Goal: Information Seeking & Learning: Learn about a topic

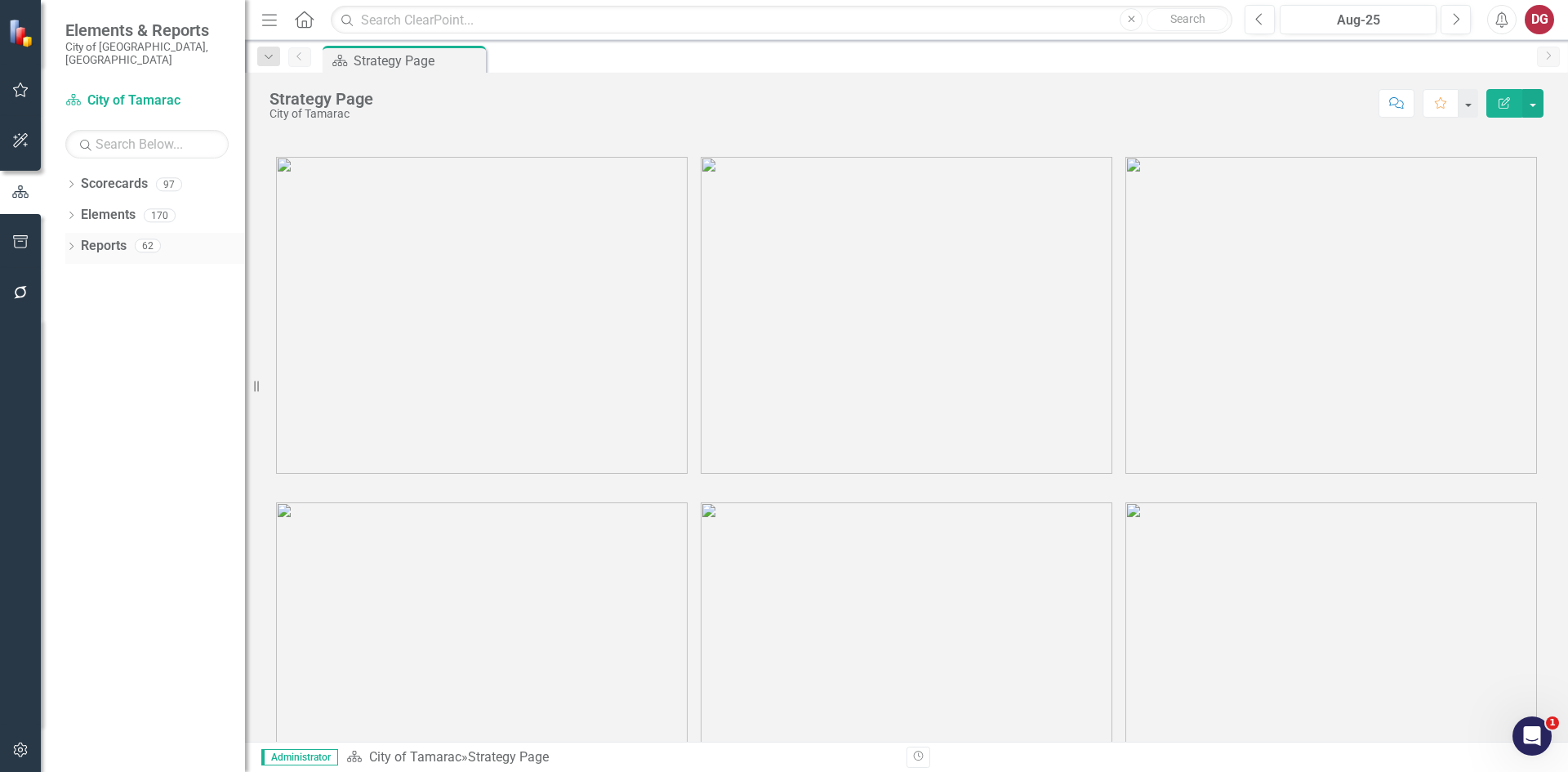
click at [76, 243] on icon "Dropdown" at bounding box center [71, 248] width 12 height 9
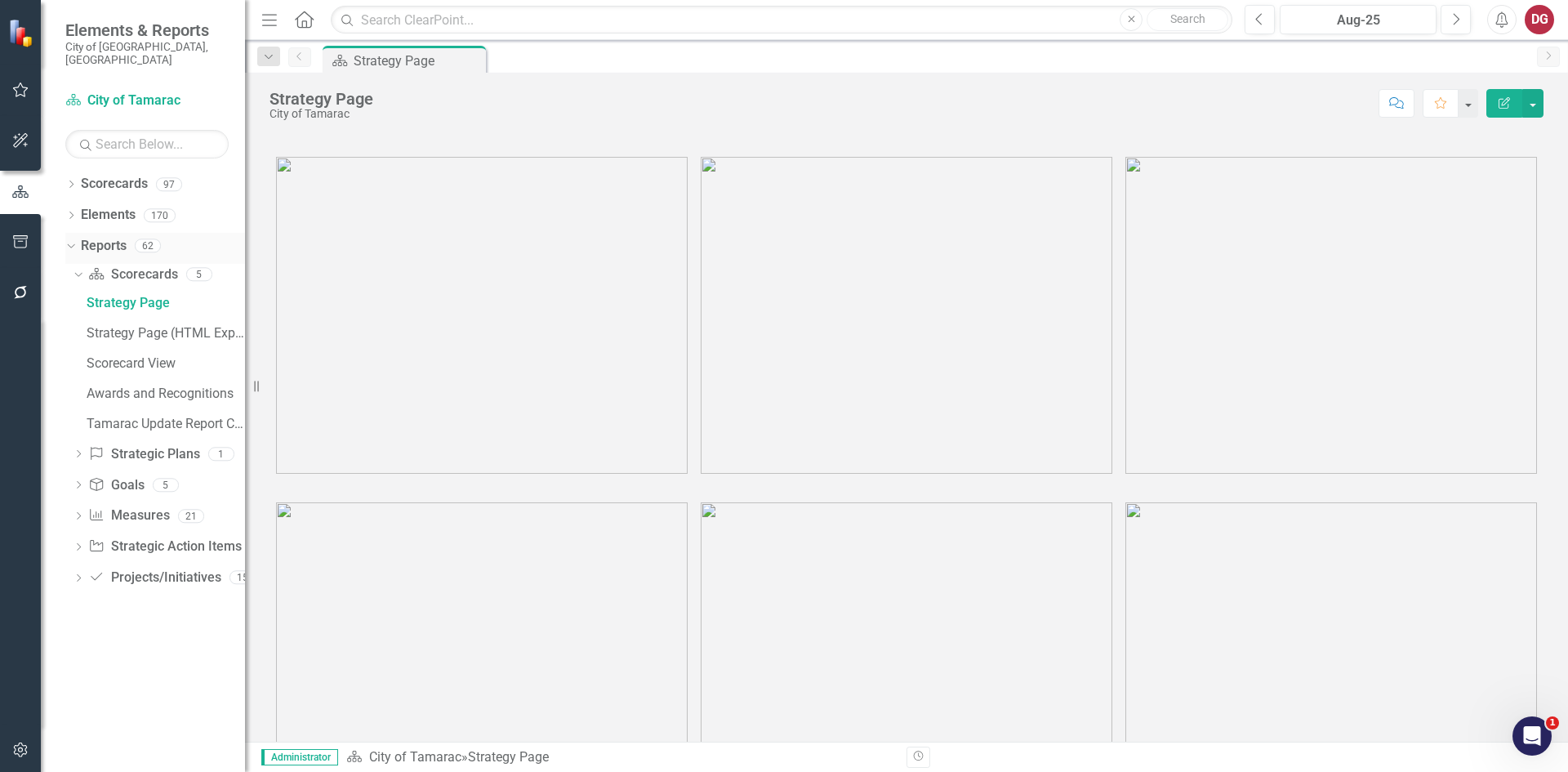
click at [76, 244] on div "Dropdown" at bounding box center [71, 248] width 12 height 8
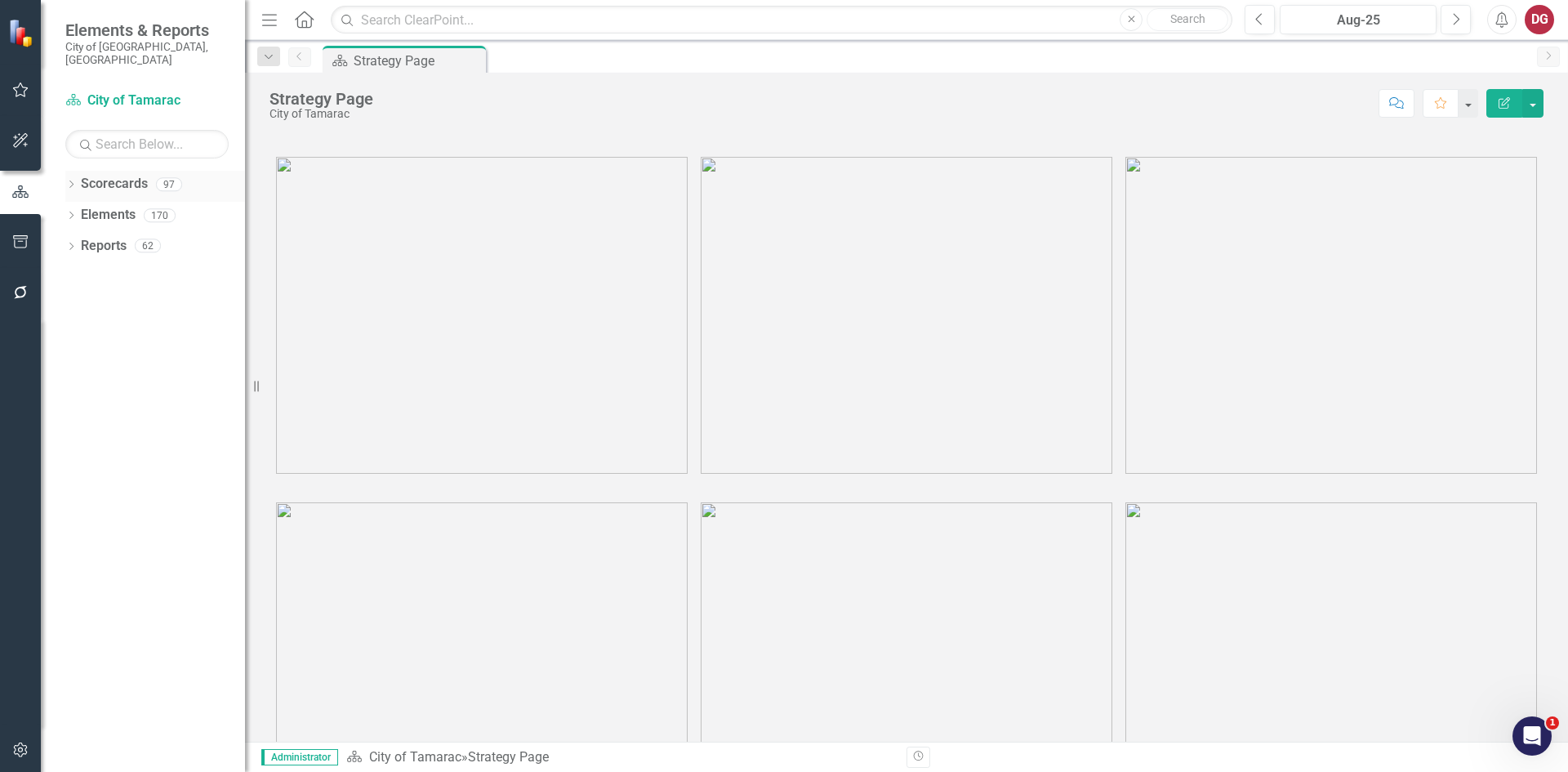
click at [75, 181] on icon "Dropdown" at bounding box center [71, 186] width 12 height 9
click at [79, 211] on icon at bounding box center [80, 215] width 4 height 8
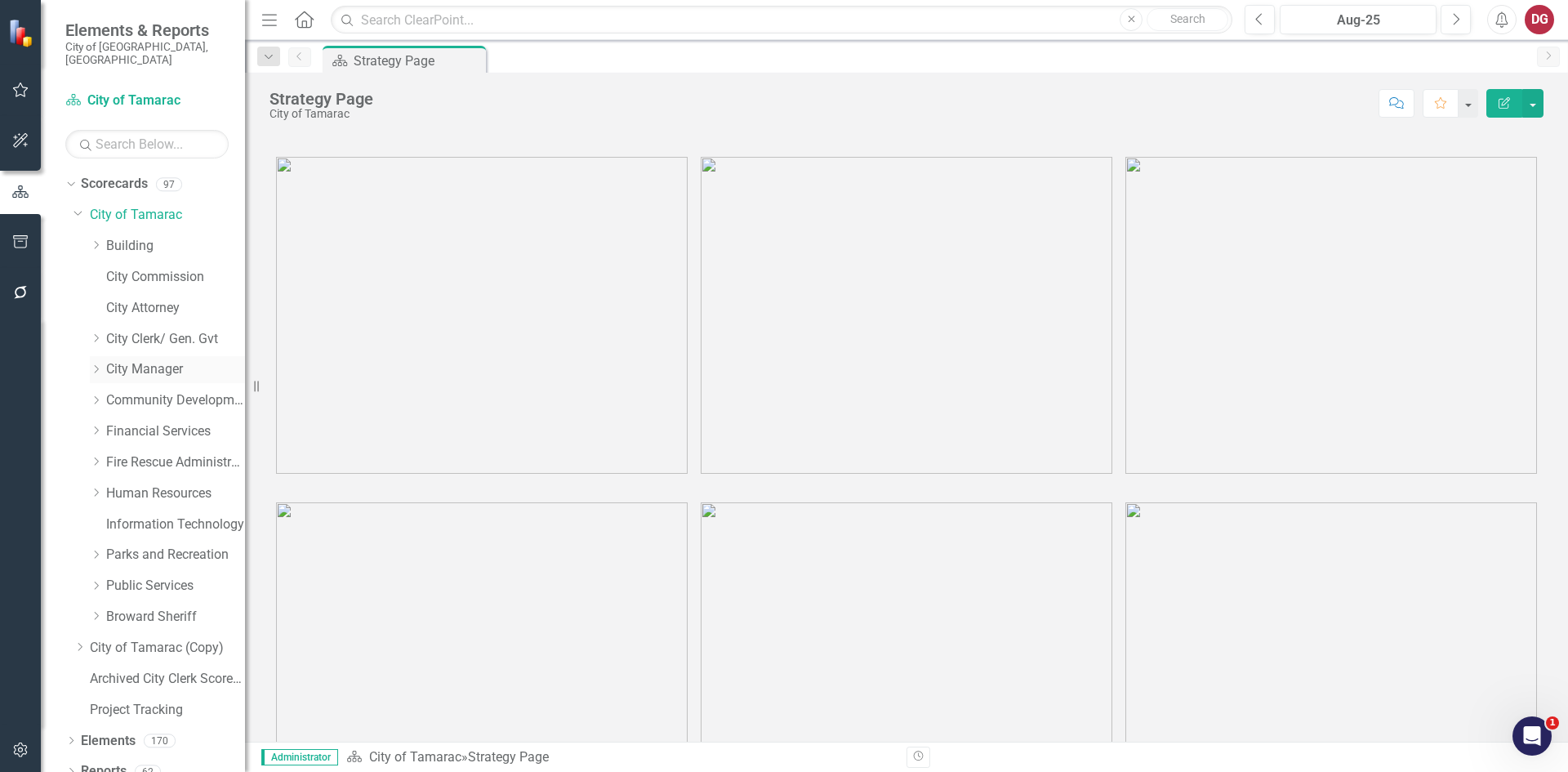
click at [99, 365] on icon "Dropdown" at bounding box center [95, 370] width 13 height 10
click at [156, 391] on link "Public Information Office" at bounding box center [184, 401] width 123 height 18
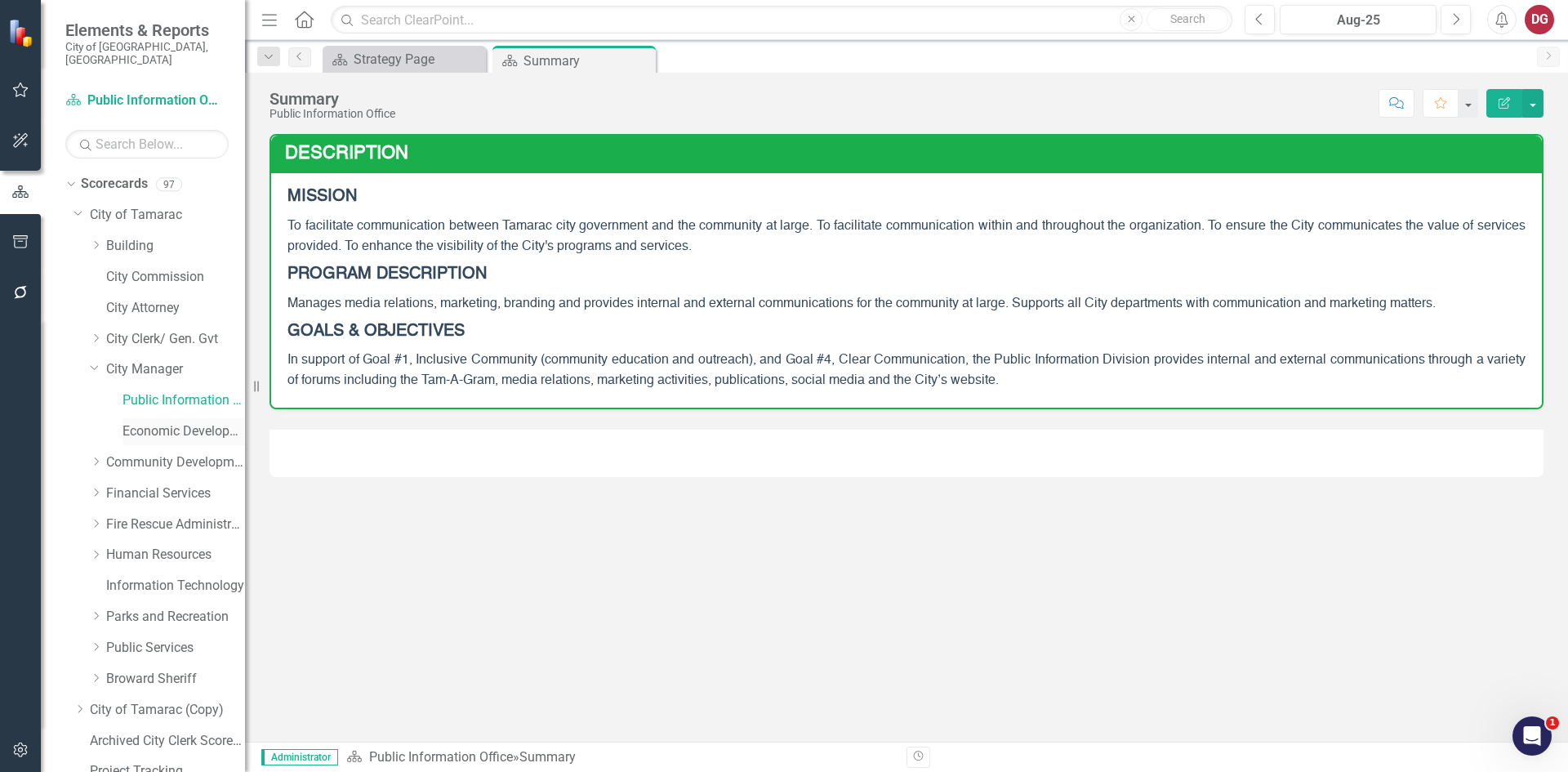
click at [160, 422] on link "Economic Development" at bounding box center [184, 432] width 123 height 18
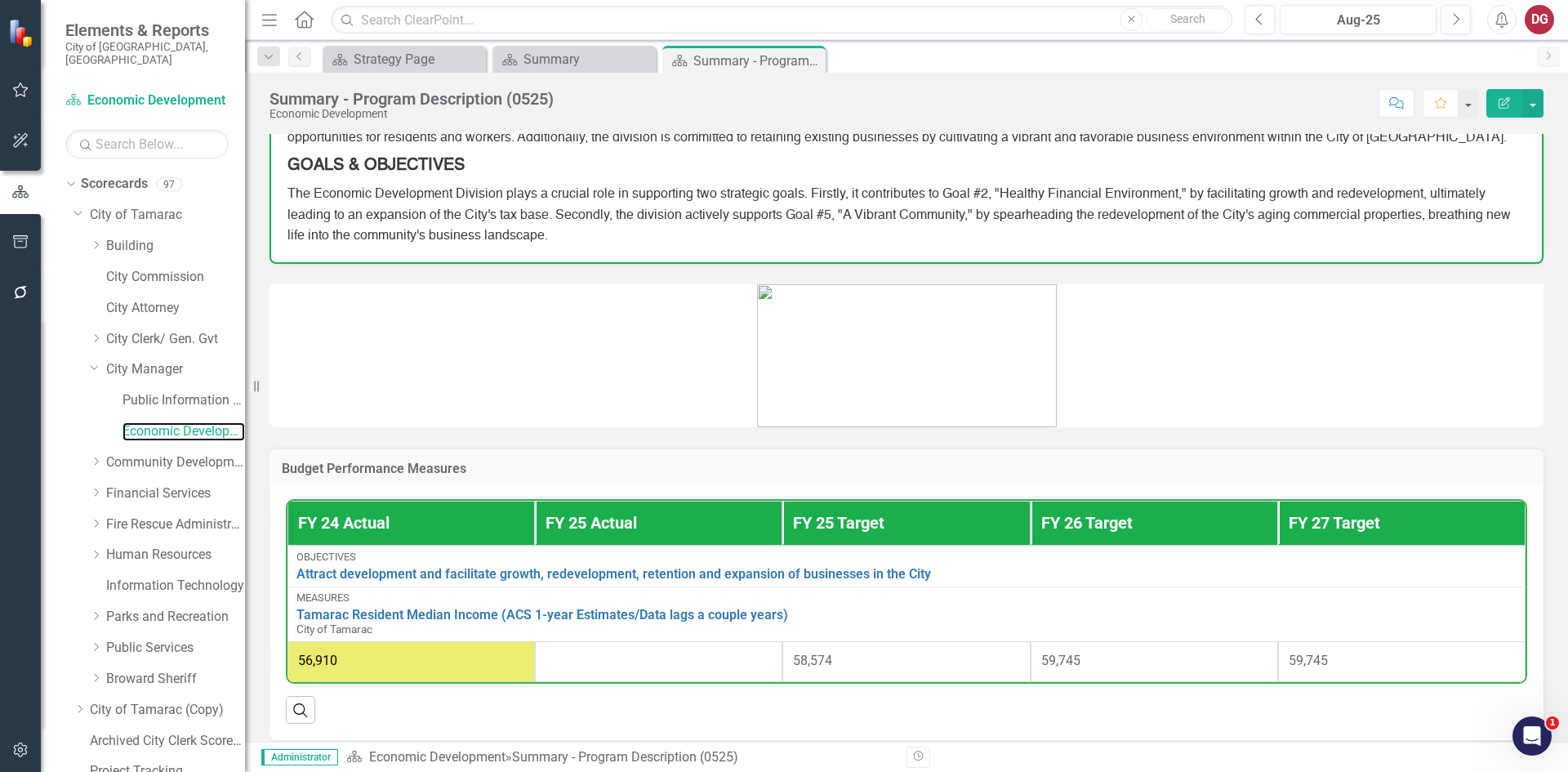
scroll to position [196, 0]
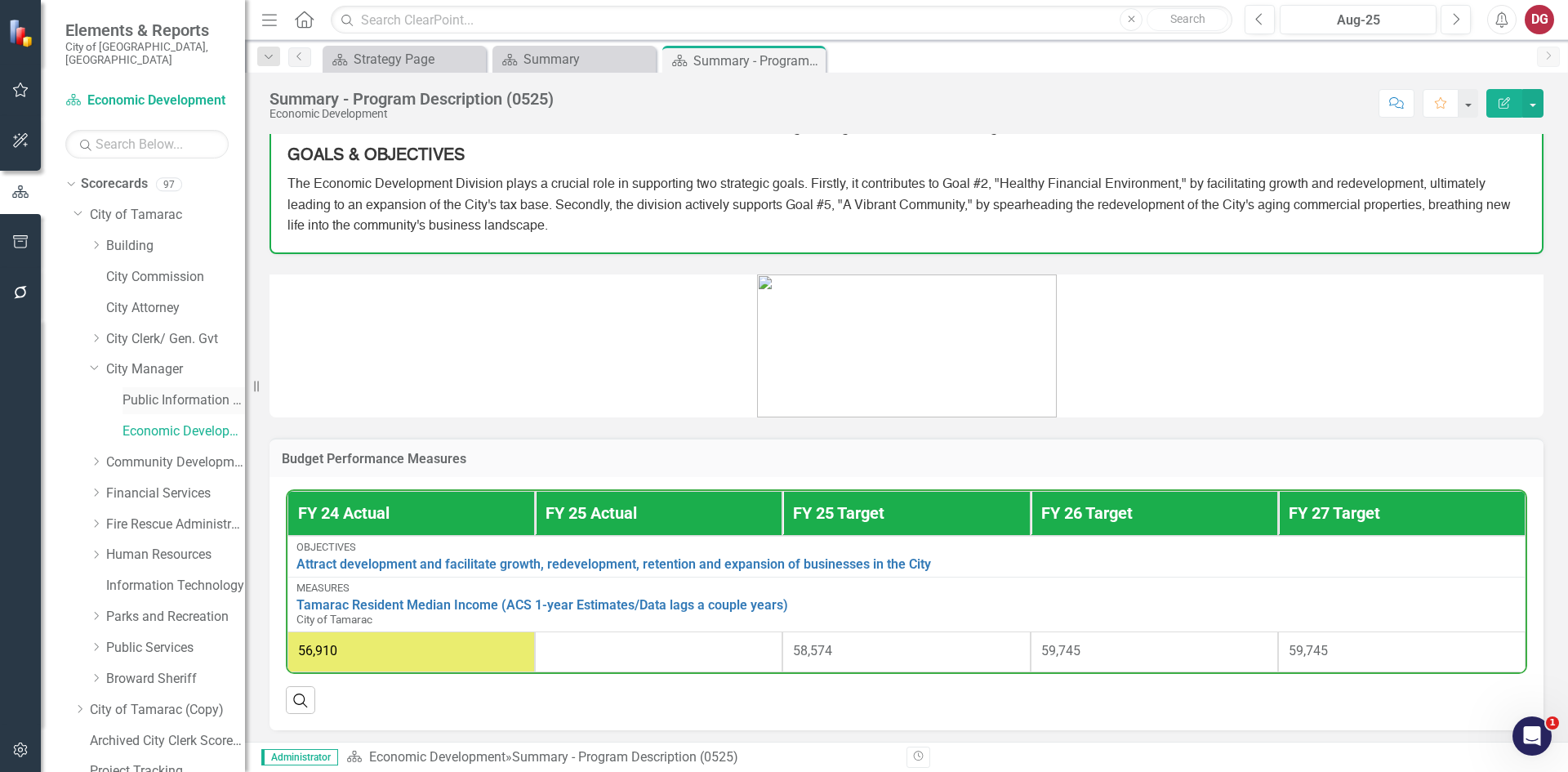
click at [140, 391] on link "Public Information Office" at bounding box center [184, 401] width 123 height 18
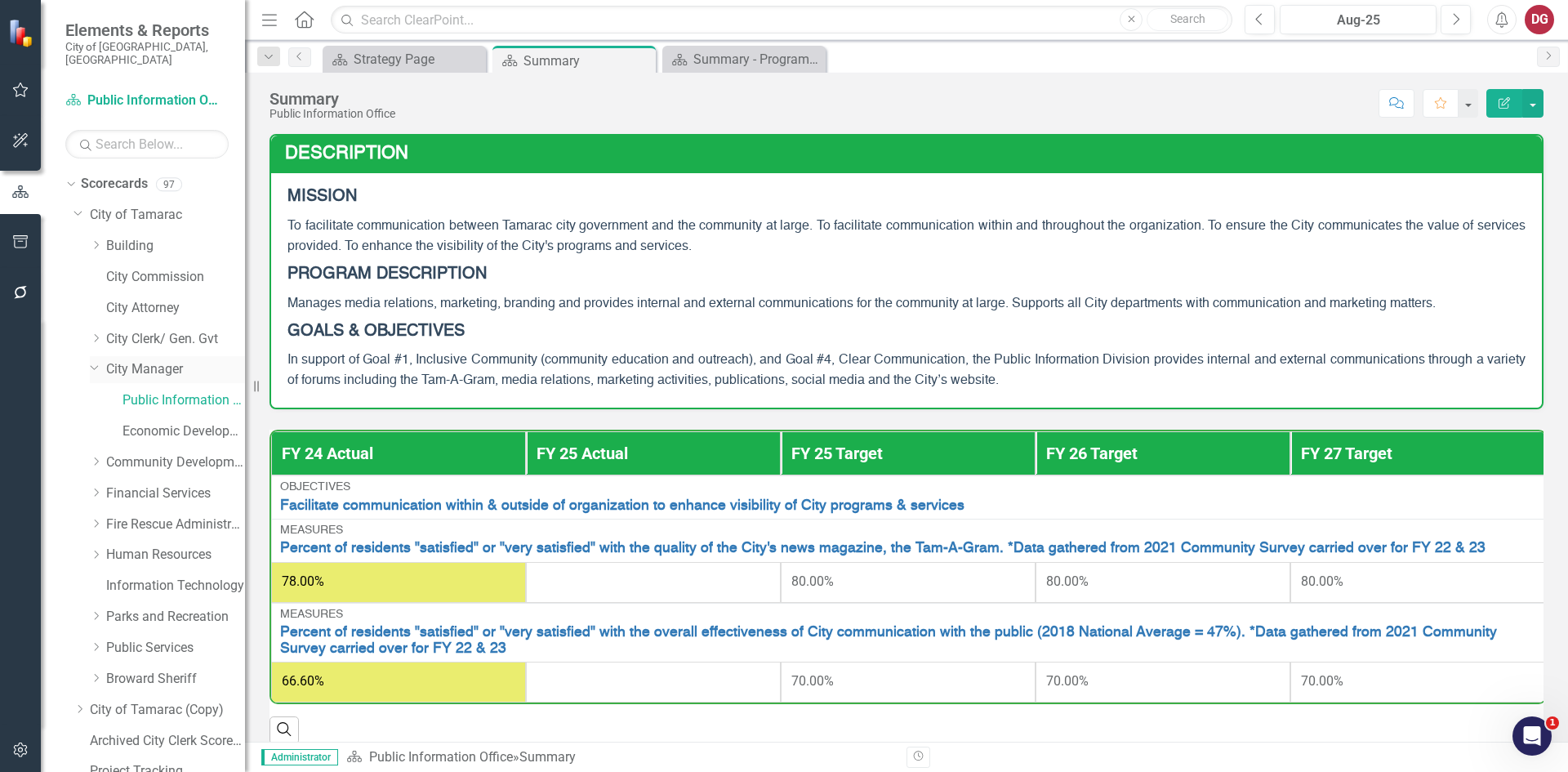
click at [134, 360] on link "City Manager" at bounding box center [176, 370] width 139 height 18
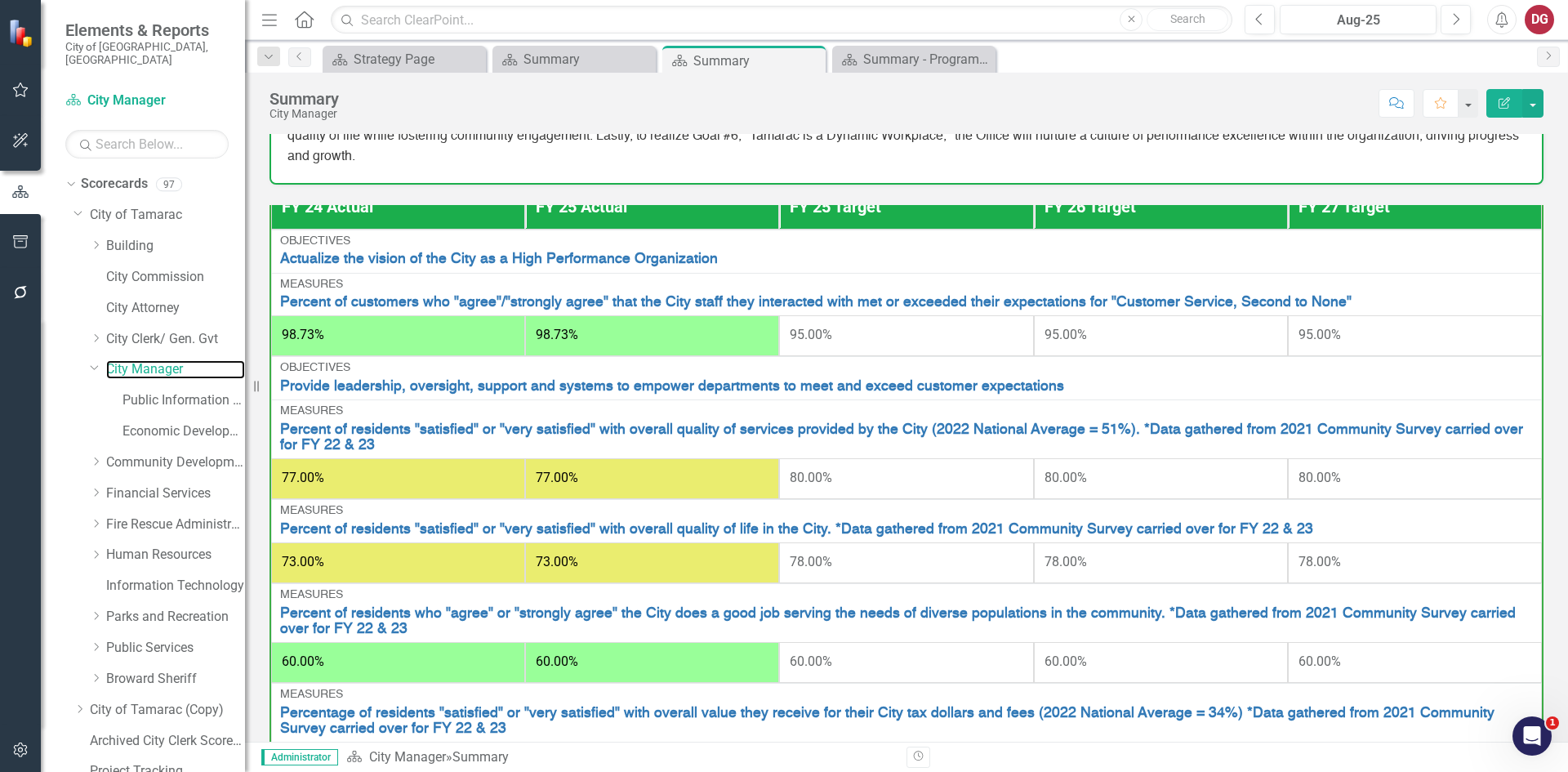
scroll to position [34, 0]
click at [202, 391] on link "Public Information Office" at bounding box center [184, 401] width 123 height 18
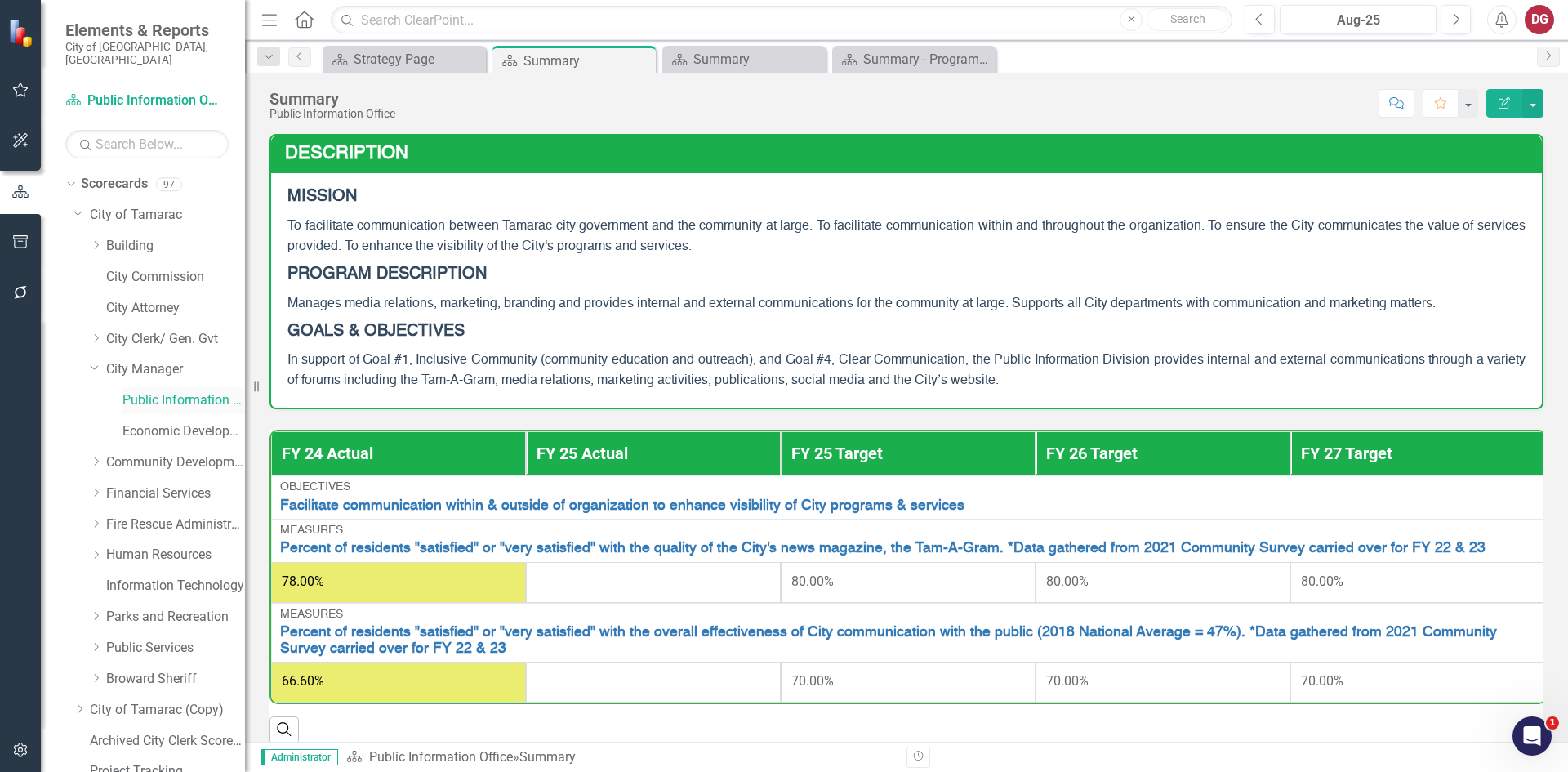
click at [174, 391] on link "Public Information Office" at bounding box center [184, 401] width 123 height 18
click at [184, 391] on link "Public Information Office" at bounding box center [184, 401] width 123 height 18
click at [195, 422] on link "Economic Development" at bounding box center [184, 432] width 123 height 18
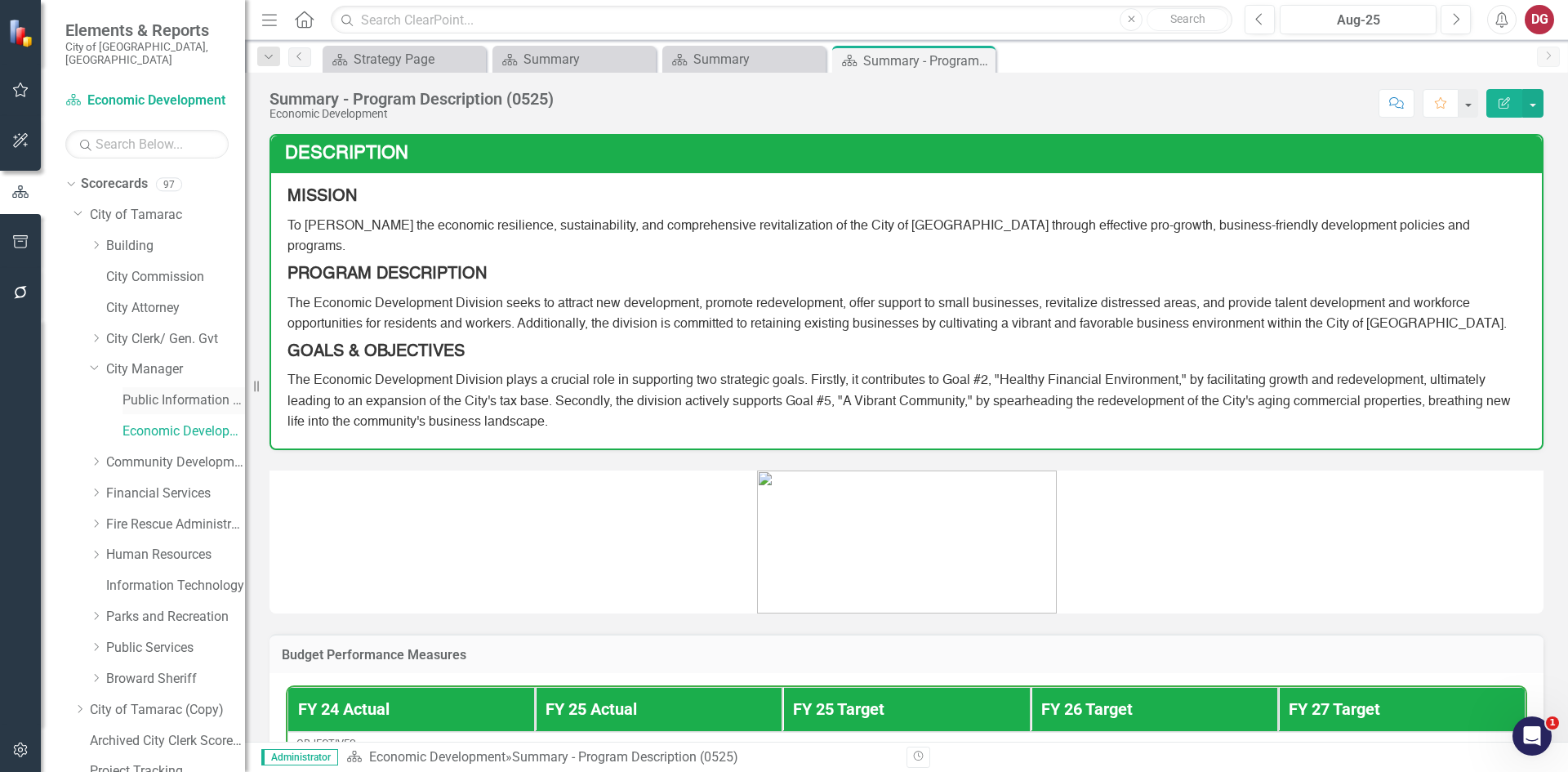
click at [186, 391] on link "Public Information Office" at bounding box center [184, 401] width 123 height 18
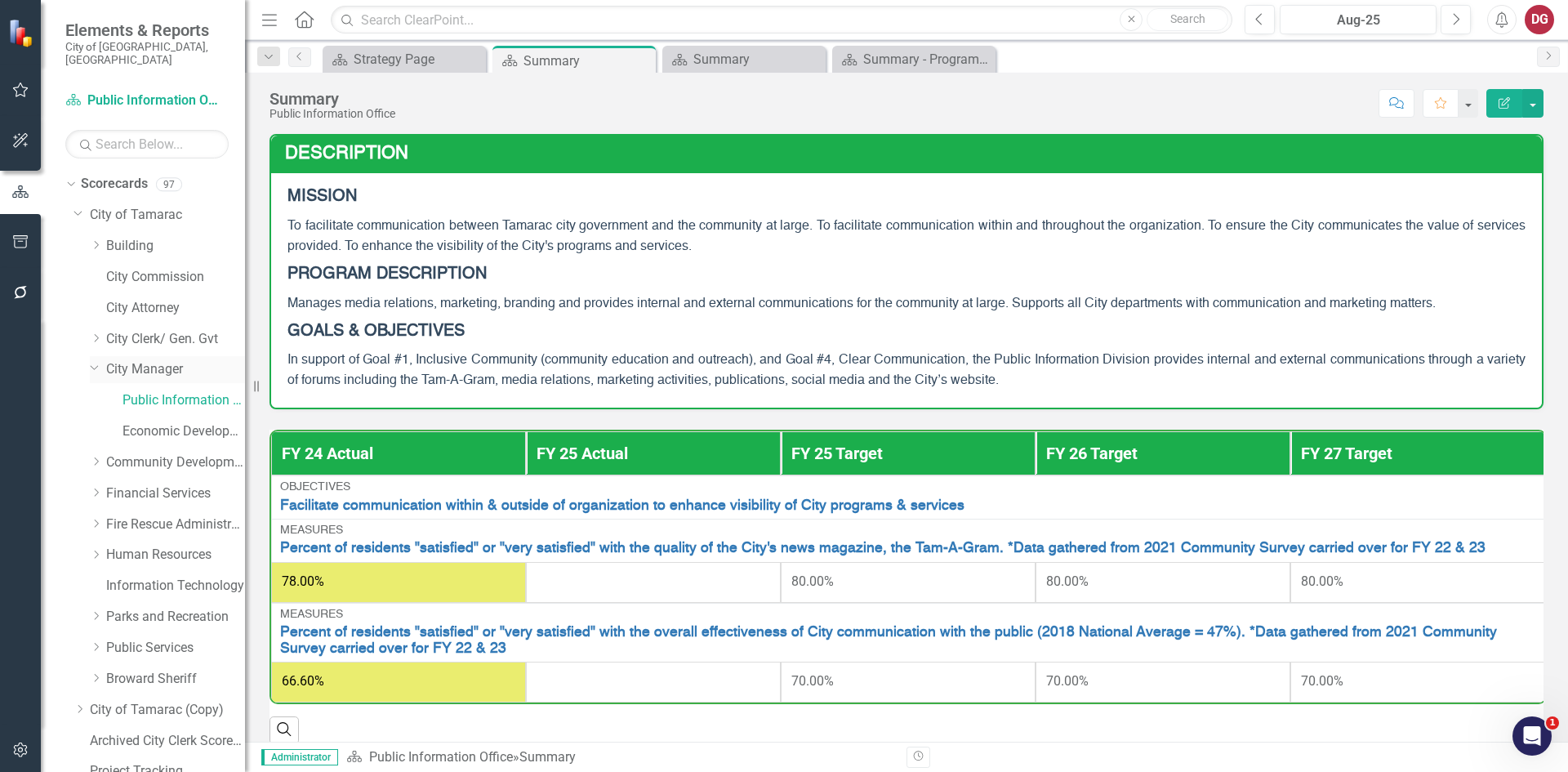
click at [148, 360] on link "City Manager" at bounding box center [176, 370] width 139 height 18
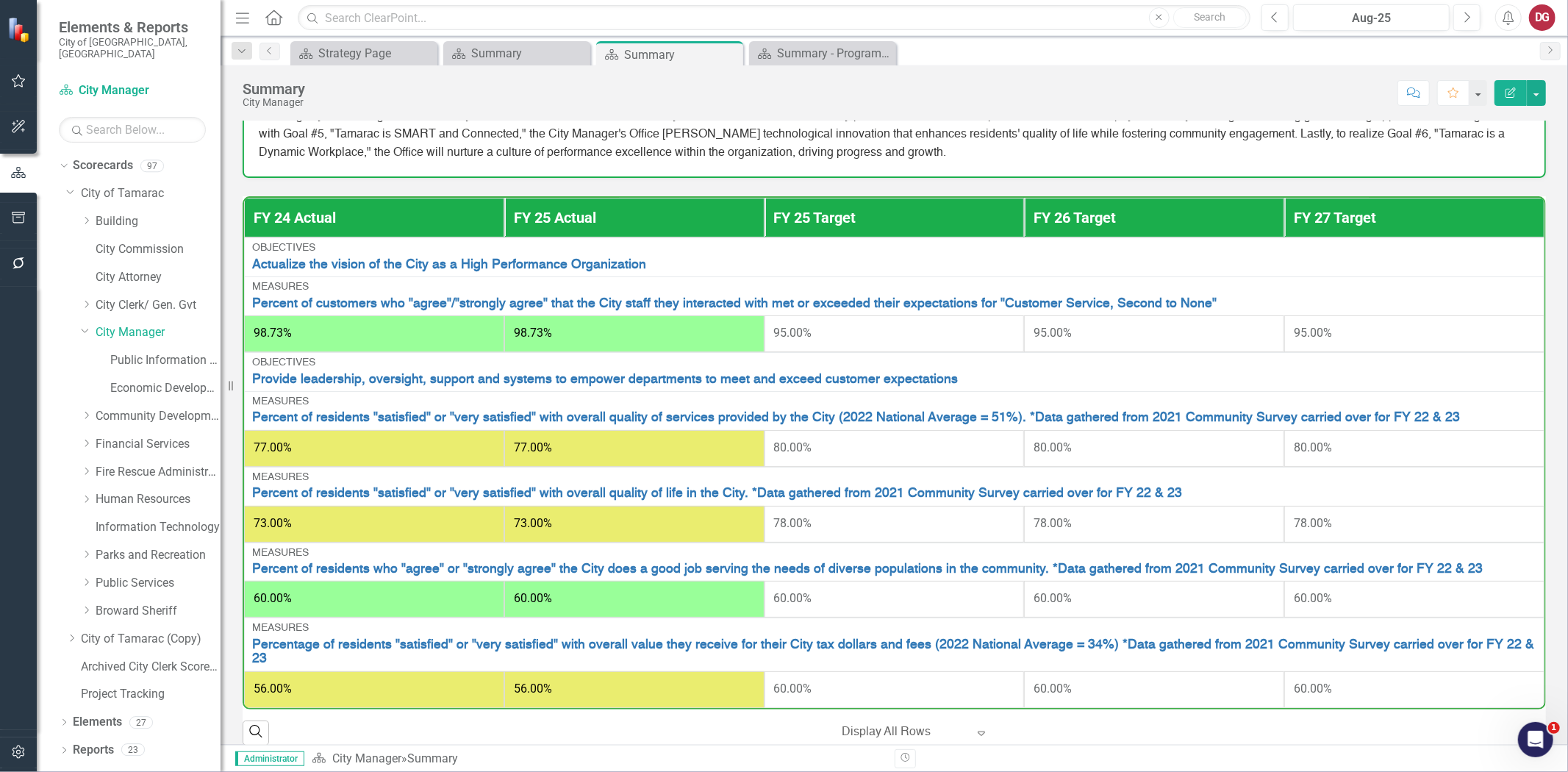
drag, startPoint x: 1347, startPoint y: 0, endPoint x: 1141, endPoint y: 79, distance: 220.6
click at [1140, 78] on div "Summary City Manager Score: N/A Aug-25 Completed Comment Favorite Edit Report" at bounding box center [894, 87] width 1347 height 44
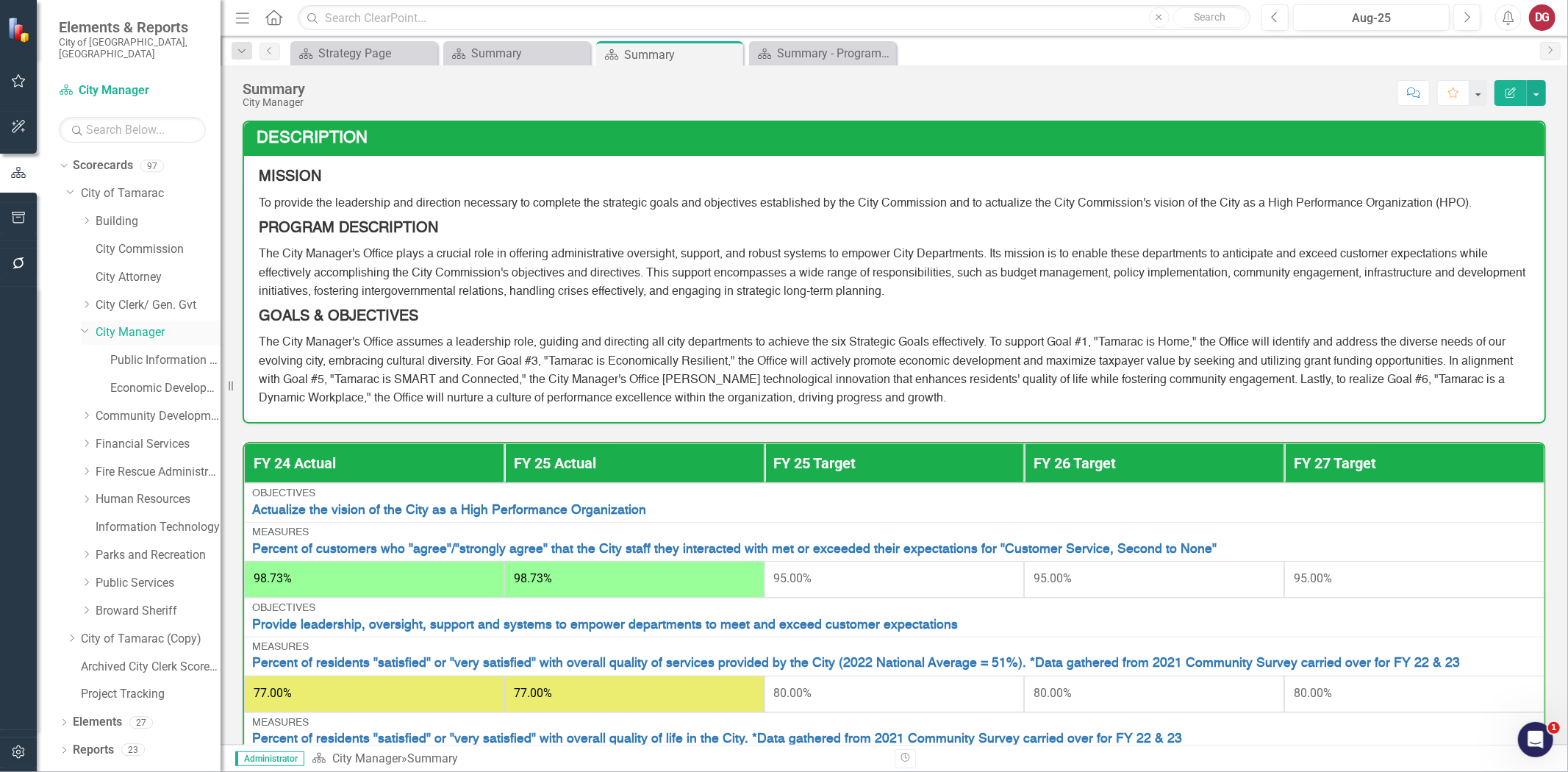
click at [131, 324] on link "City Manager" at bounding box center [158, 333] width 125 height 17
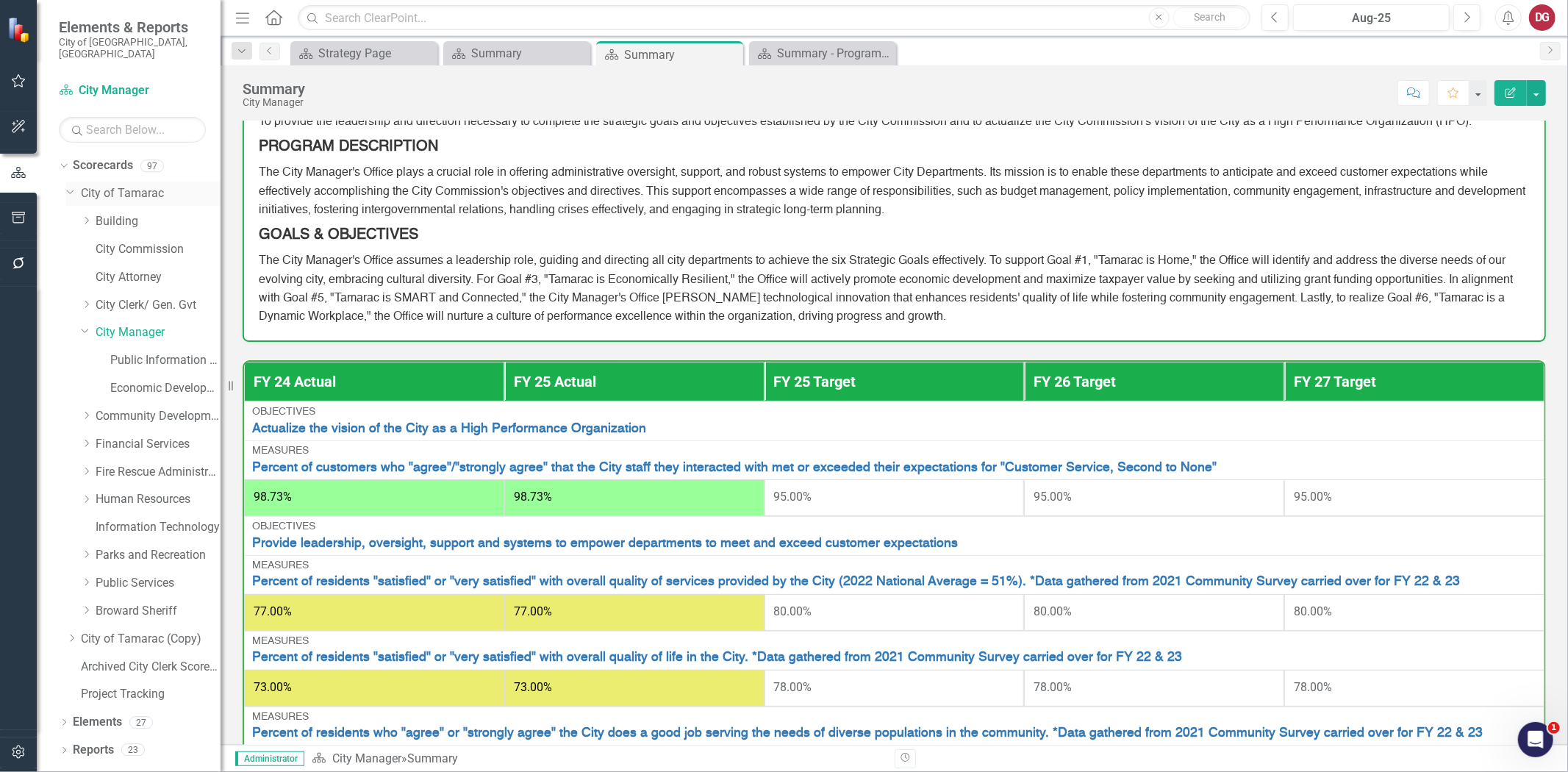
click at [75, 185] on icon "Dropdown" at bounding box center [71, 190] width 9 height 11
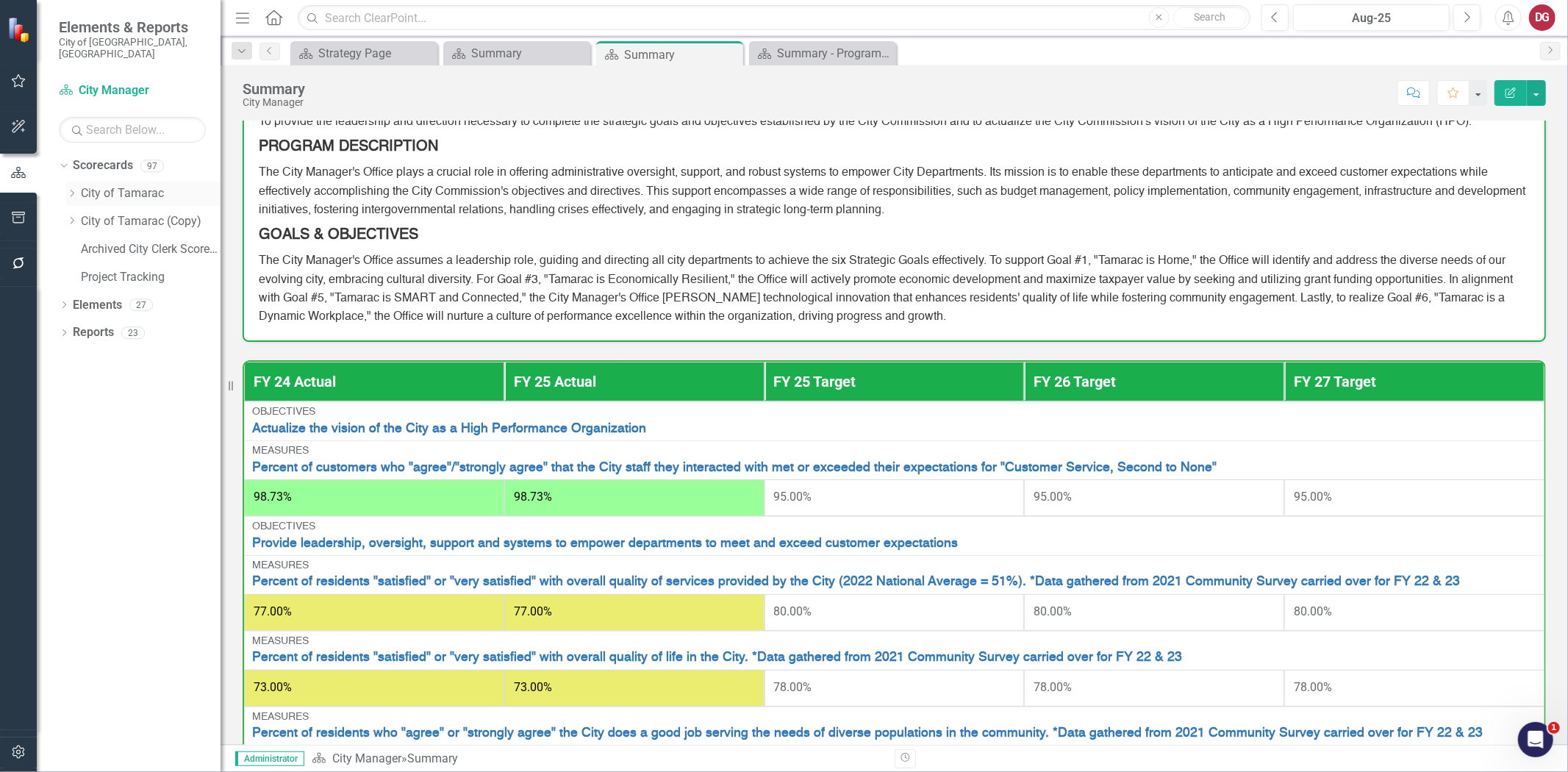
click at [96, 185] on link "City of Tamarac" at bounding box center [151, 193] width 140 height 17
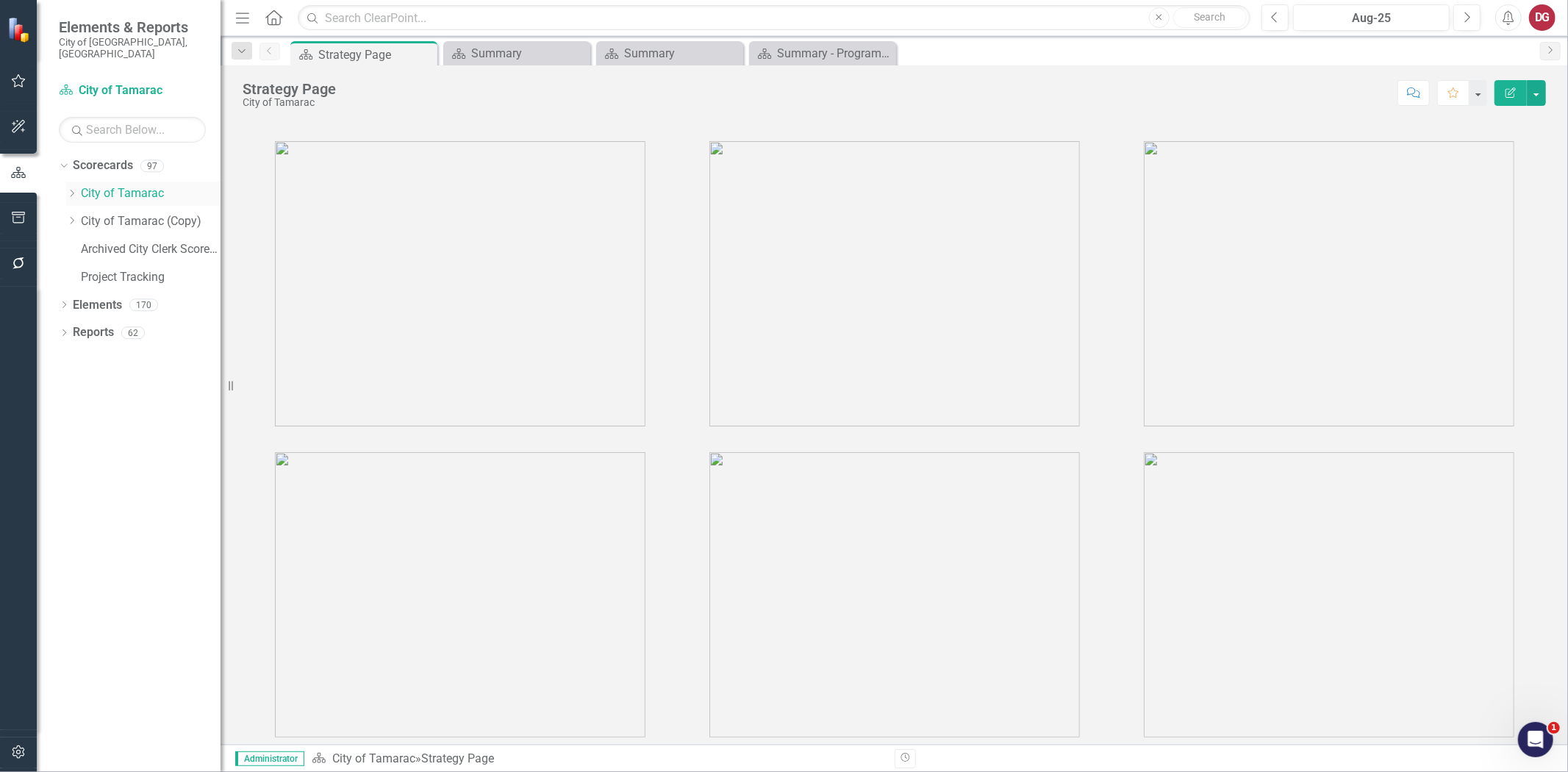
click at [70, 189] on icon "Dropdown" at bounding box center [72, 193] width 11 height 9
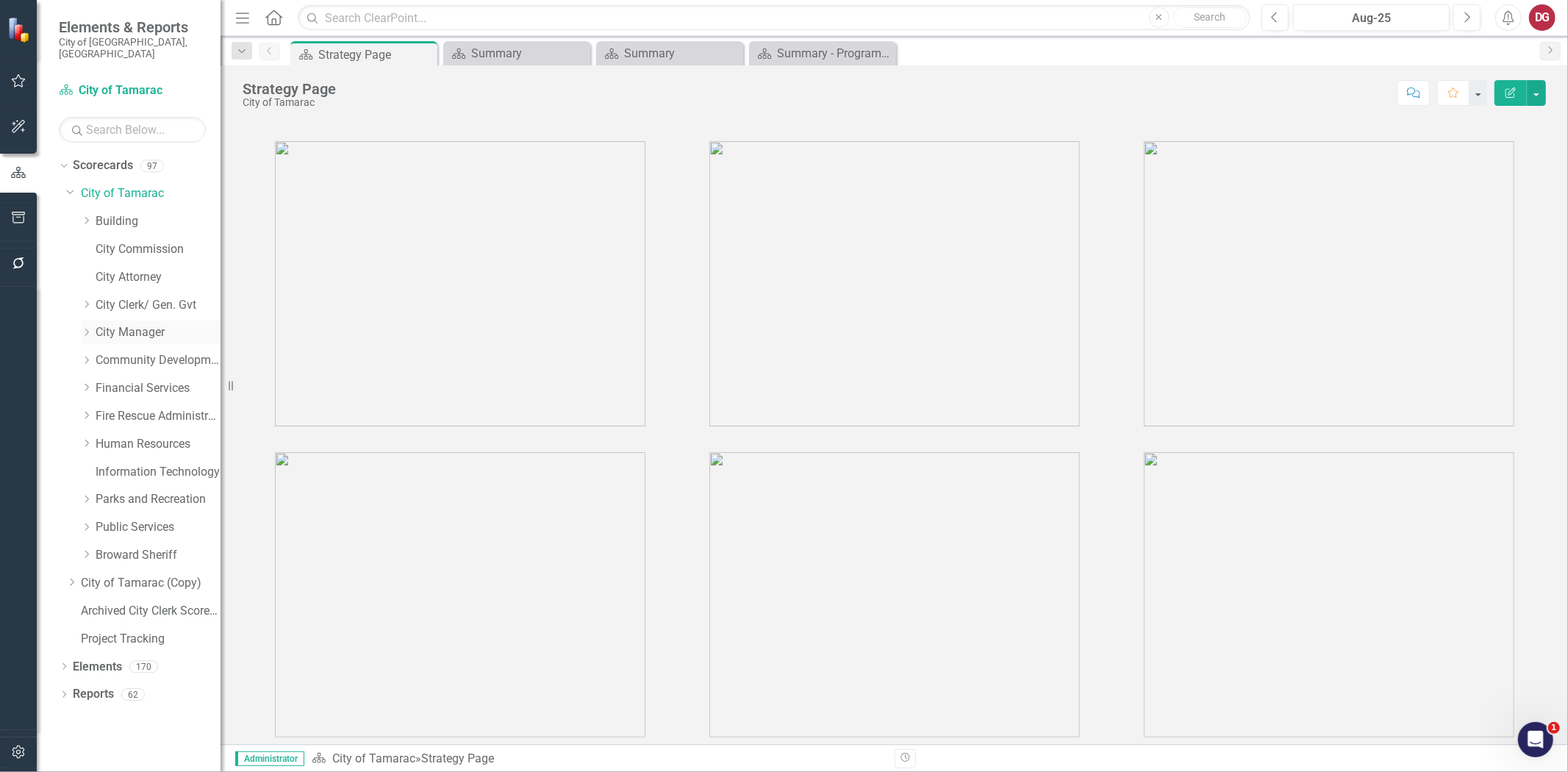
click at [99, 324] on link "City Manager" at bounding box center [158, 333] width 125 height 17
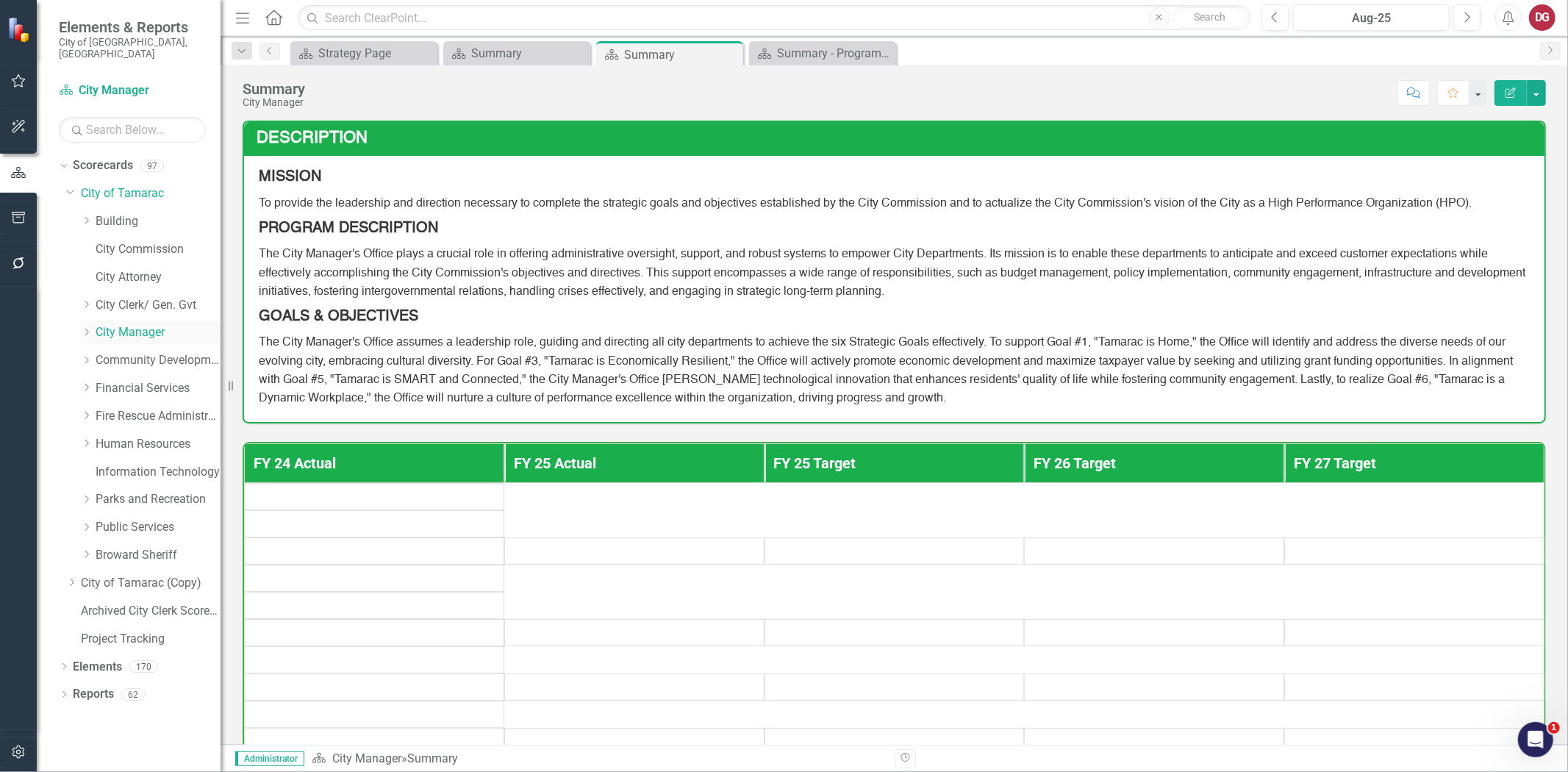
click at [87, 328] on icon "Dropdown" at bounding box center [86, 333] width 11 height 9
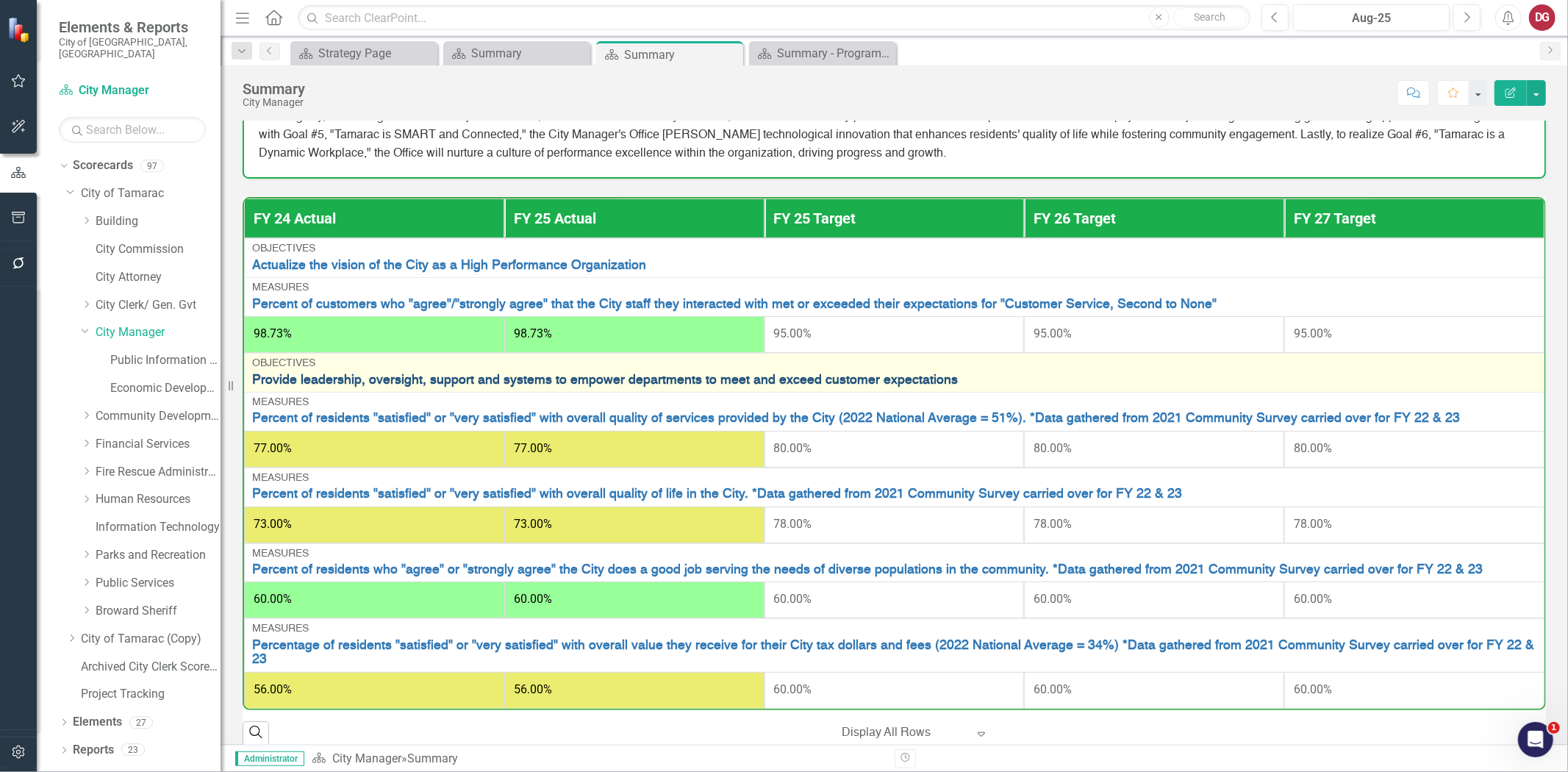
scroll to position [245, 0]
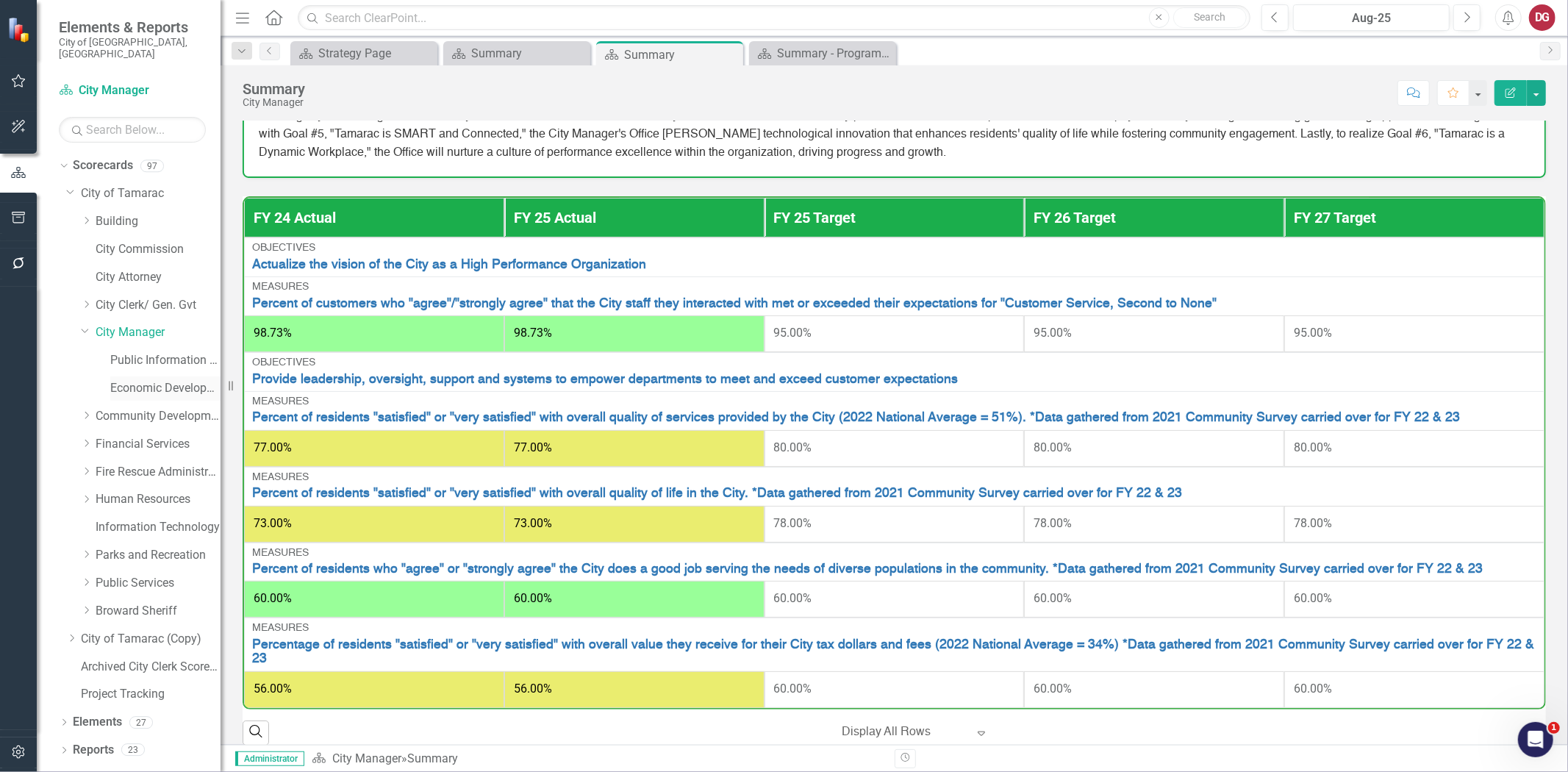
click at [137, 380] on link "Economic Development" at bounding box center [166, 388] width 111 height 17
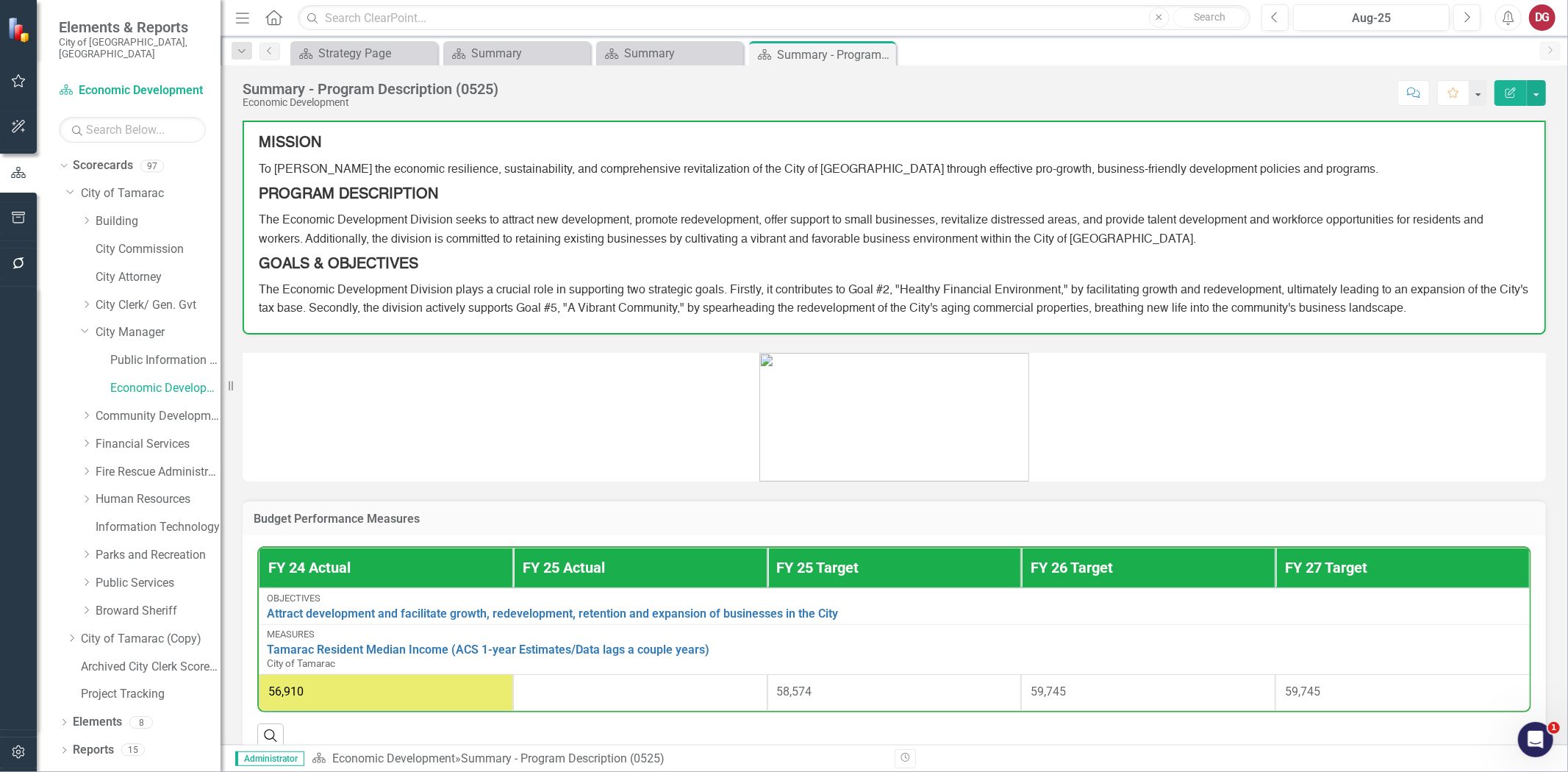
scroll to position [64, 0]
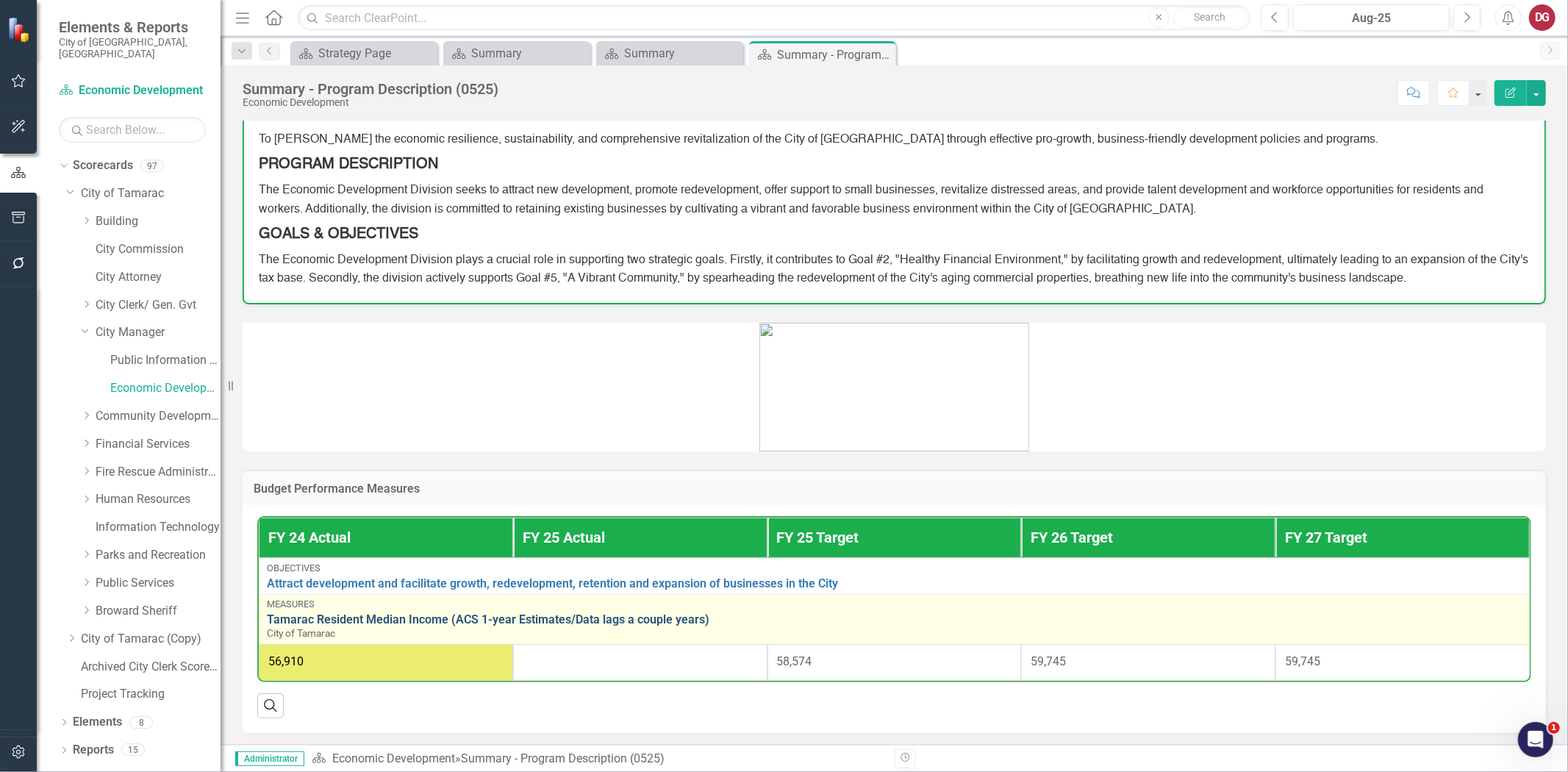
click at [436, 618] on link "Tamarac Resident Median Income (ACS 1-year Estimates/Data lags a couple years)" at bounding box center [894, 620] width 1255 height 14
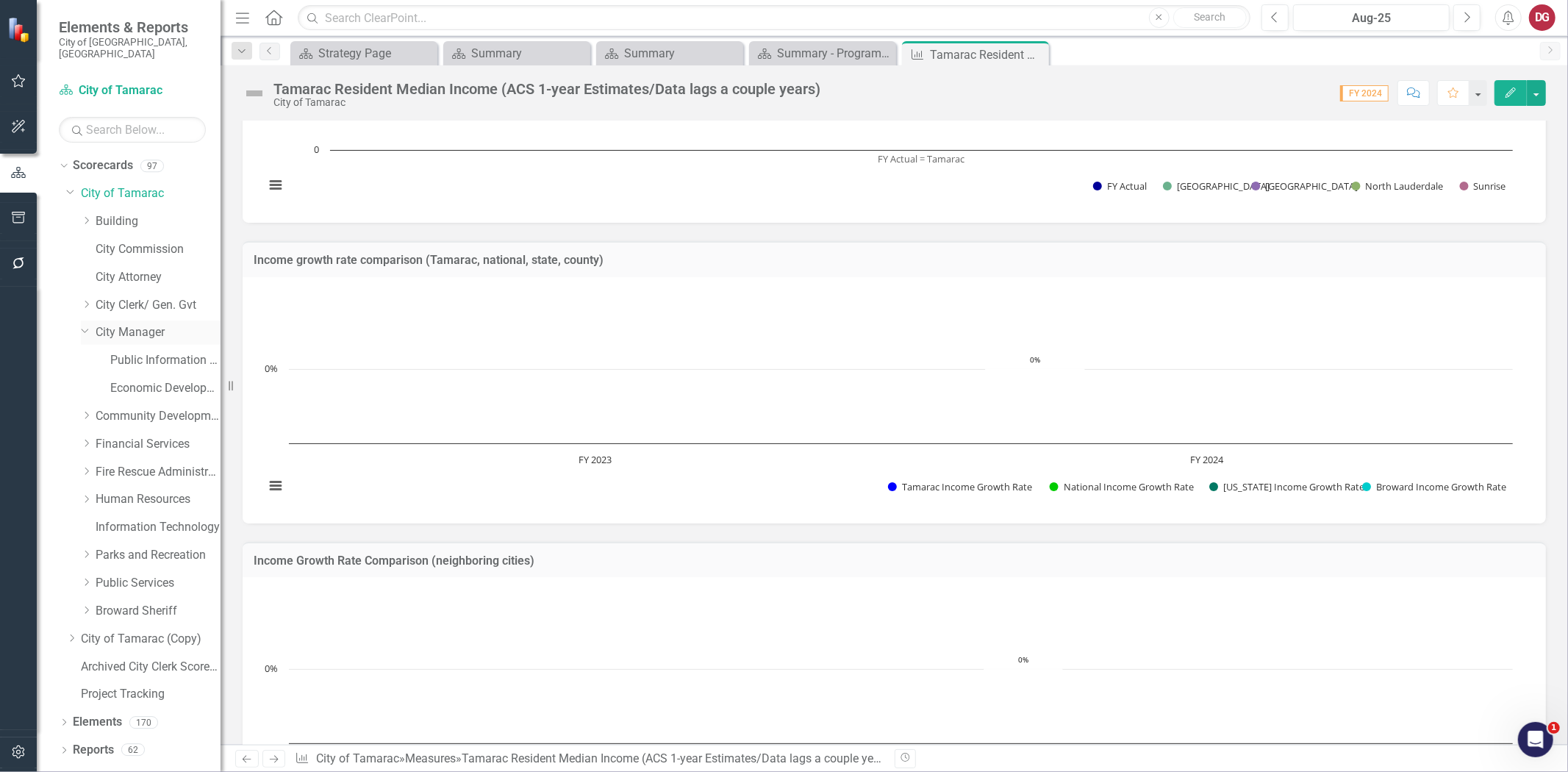
scroll to position [479, 0]
click at [102, 324] on link "City Manager" at bounding box center [158, 333] width 125 height 17
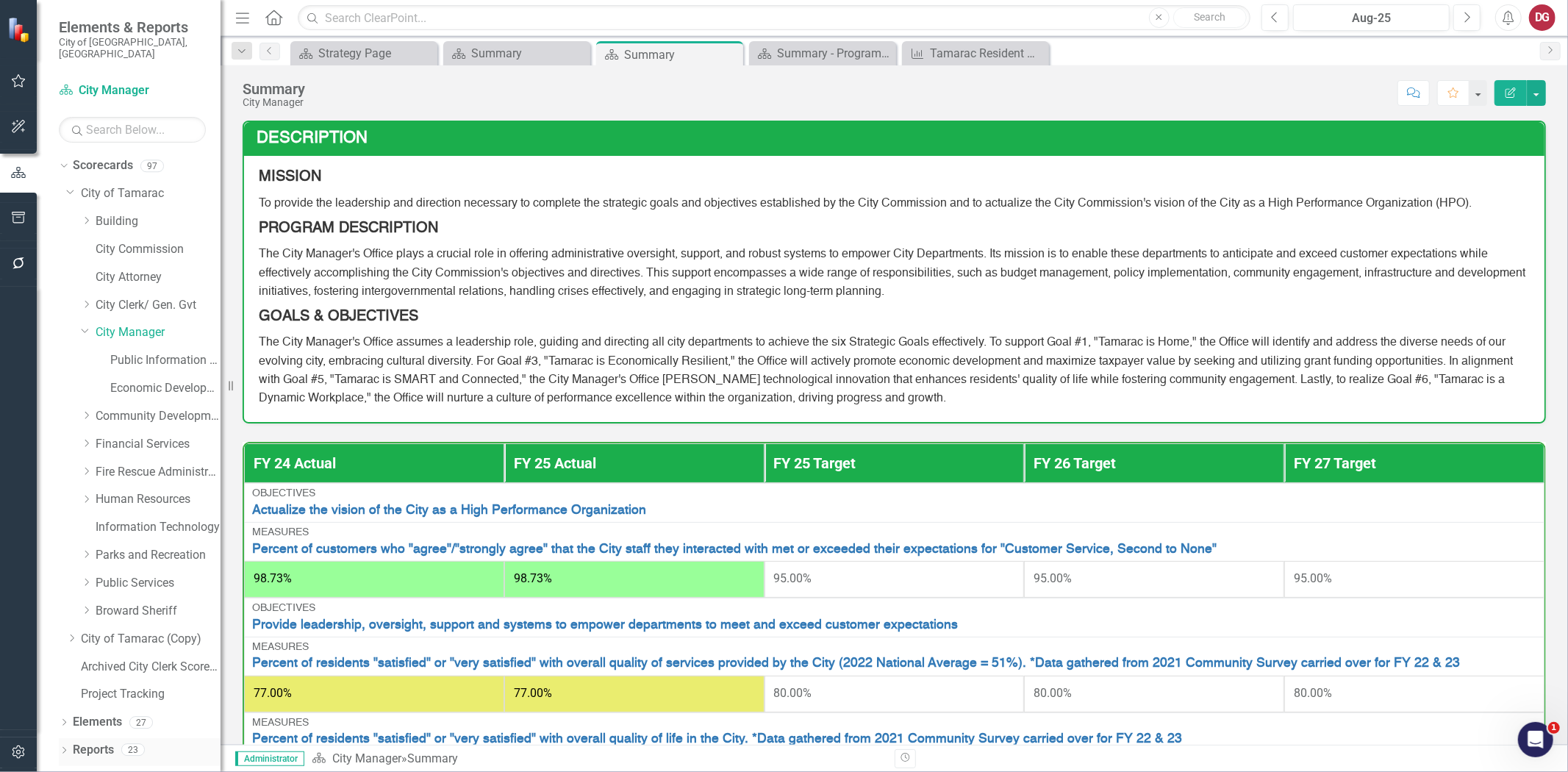
click at [73, 694] on div "Reports" at bounding box center [93, 750] width 41 height 24
click at [56, 694] on div "Dropdown Scorecards 97 Dropdown City of Tamarac Dropdown Building Certificate o…" at bounding box center [129, 462] width 184 height 618
click at [64, 694] on icon "Dropdown" at bounding box center [64, 751] width 11 height 8
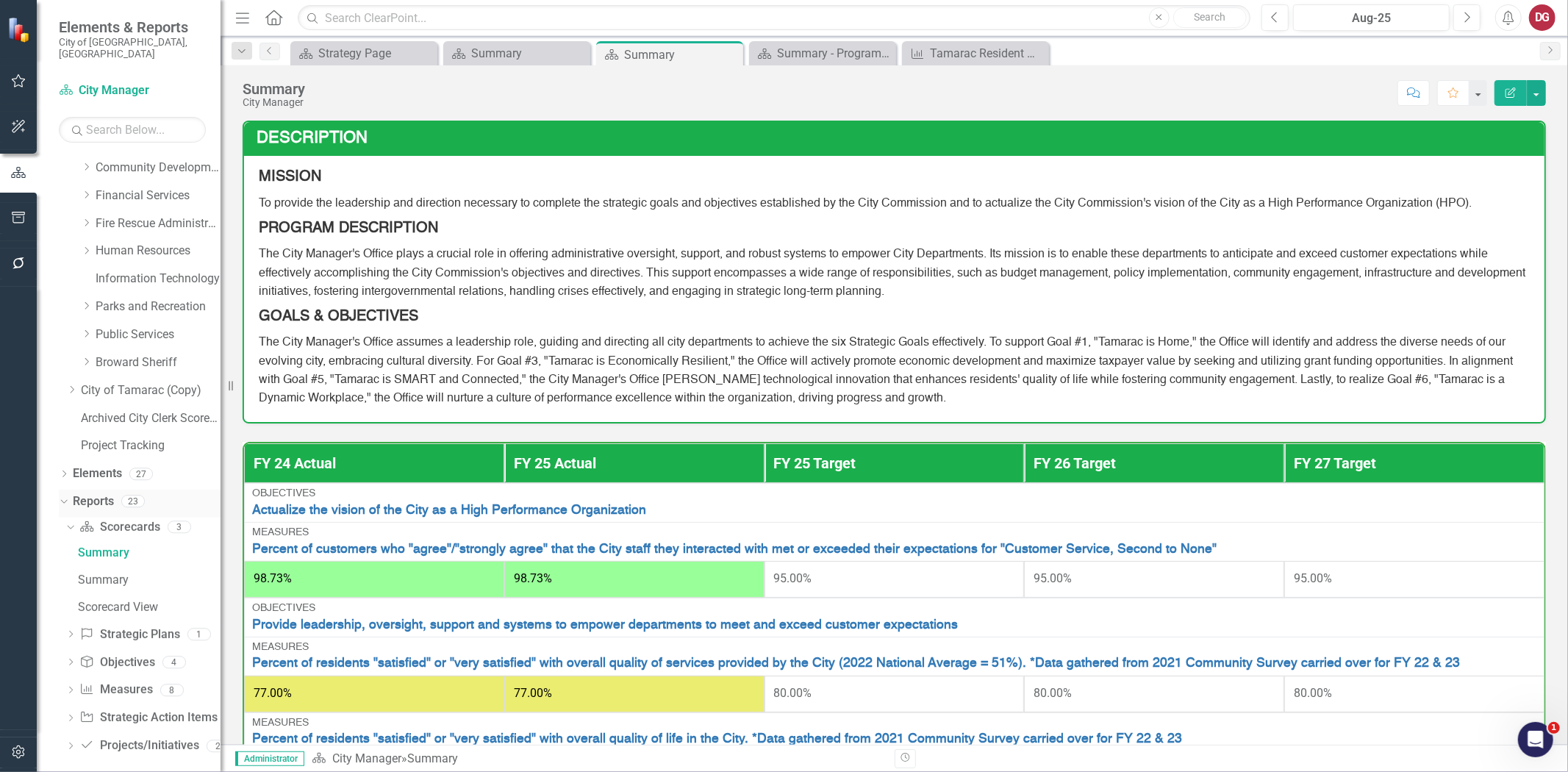
click at [96, 493] on link "Reports" at bounding box center [93, 501] width 41 height 17
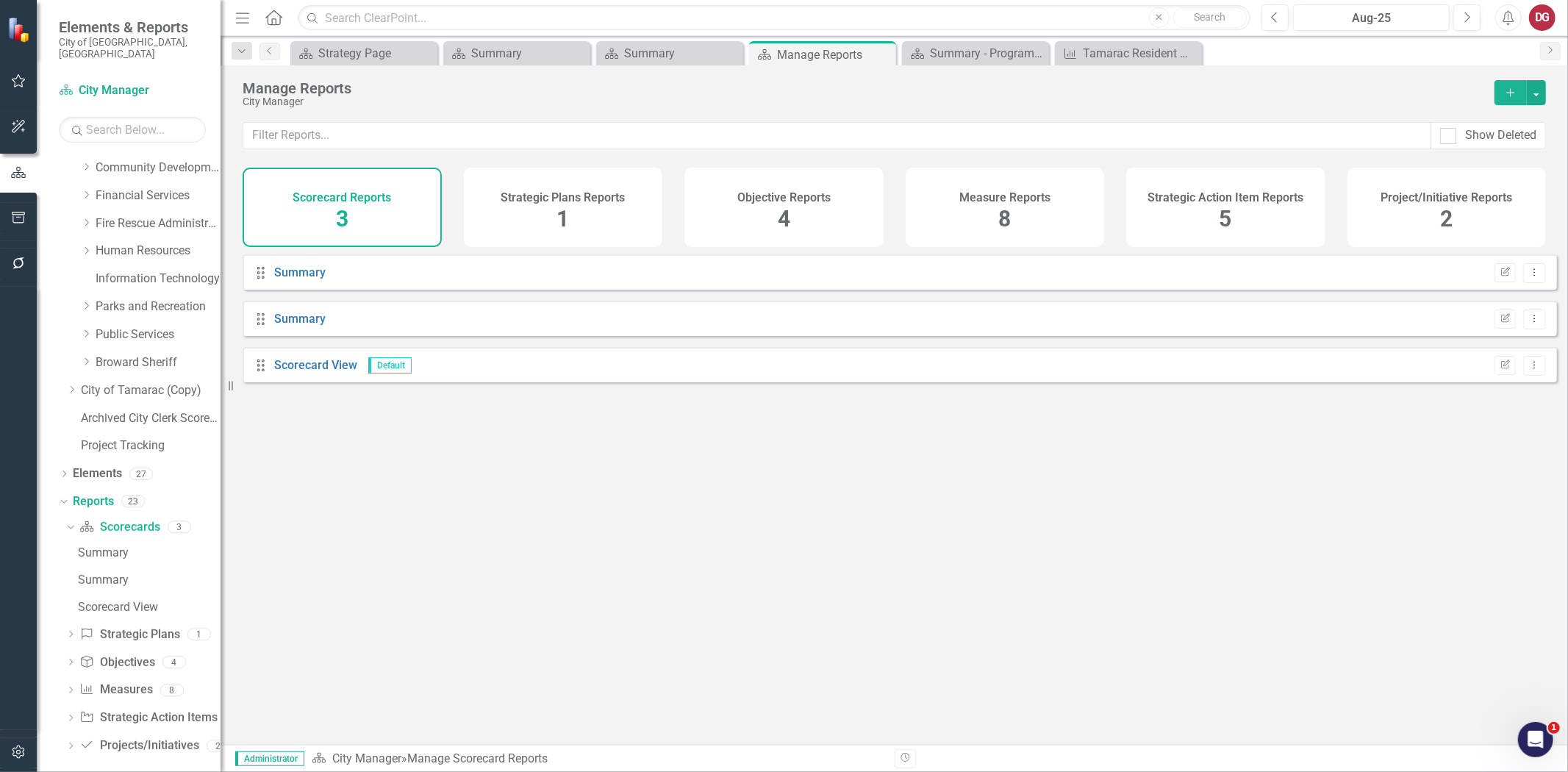
click at [1411, 202] on h4 "Project/Initiative Reports" at bounding box center [1446, 198] width 132 height 14
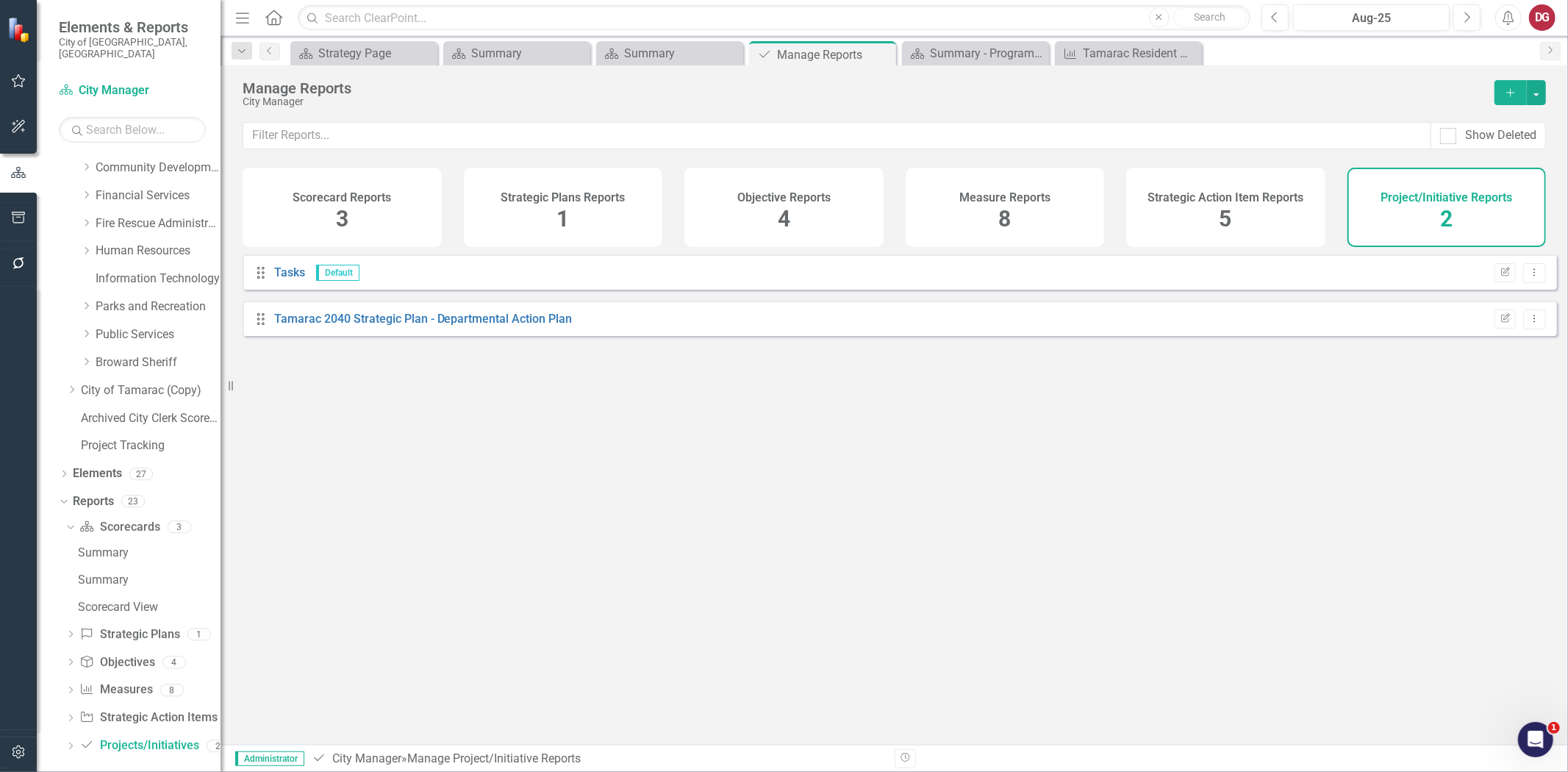
click at [406, 320] on div "Drag Tamarac 2040 Strategic Plan - Departmental Action Plan Edit Report Dropdow…" at bounding box center [900, 318] width 1314 height 35
click at [404, 326] on link "Tamarac 2040 Strategic Plan - Departmental Action Plan" at bounding box center [423, 318] width 299 height 14
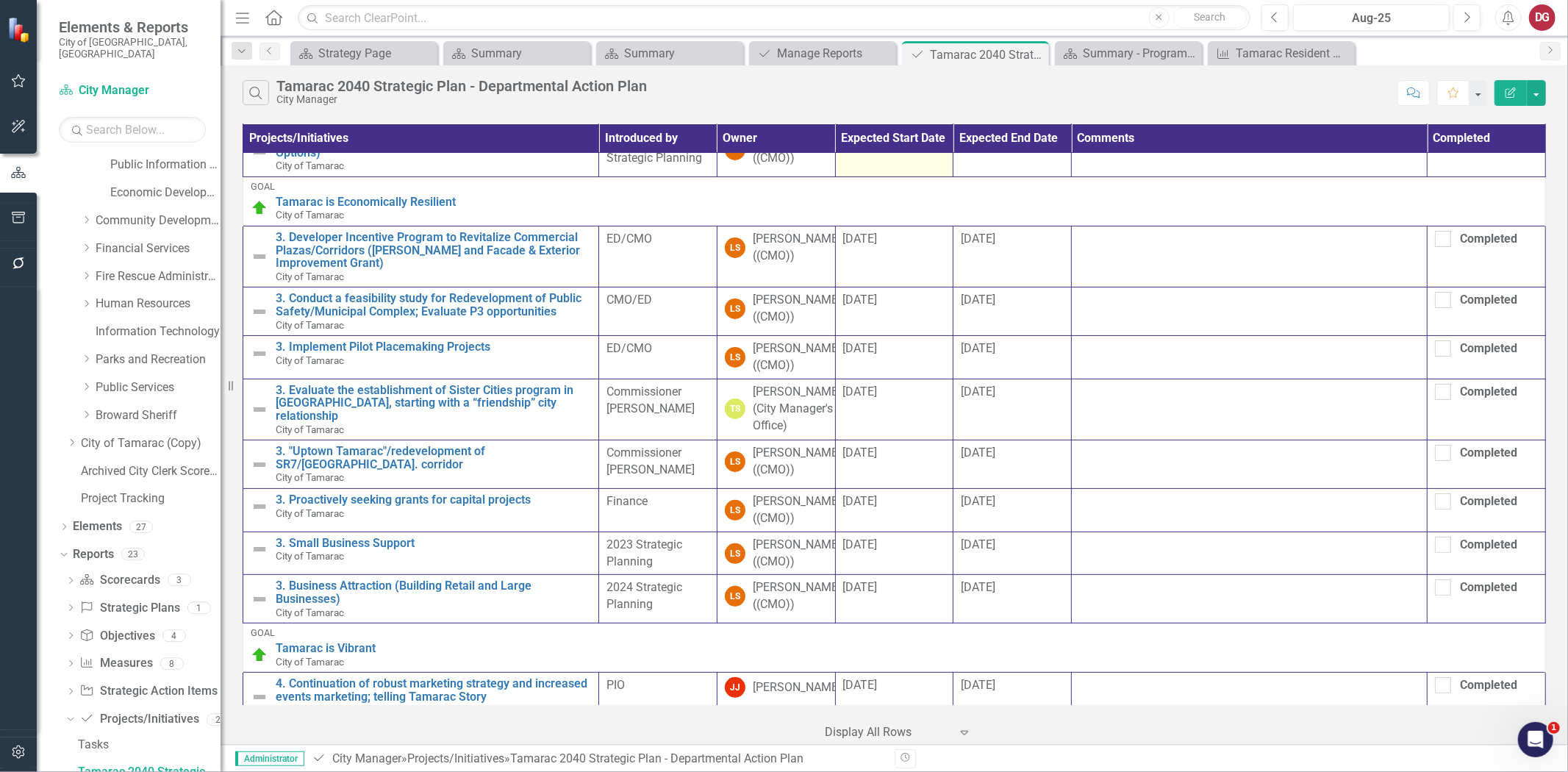
scroll to position [245, 0]
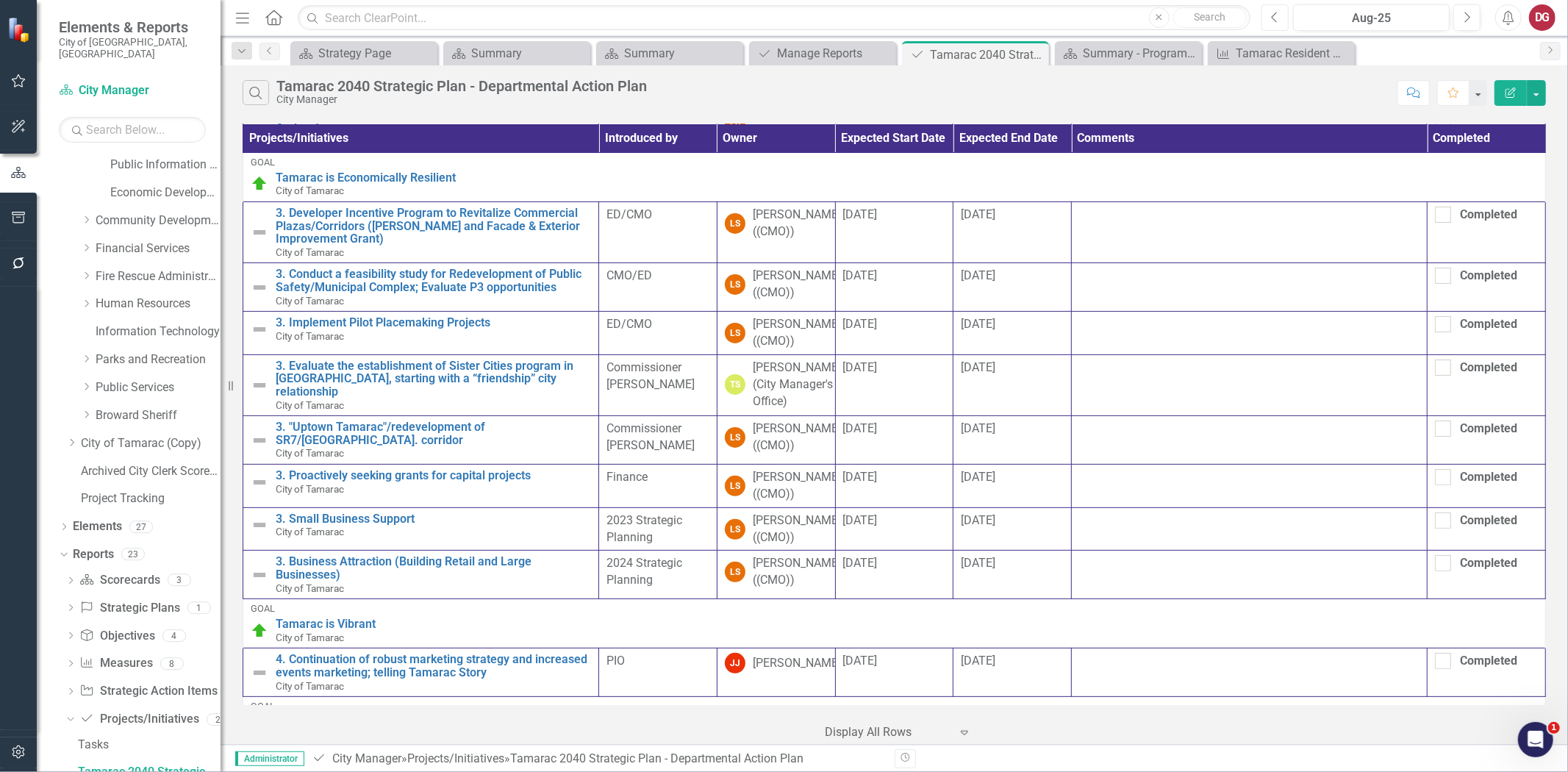
click at [1278, 17] on icon "Previous" at bounding box center [1275, 18] width 8 height 14
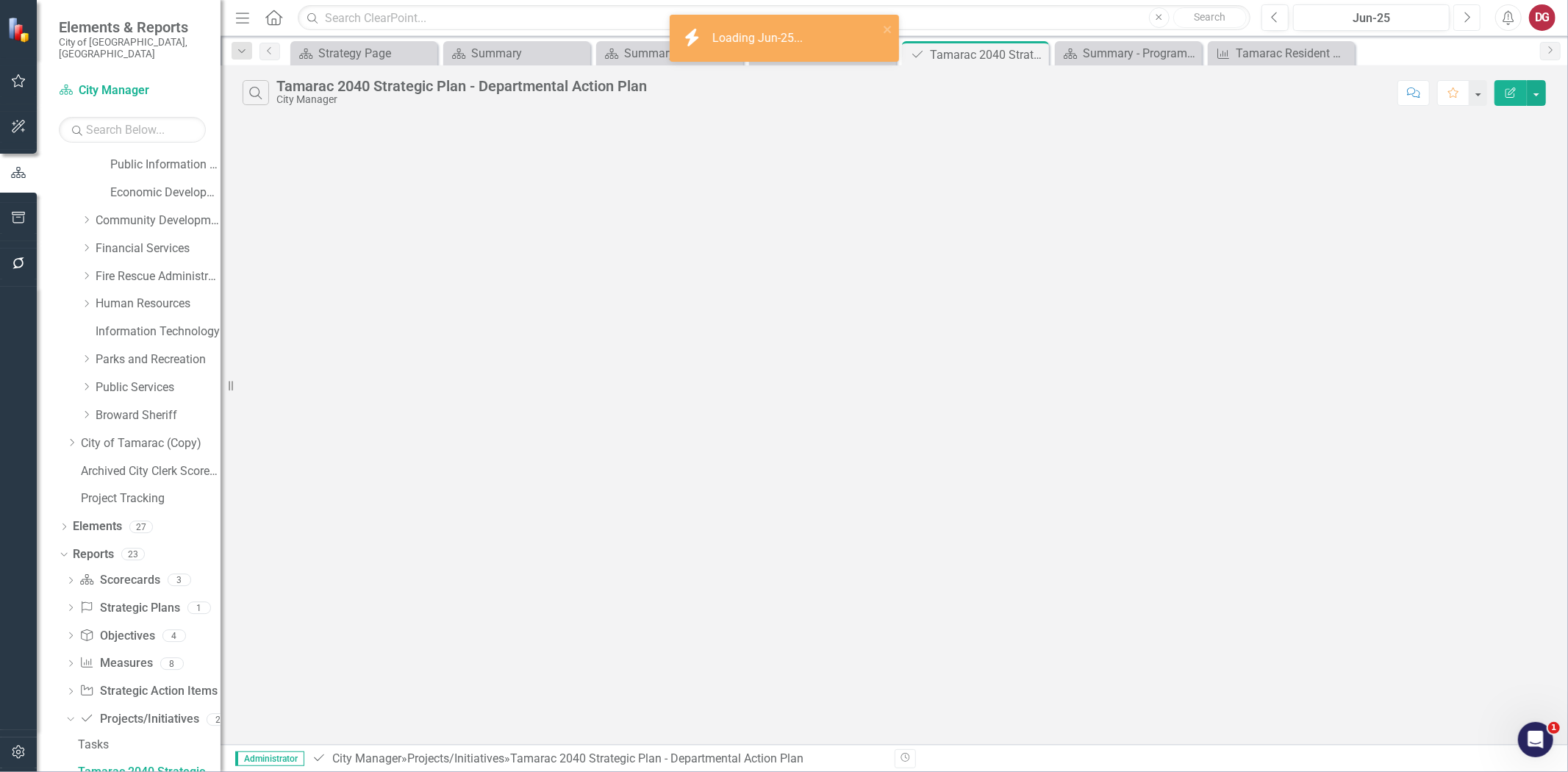
click at [1411, 16] on icon "Next" at bounding box center [1467, 18] width 8 height 14
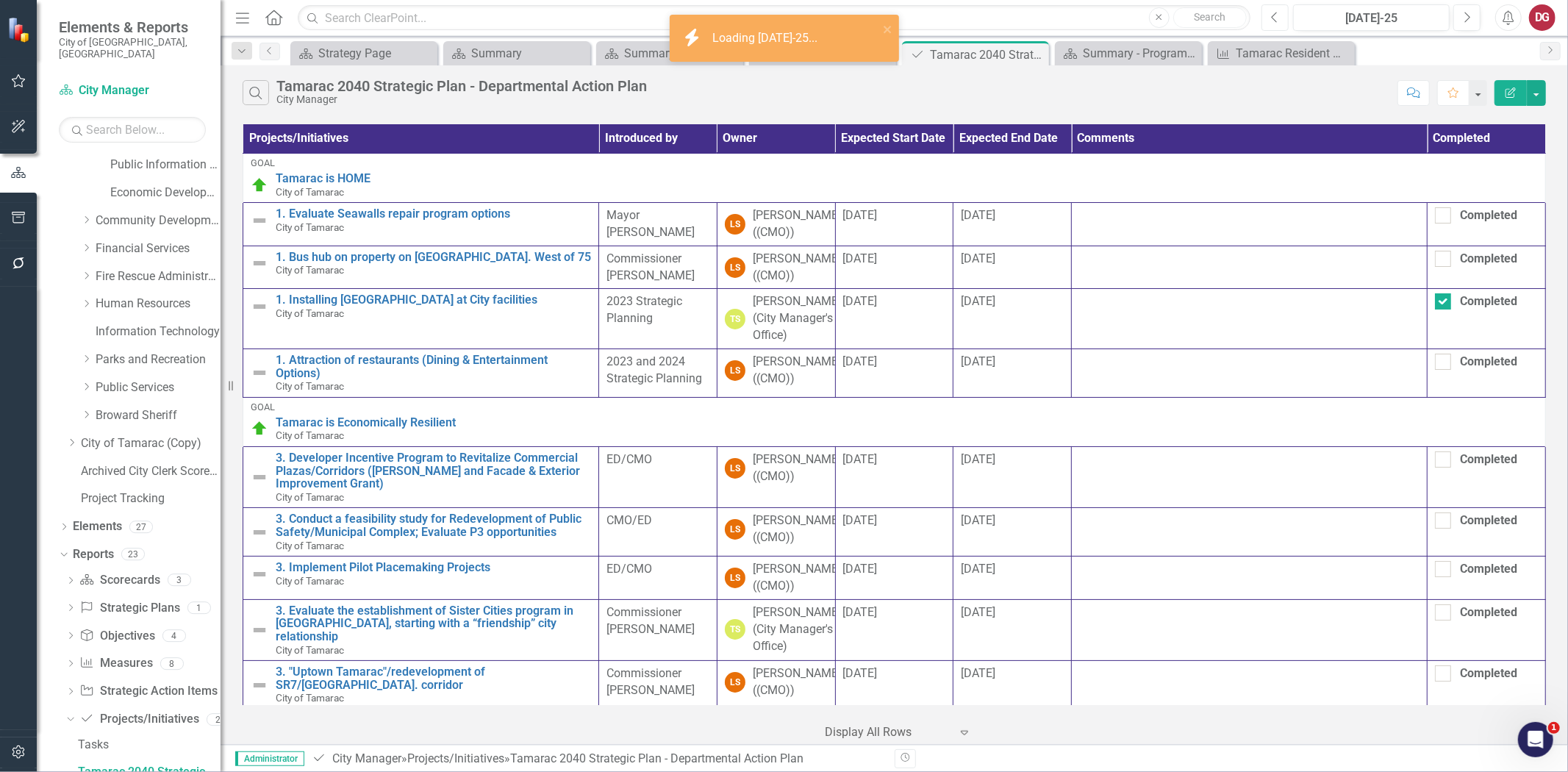
click at [1265, 20] on button "Previous" at bounding box center [1275, 17] width 27 height 26
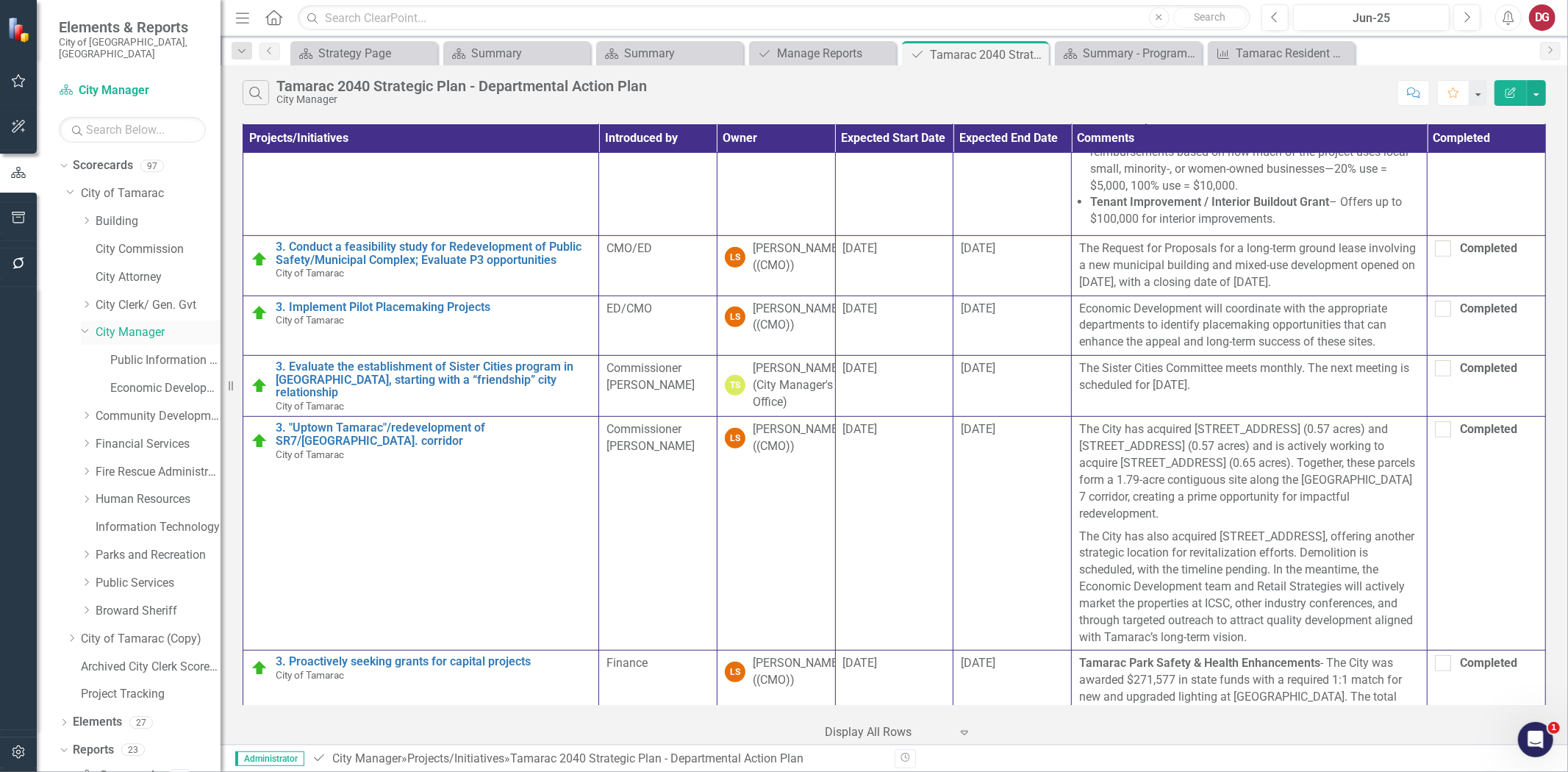
click at [133, 324] on link "City Manager" at bounding box center [158, 333] width 125 height 17
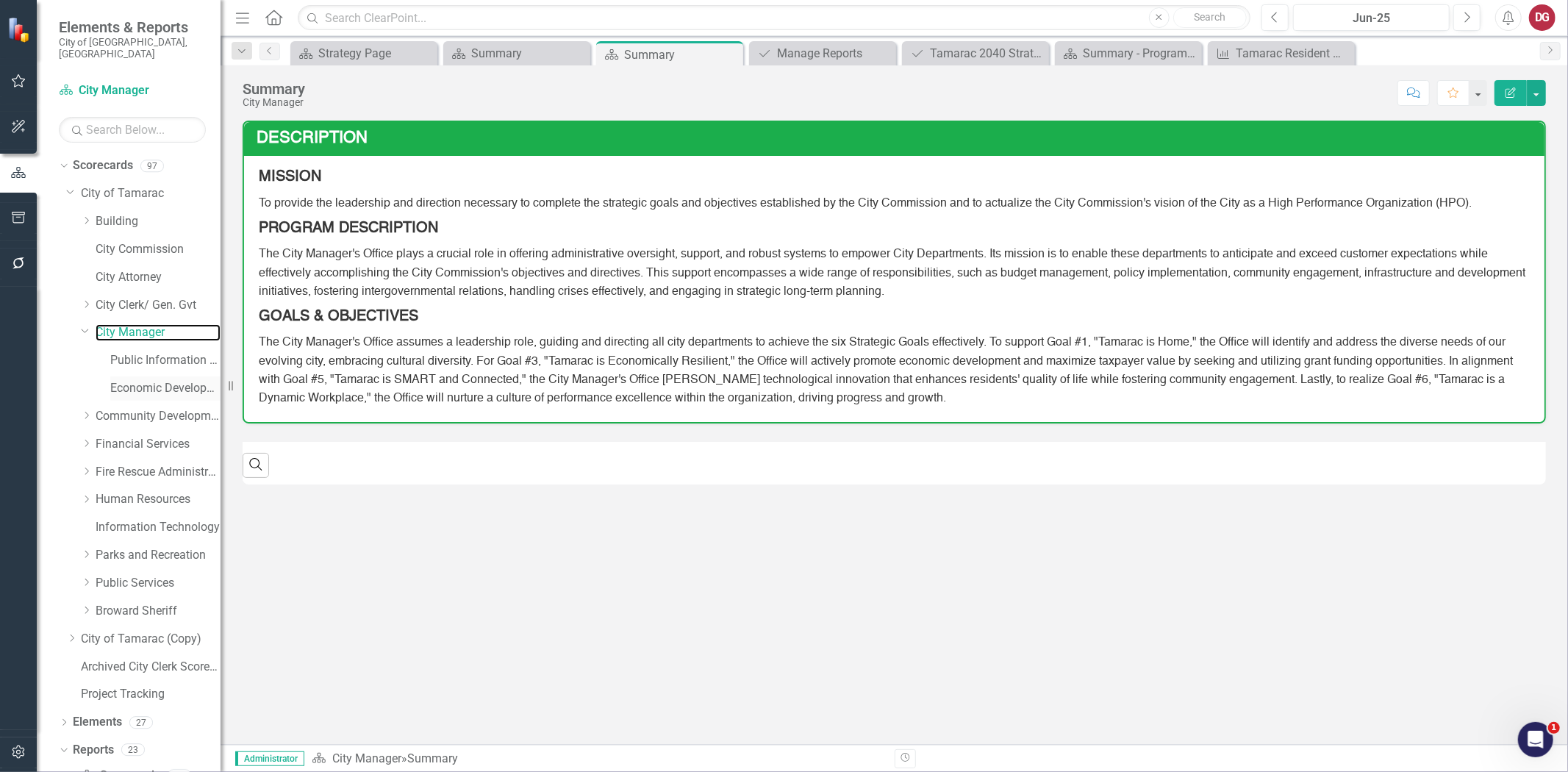
scroll to position [29, 0]
click at [147, 351] on link "Economic Development" at bounding box center [166, 359] width 111 height 17
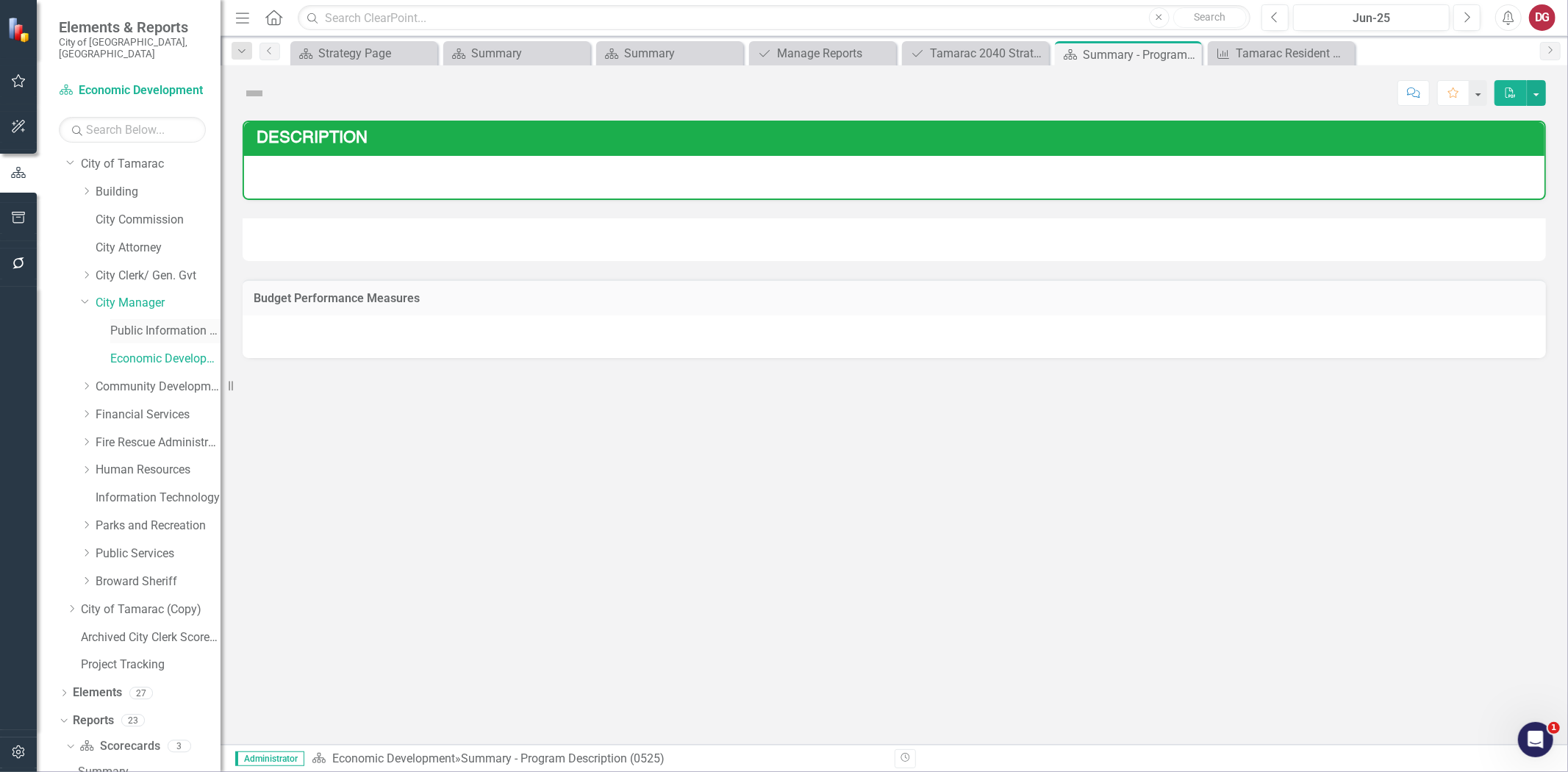
click at [150, 323] on link "Public Information Office" at bounding box center [166, 331] width 111 height 17
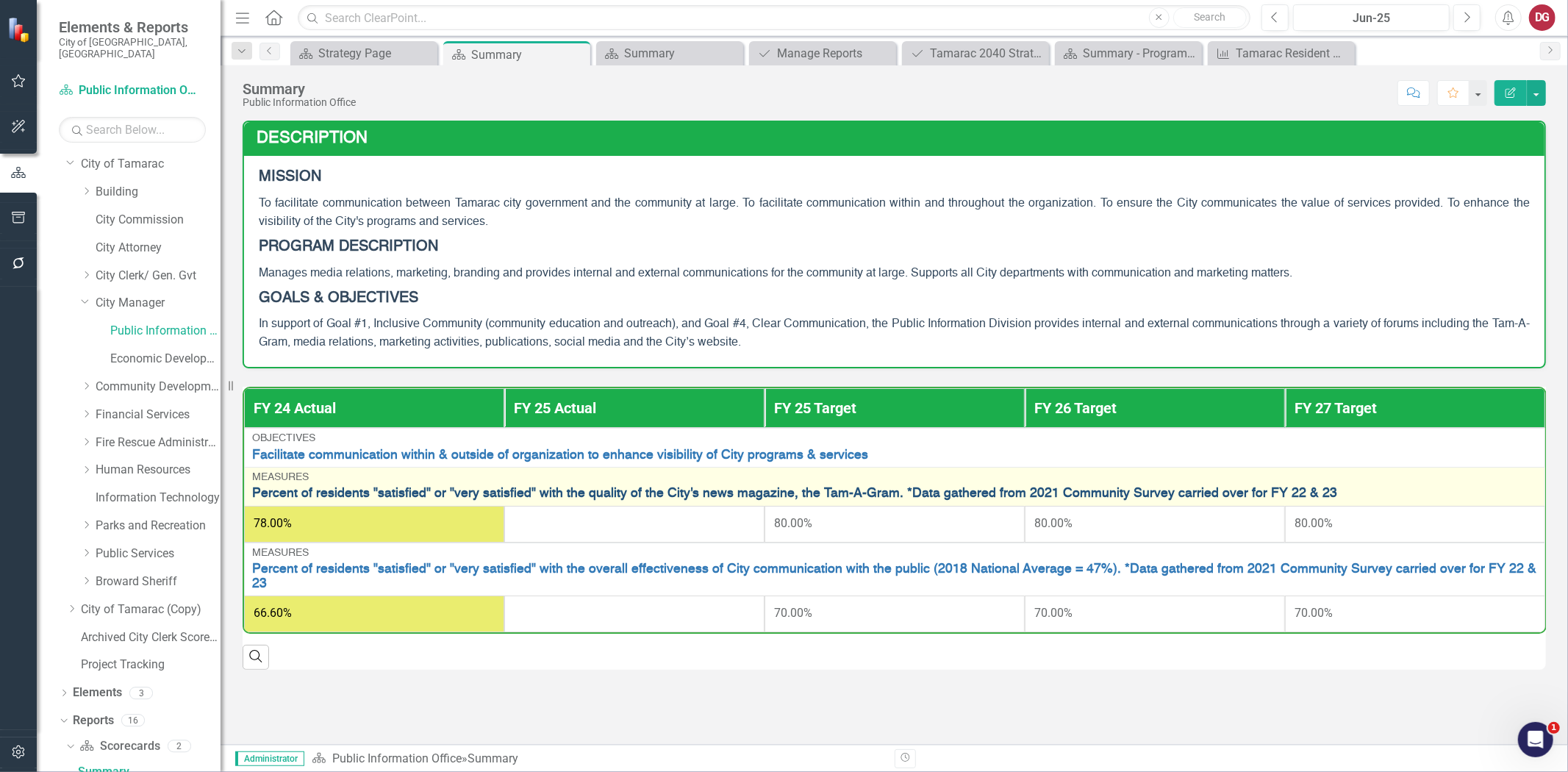
click at [519, 491] on link "Percent of residents "satisfied" or "very satisfied" with the quality of the Ci…" at bounding box center [894, 494] width 1285 height 14
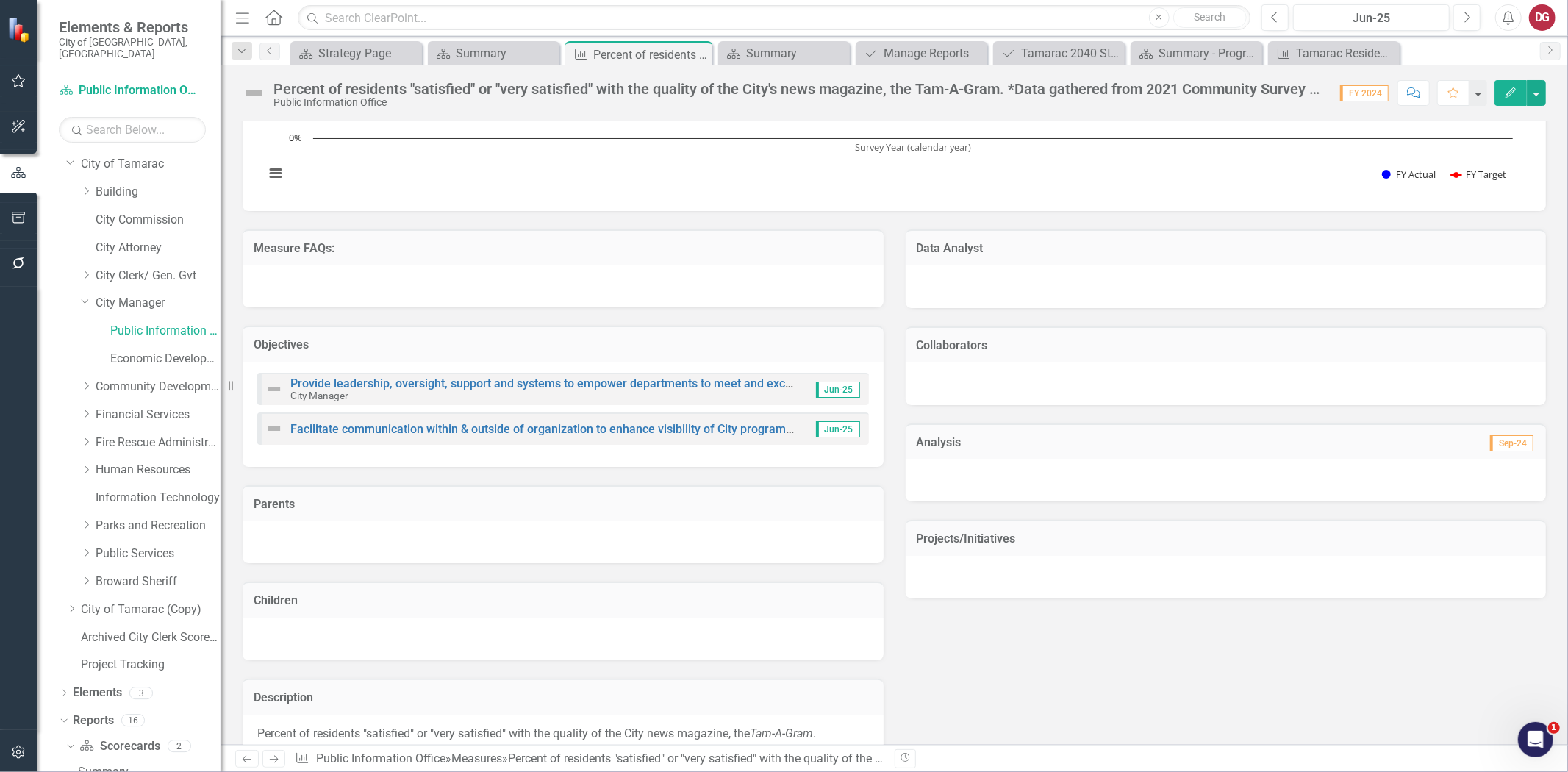
scroll to position [162, 0]
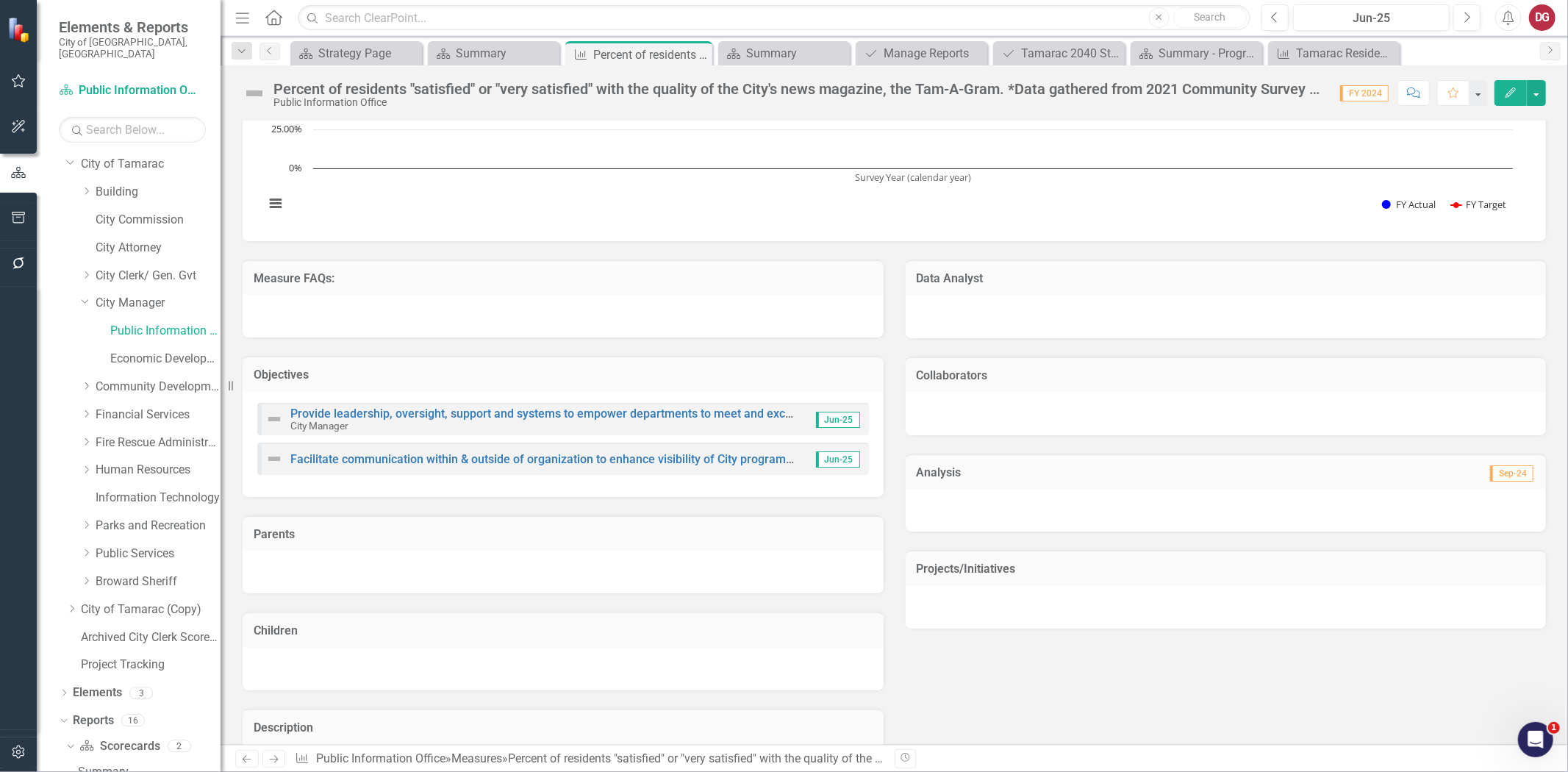
click at [1069, 88] on div "Percent of residents "satisfied" or "very satisfied" with the quality of the Ci…" at bounding box center [799, 88] width 1052 height 16
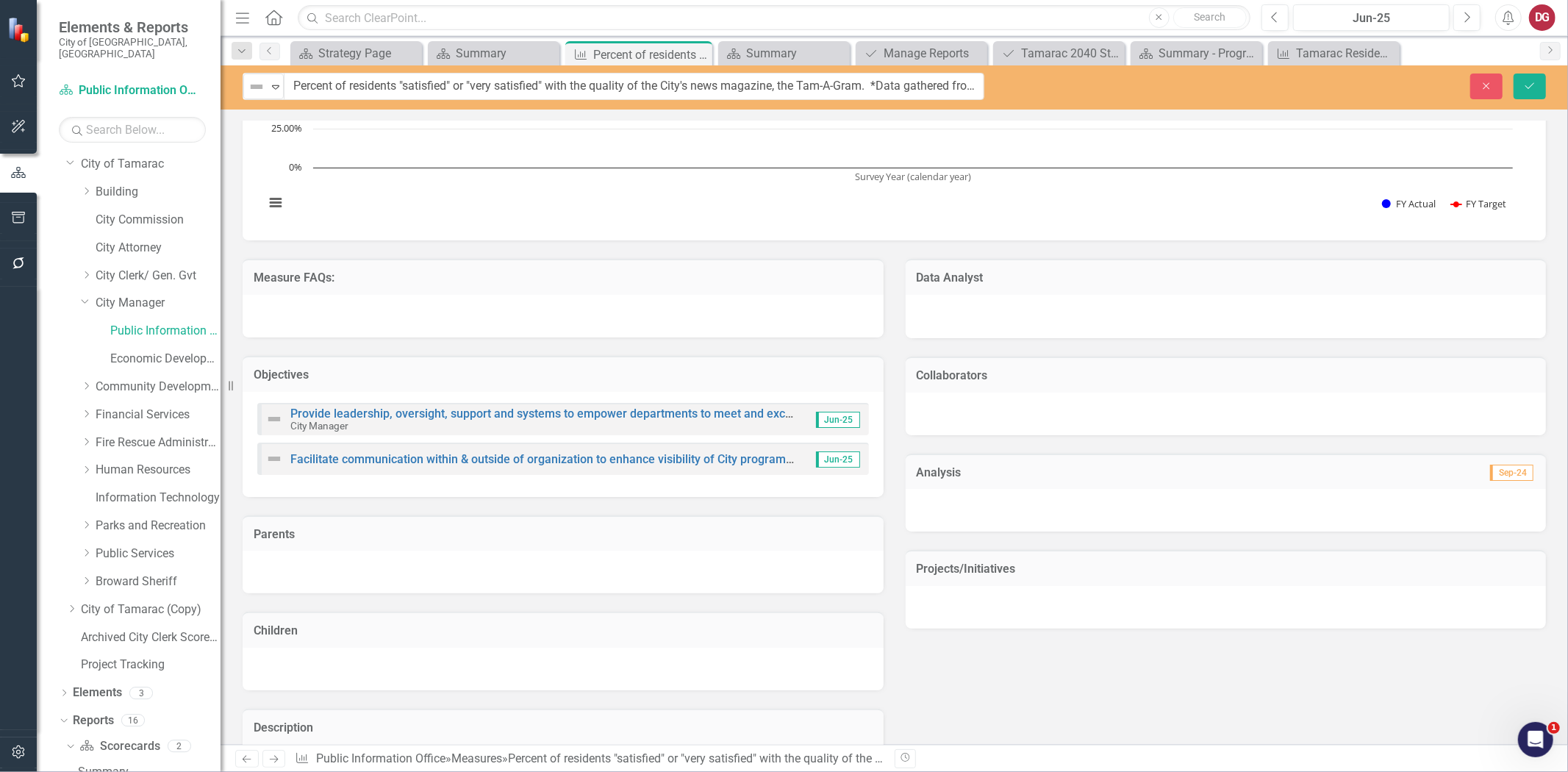
click at [1069, 88] on div "Close Save" at bounding box center [1287, 87] width 540 height 26
click at [896, 91] on input "Percent of residents "satisfied" or "very satisfied" with the quality of the Ci…" at bounding box center [635, 87] width 700 height 27
drag, startPoint x: 899, startPoint y: 86, endPoint x: 985, endPoint y: 89, distance: 86.1
click at [985, 89] on div "Not Defined Expand Percent of residents "satisfied" or "very satisfied" with th…" at bounding box center [613, 87] width 764 height 27
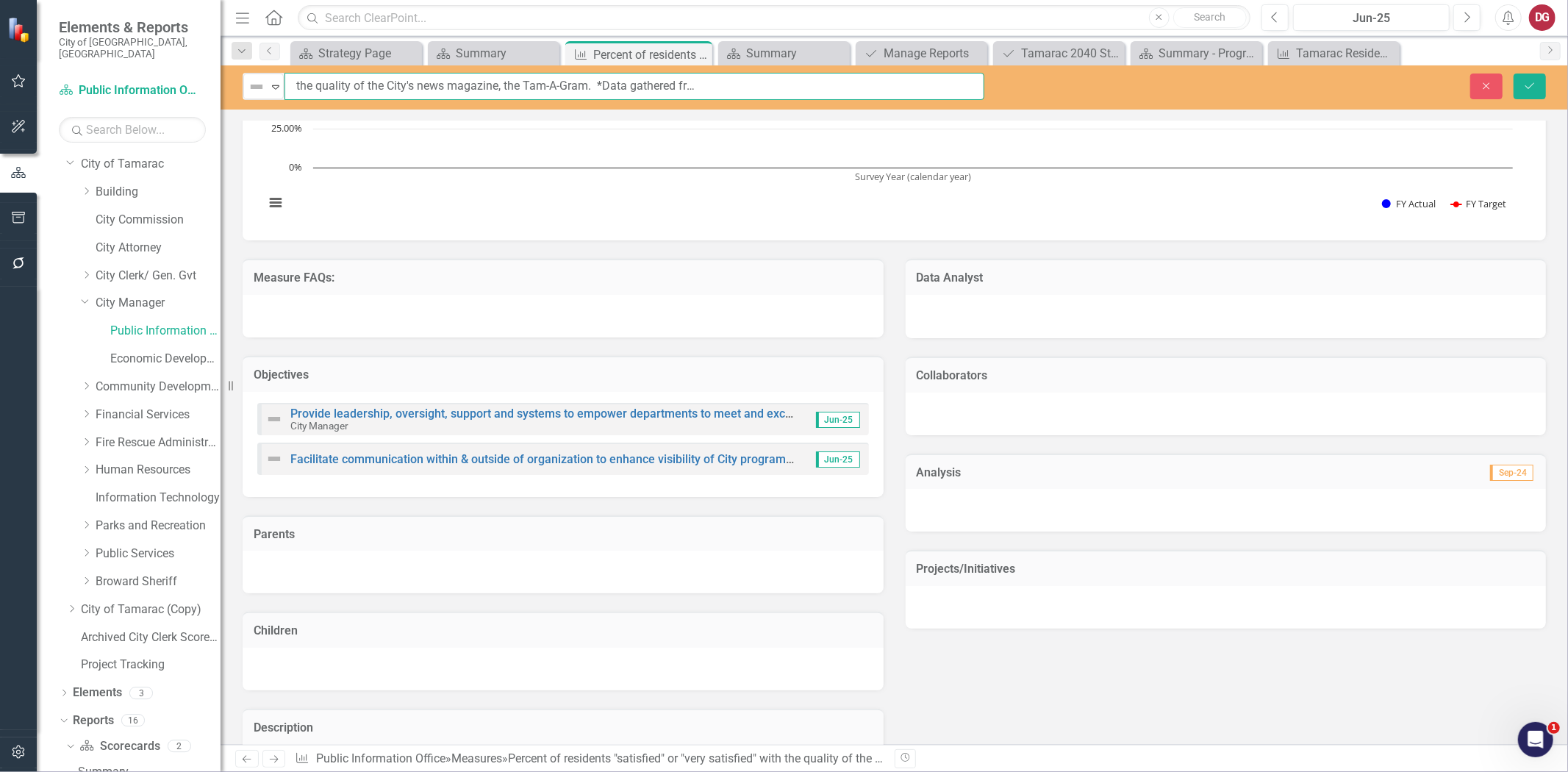
click at [1085, 135] on rect "Interactive chart" at bounding box center [889, 115] width 1263 height 220
click at [1411, 93] on button "Close" at bounding box center [1486, 87] width 32 height 26
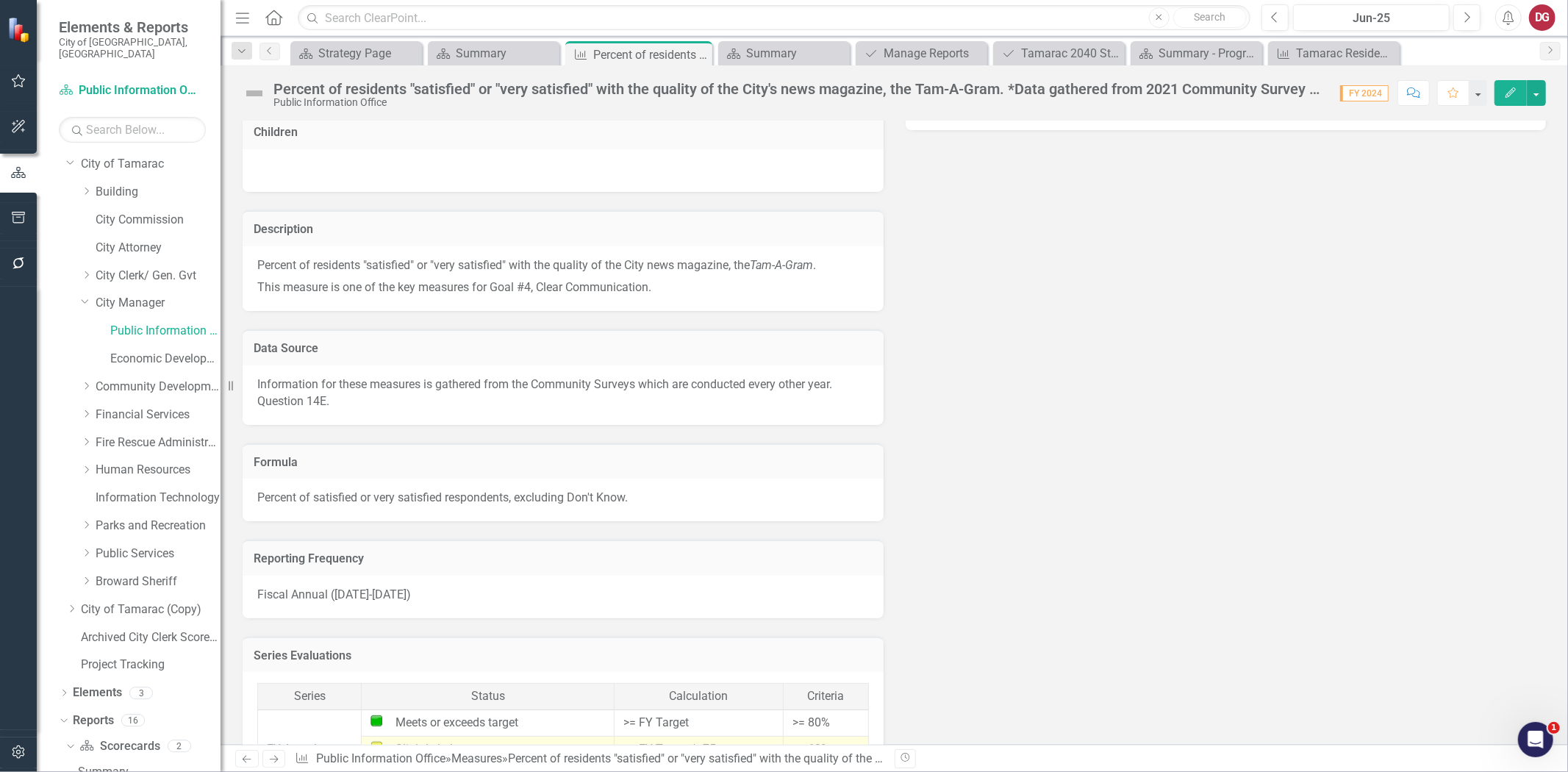
scroll to position [569, 0]
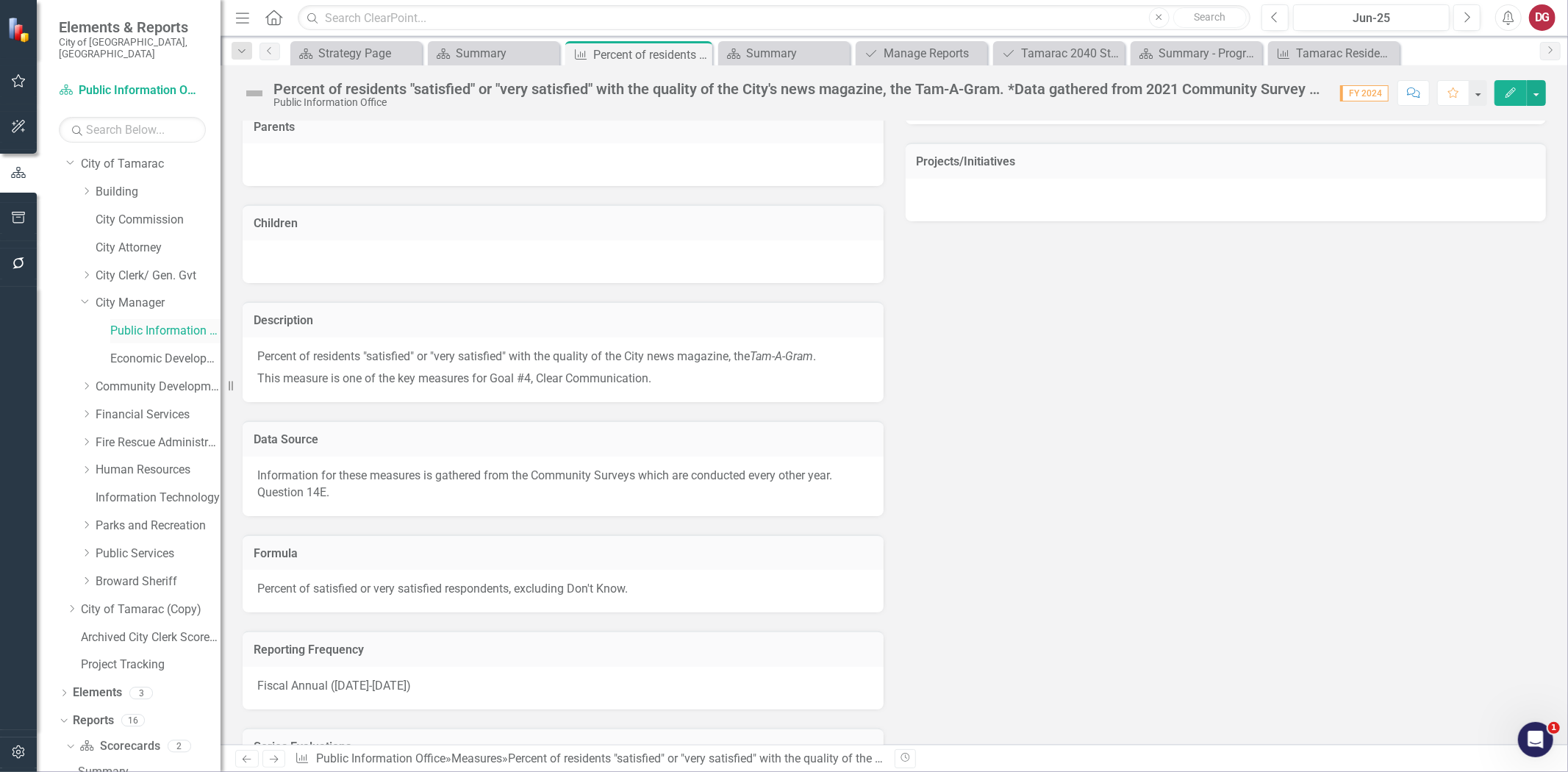
click at [168, 323] on link "Public Information Office" at bounding box center [166, 331] width 111 height 17
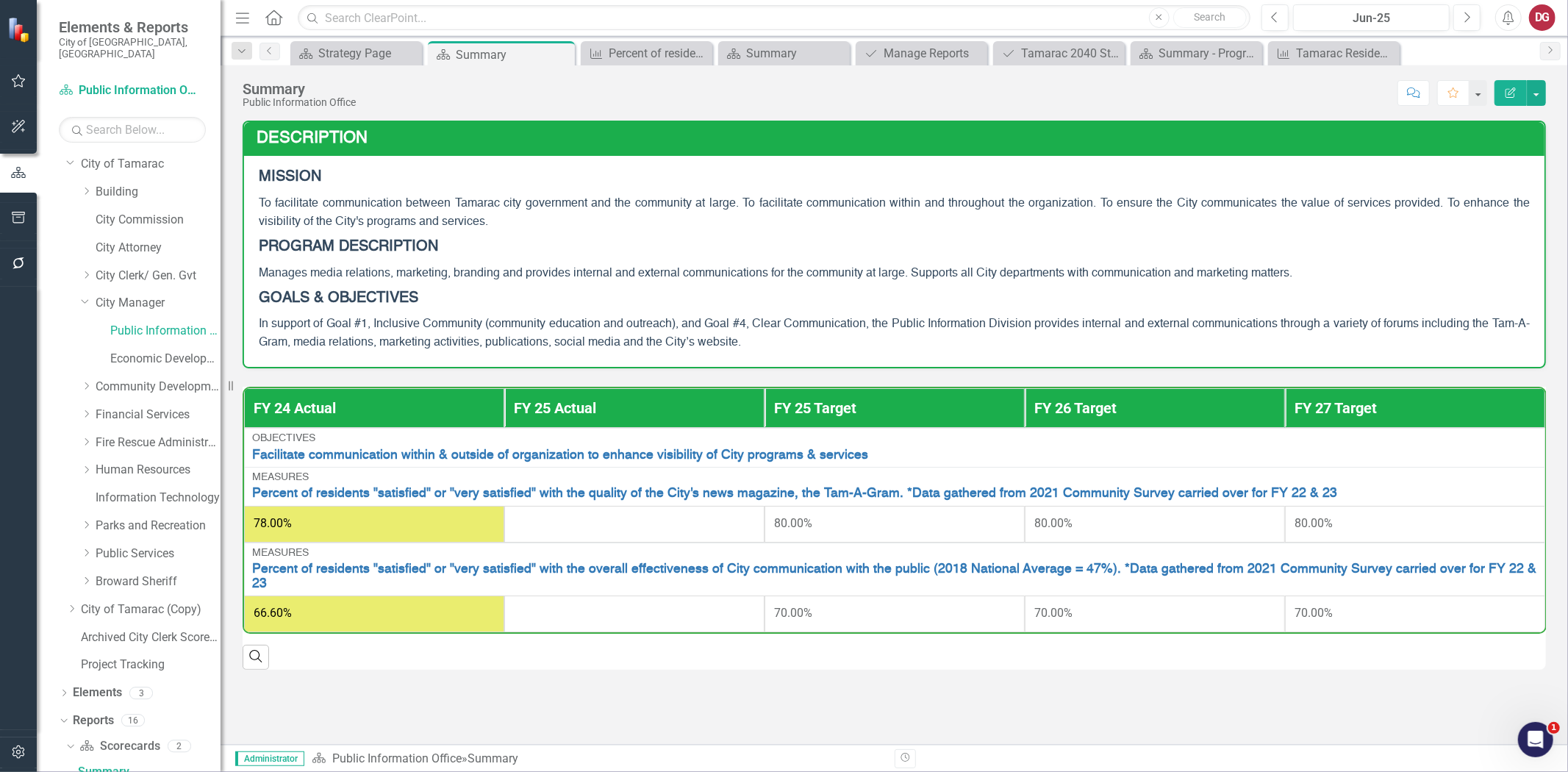
click at [13, 694] on button "button" at bounding box center [19, 752] width 33 height 31
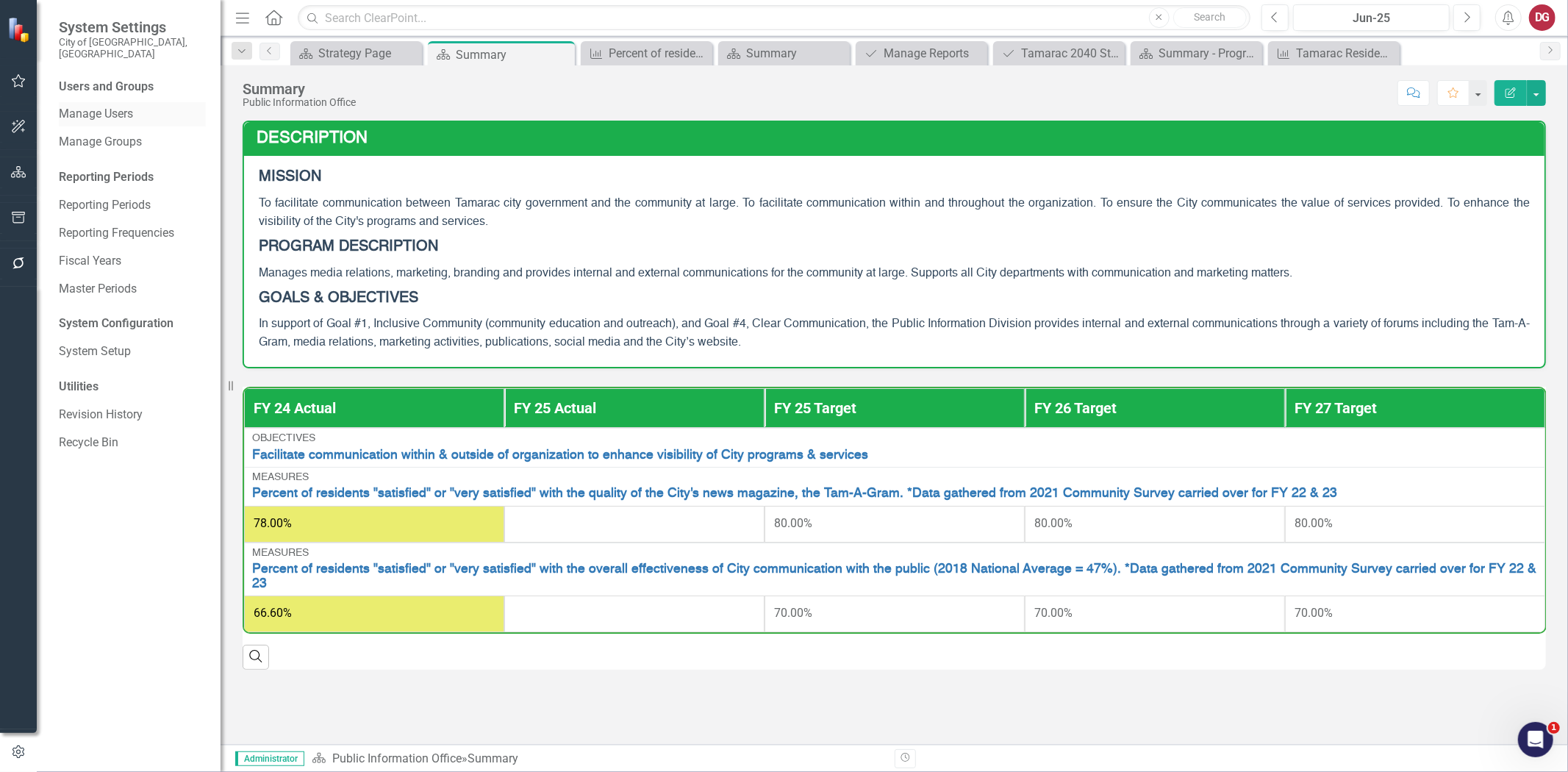
click at [121, 106] on link "Manage Users" at bounding box center [132, 114] width 147 height 17
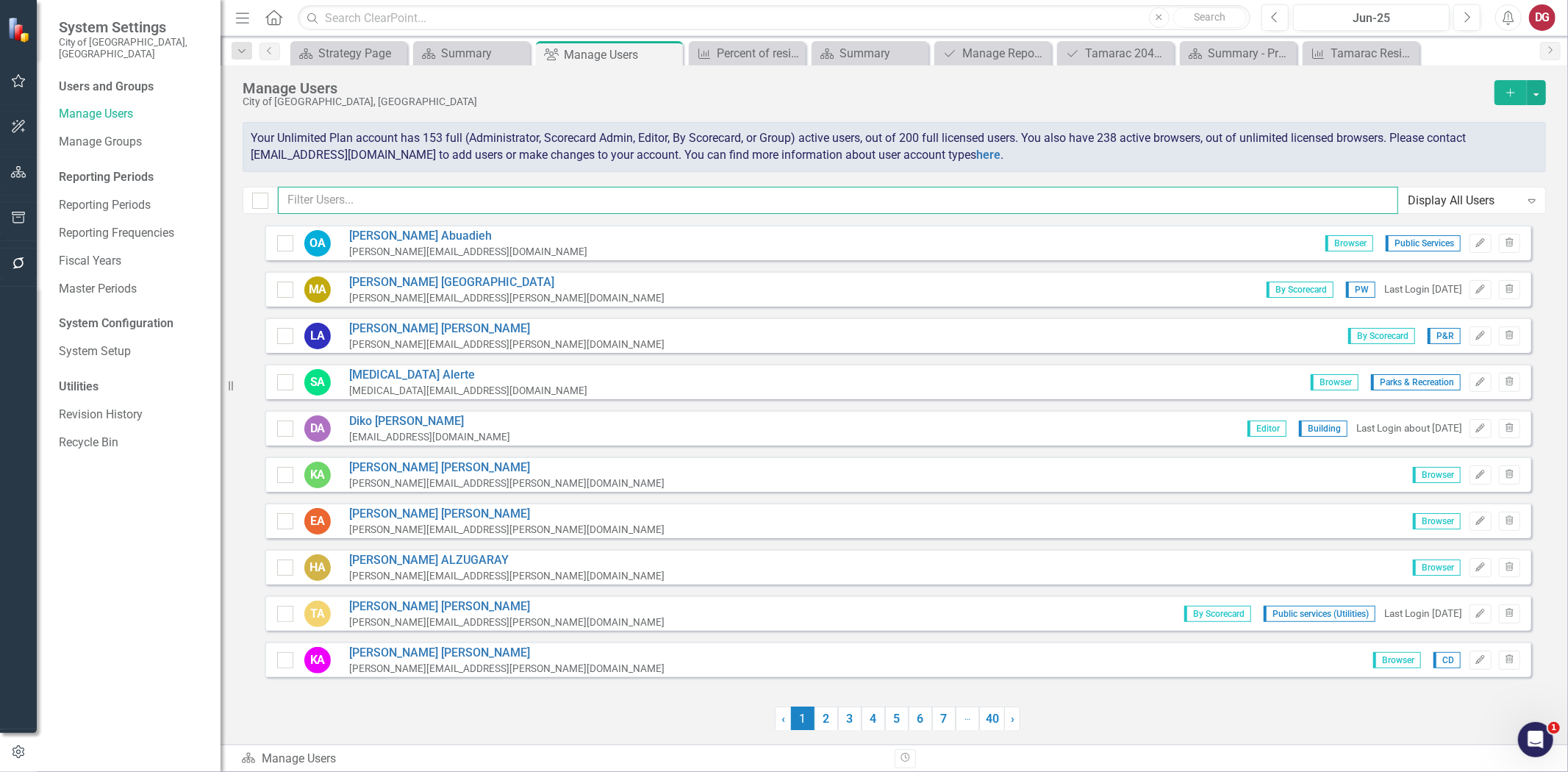
click at [329, 197] on input "text" at bounding box center [838, 200] width 1120 height 27
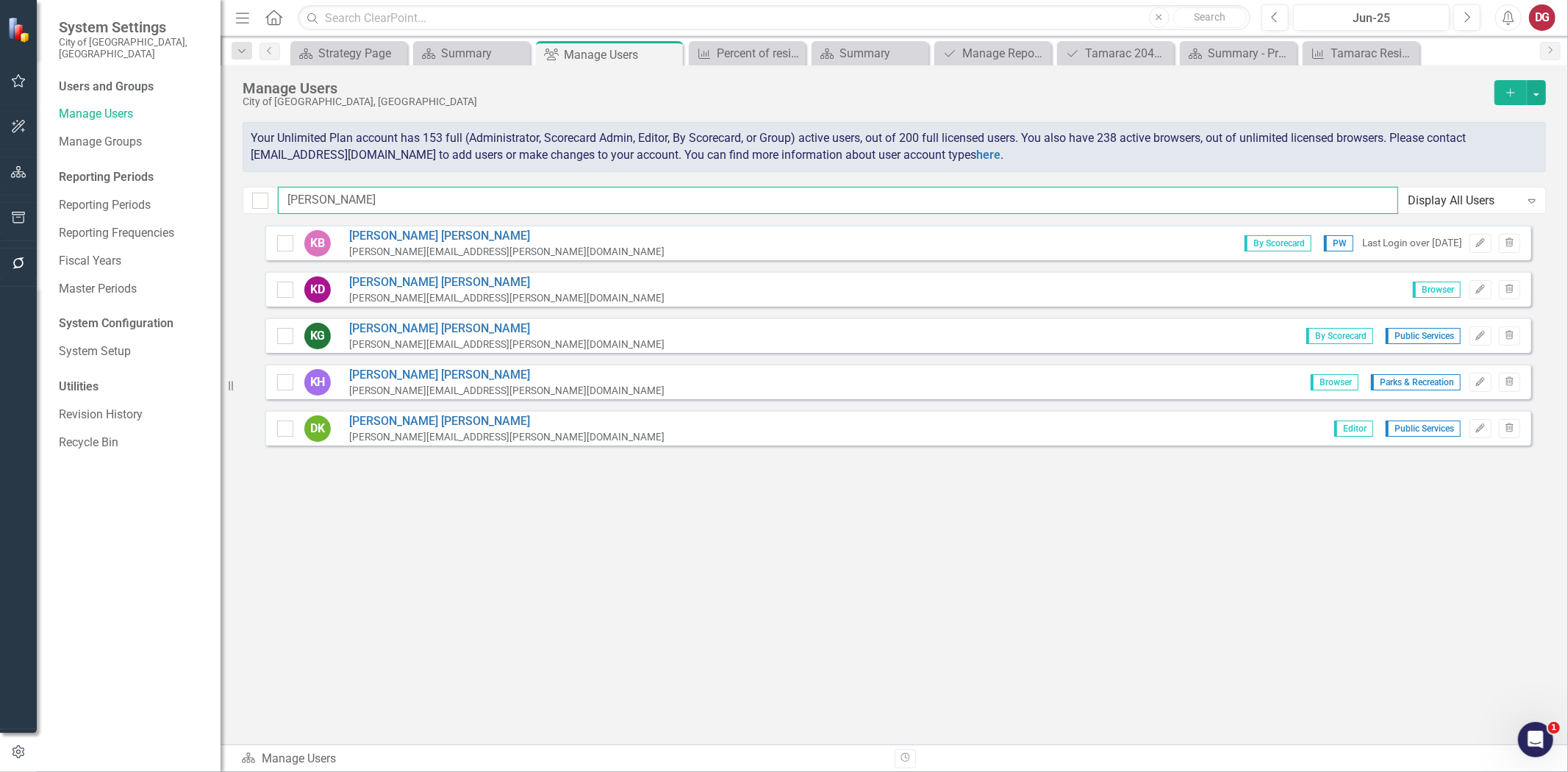
type input "[PERSON_NAME]"
click at [297, 196] on input "[PERSON_NAME]" at bounding box center [838, 200] width 1120 height 27
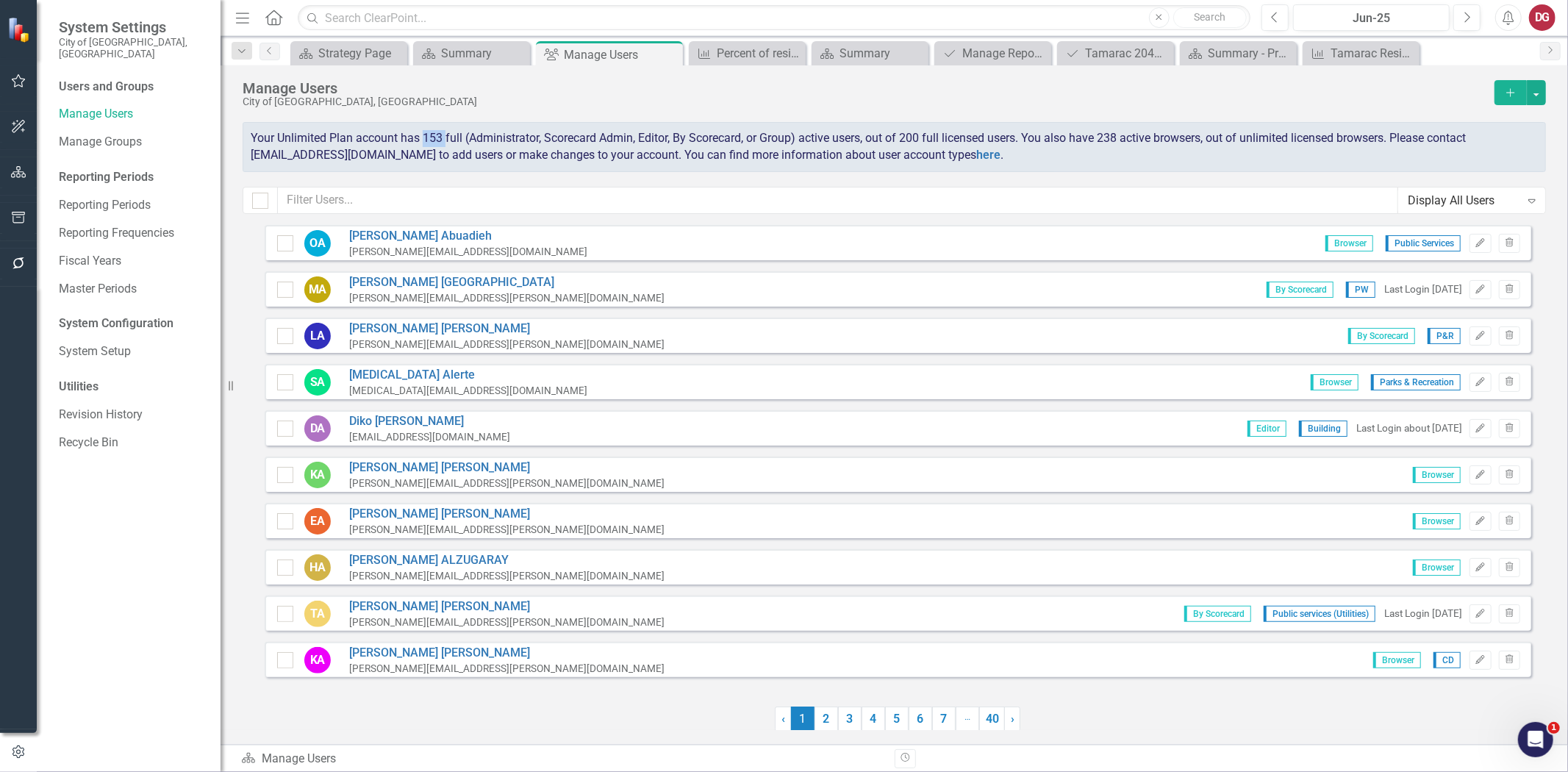
drag, startPoint x: 425, startPoint y: 138, endPoint x: 445, endPoint y: 138, distance: 20.0
click at [445, 138] on span "Your Unlimited Plan account has 153 full (Administrator, Scorecard Admin, Edito…" at bounding box center [858, 146] width 1215 height 31
click at [20, 172] on icon "button" at bounding box center [19, 172] width 16 height 12
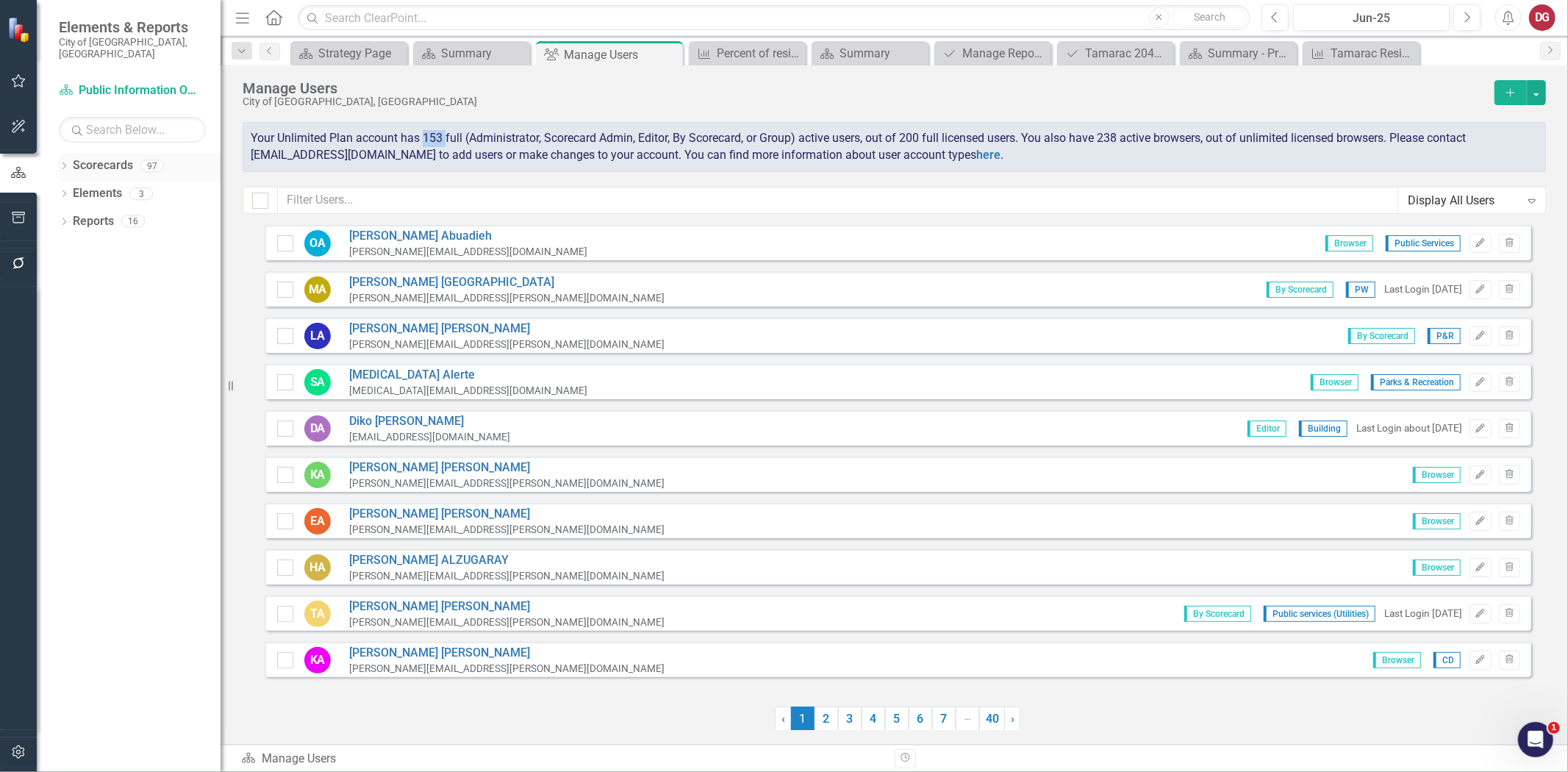
click at [93, 158] on link "Scorecards" at bounding box center [103, 166] width 60 height 17
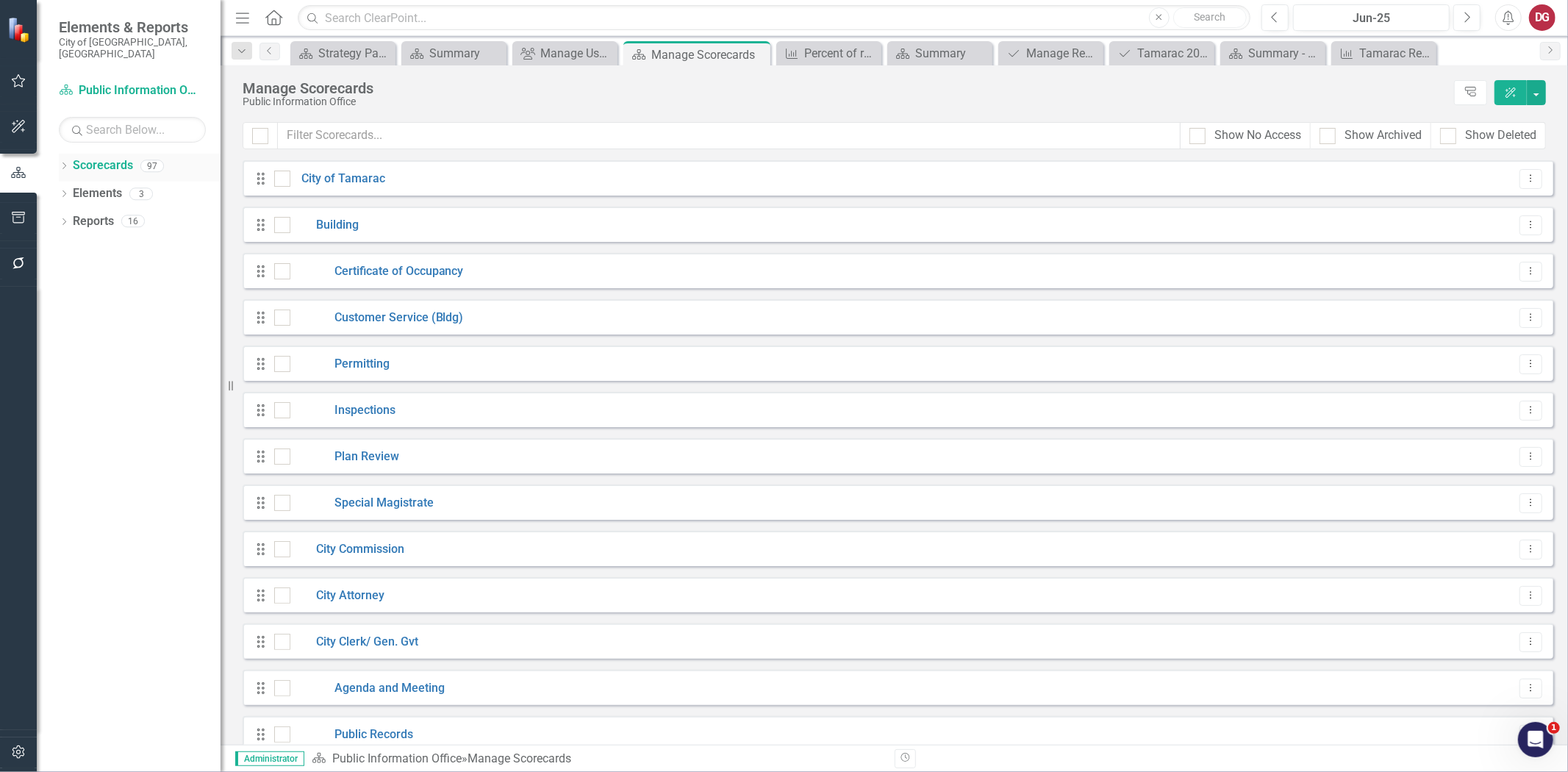
click at [76, 157] on link "Scorecards" at bounding box center [103, 166] width 60 height 17
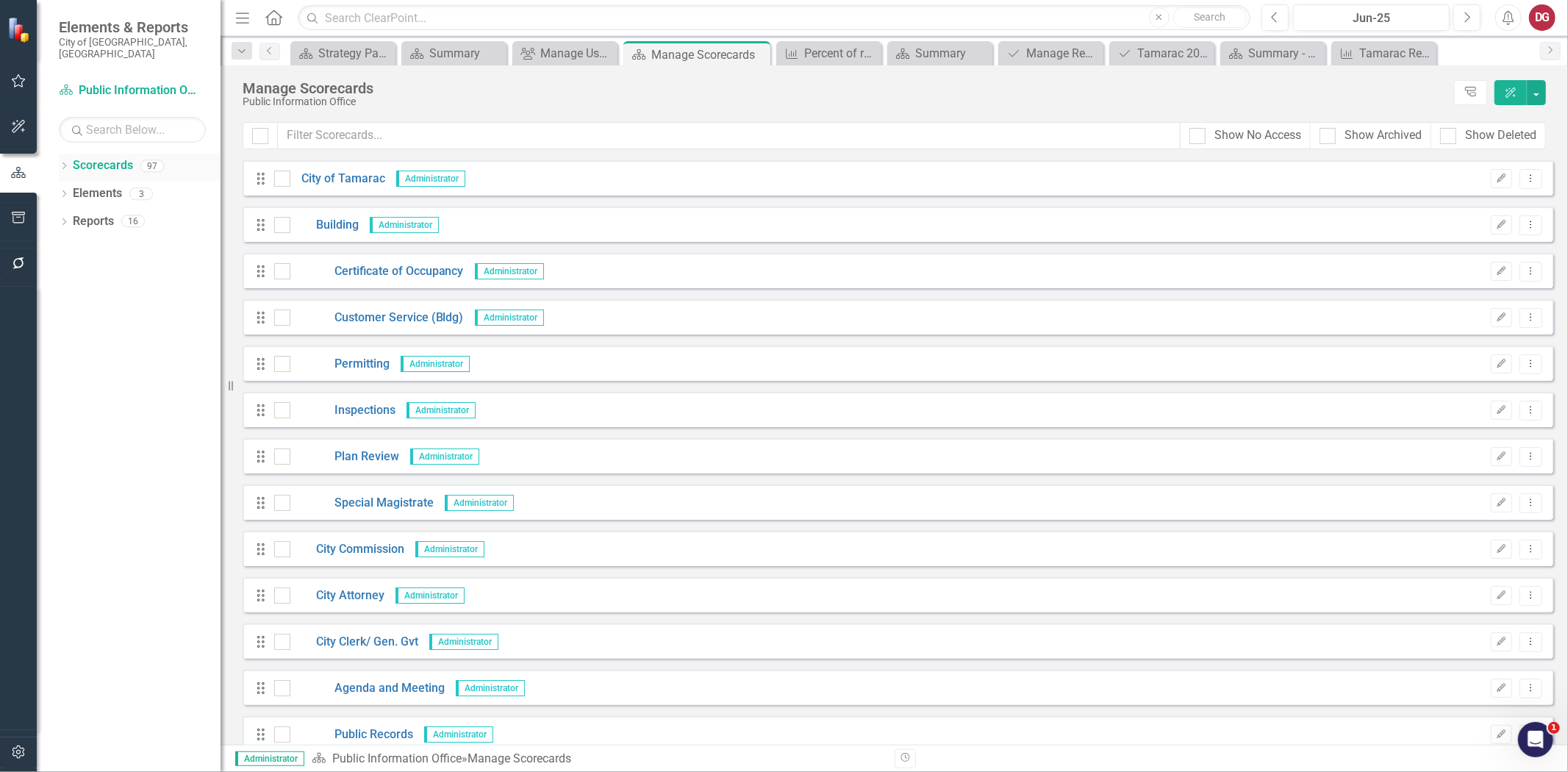
click at [71, 155] on div "Dropdown Scorecards 97" at bounding box center [139, 167] width 162 height 28
click at [62, 163] on icon "Dropdown" at bounding box center [64, 167] width 11 height 8
click at [76, 189] on icon "Dropdown" at bounding box center [72, 193] width 11 height 9
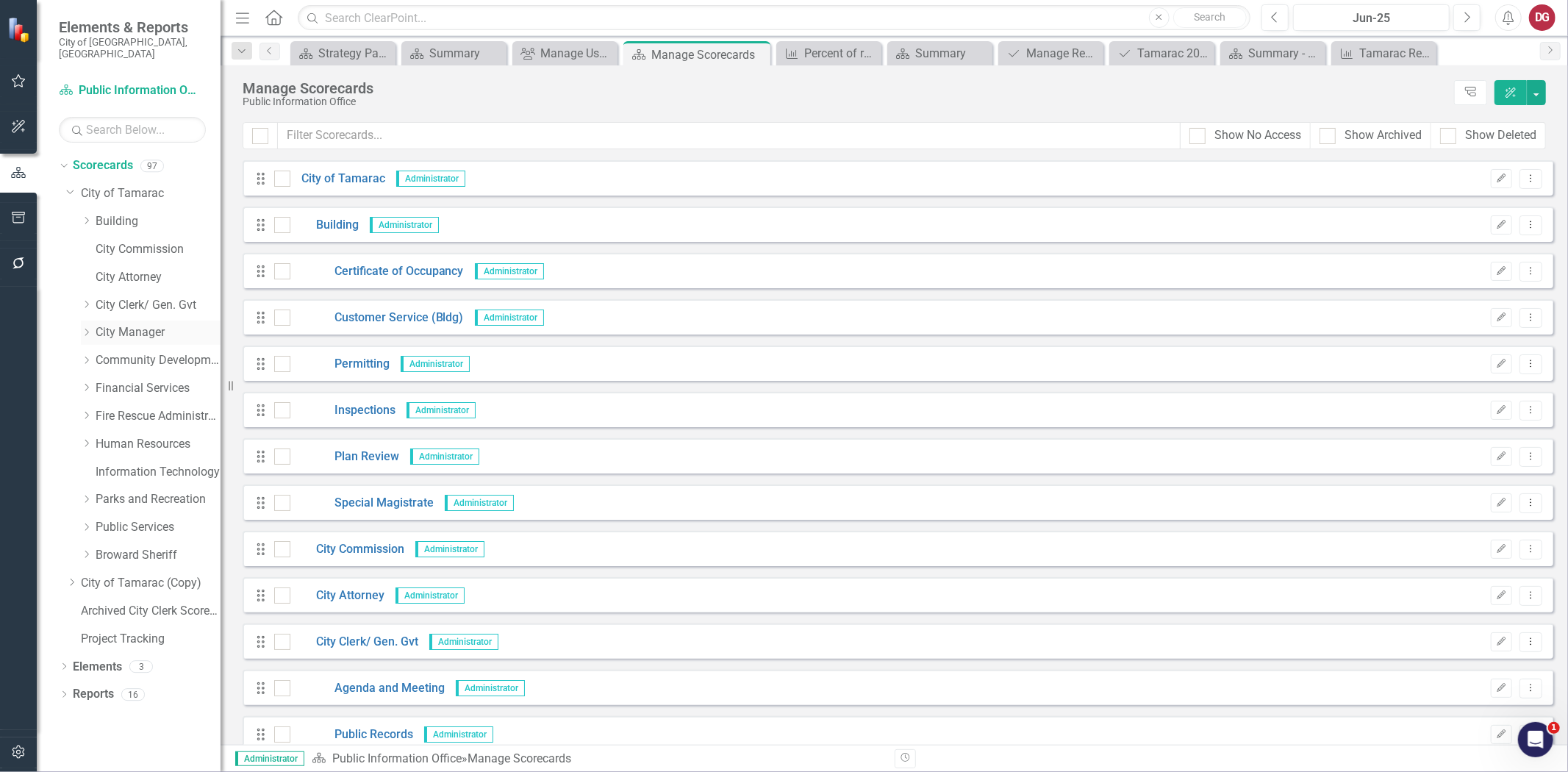
click at [120, 324] on link "City Manager" at bounding box center [158, 333] width 125 height 17
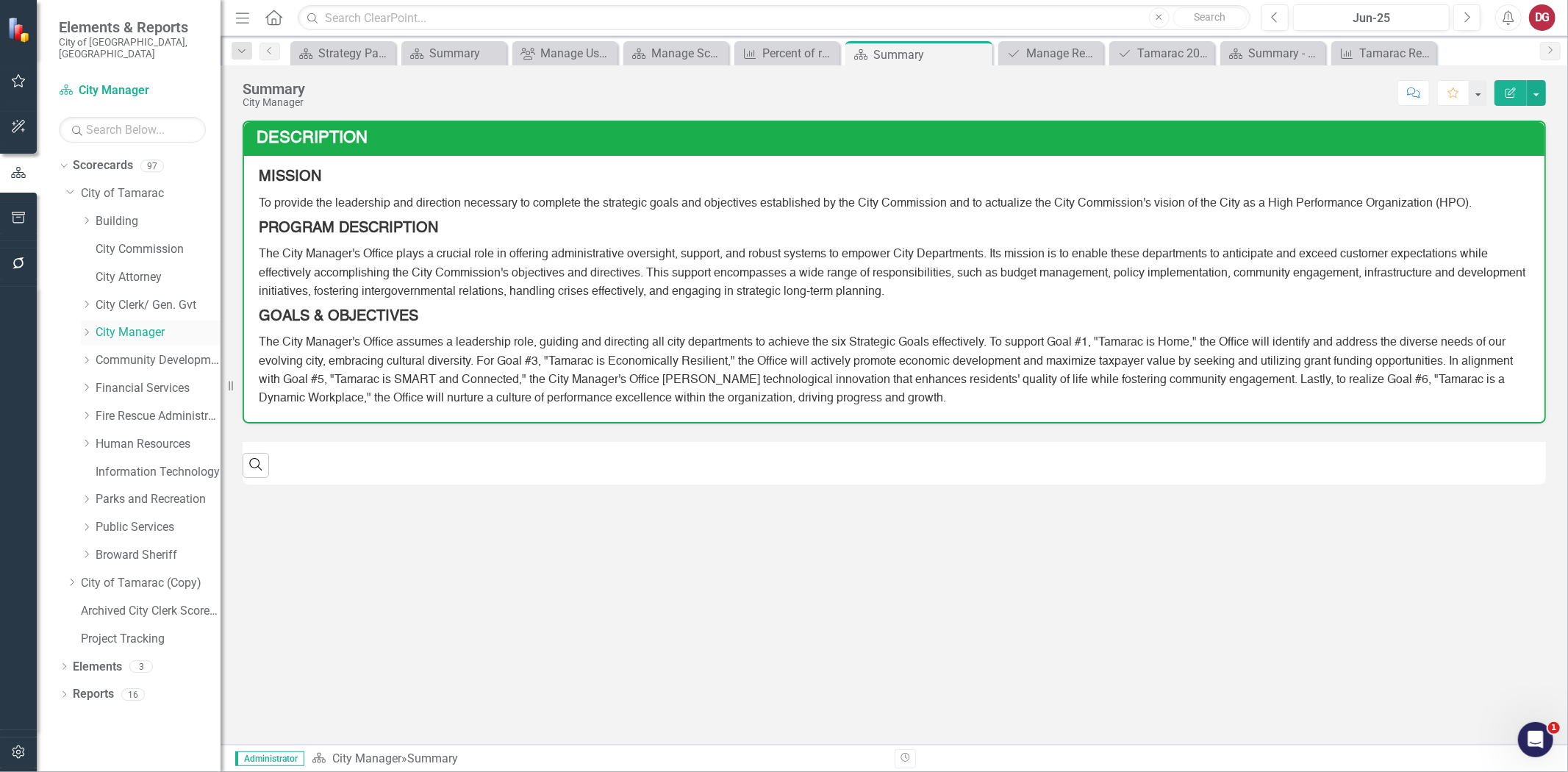
click at [93, 327] on div "Dropdown" at bounding box center [88, 333] width 15 height 13
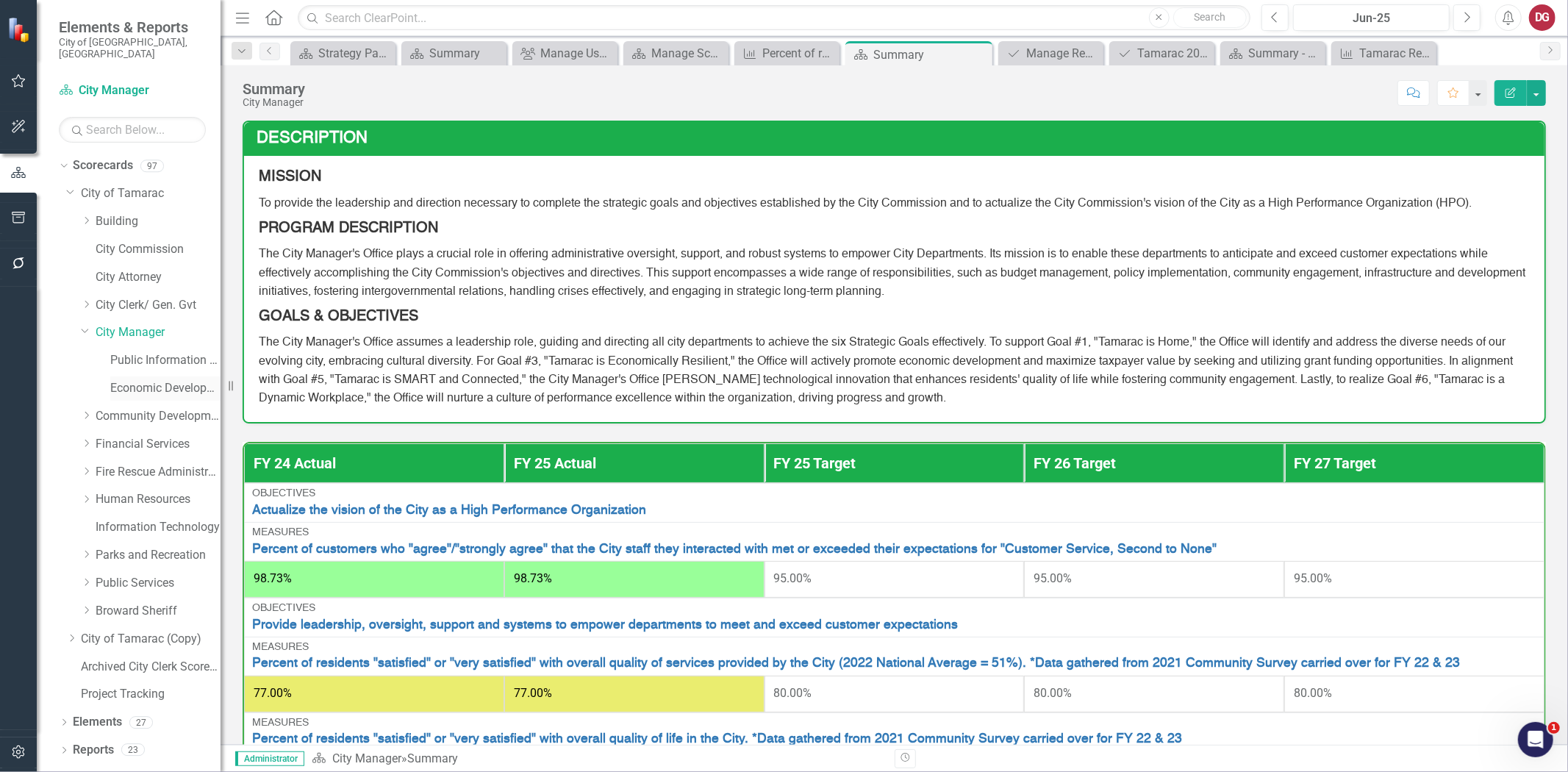
click at [127, 382] on link "Economic Development" at bounding box center [166, 388] width 111 height 17
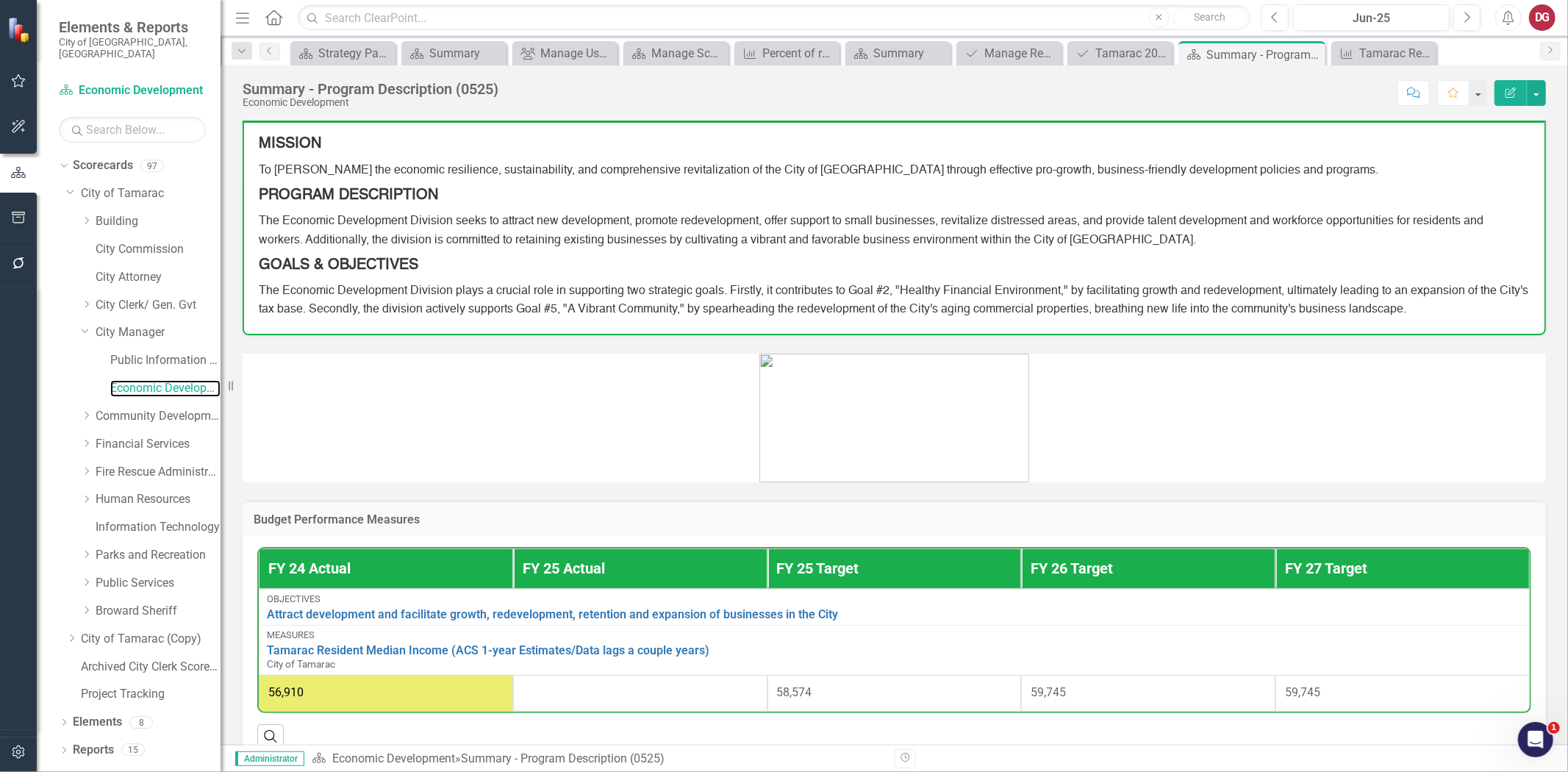
scroll to position [64, 0]
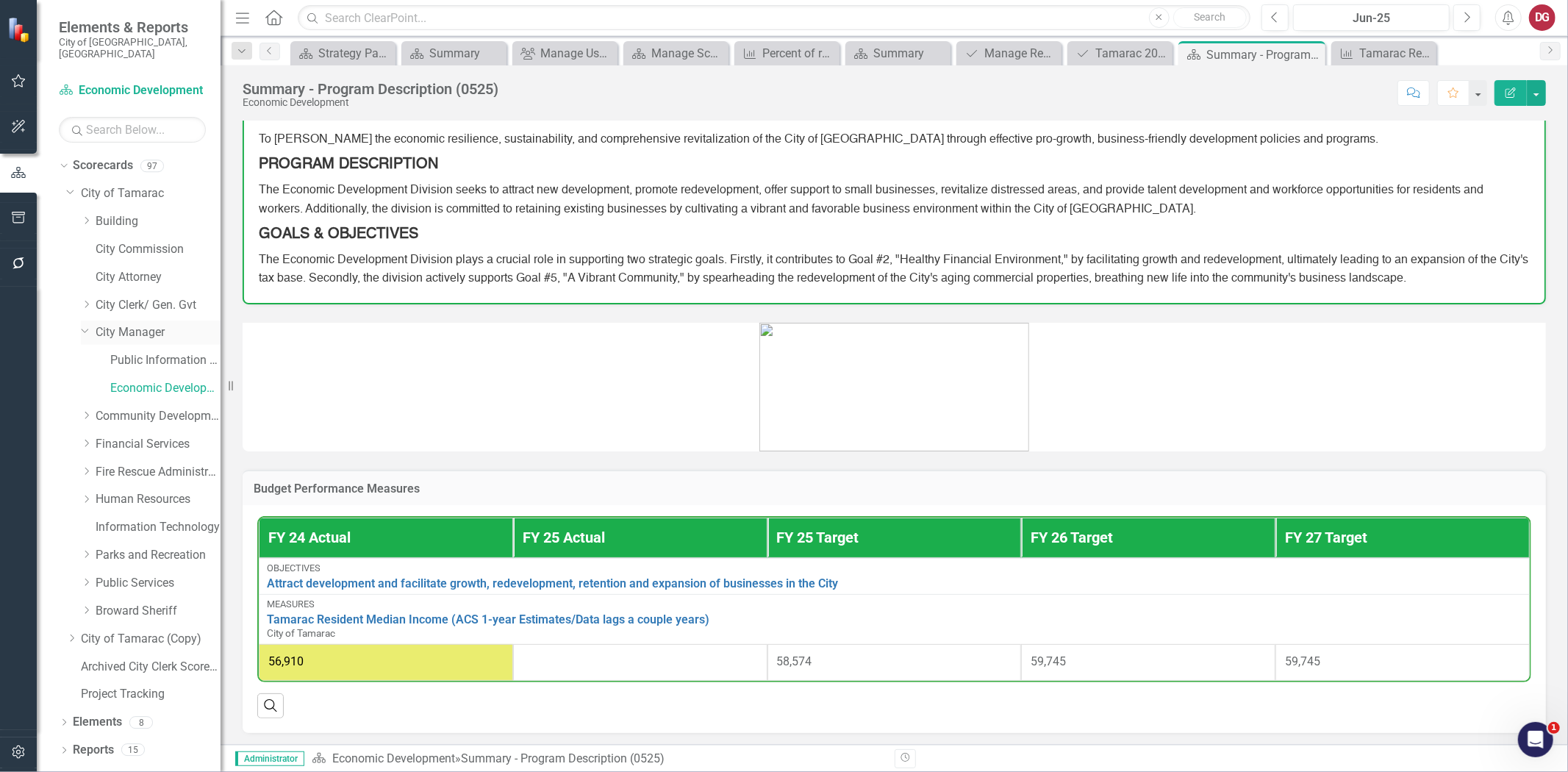
click at [83, 325] on icon "Dropdown" at bounding box center [85, 330] width 9 height 11
click at [90, 356] on icon "Dropdown" at bounding box center [86, 360] width 11 height 9
click at [166, 436] on link "Business Revenue" at bounding box center [166, 444] width 111 height 17
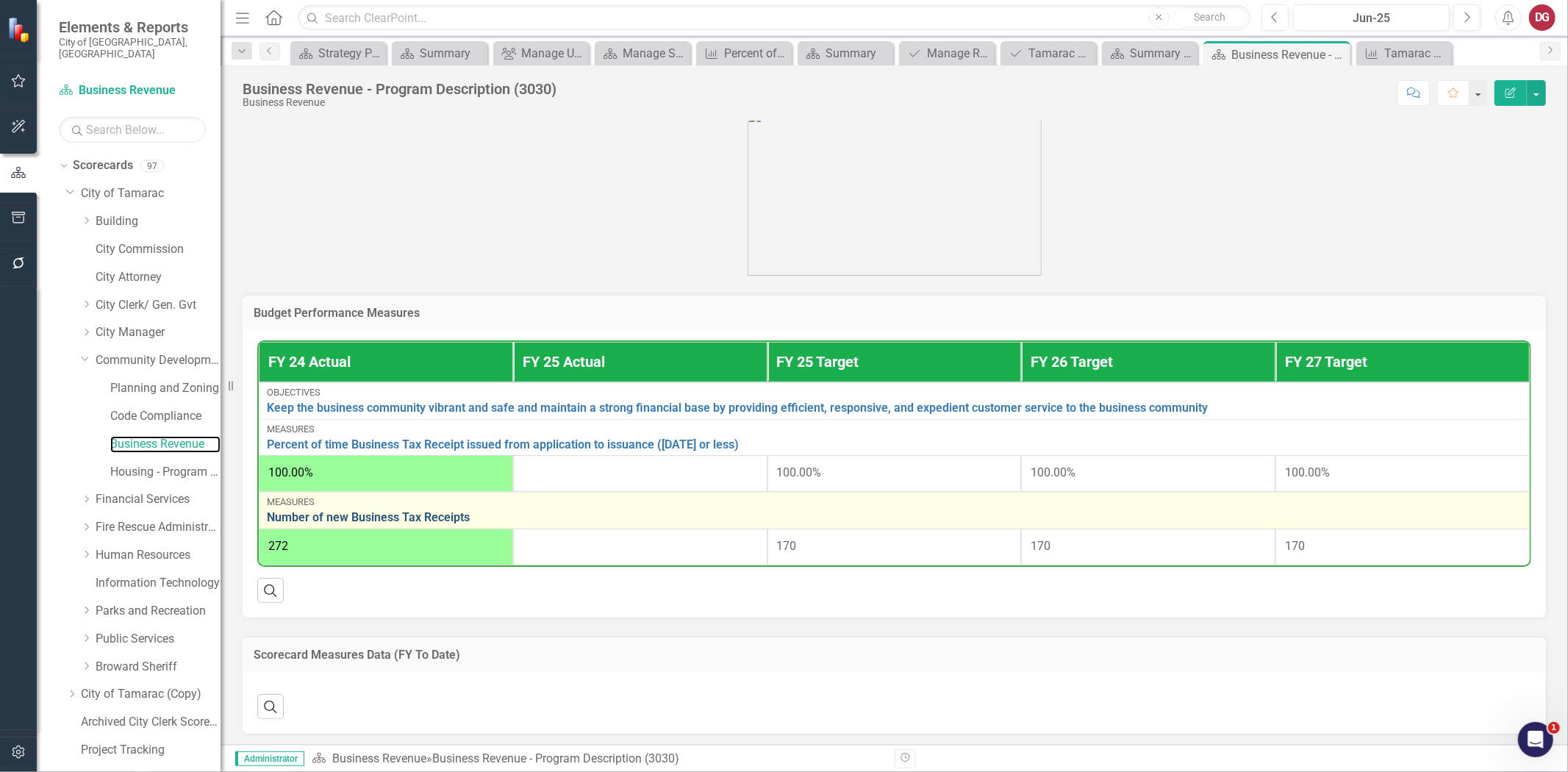
scroll to position [333, 0]
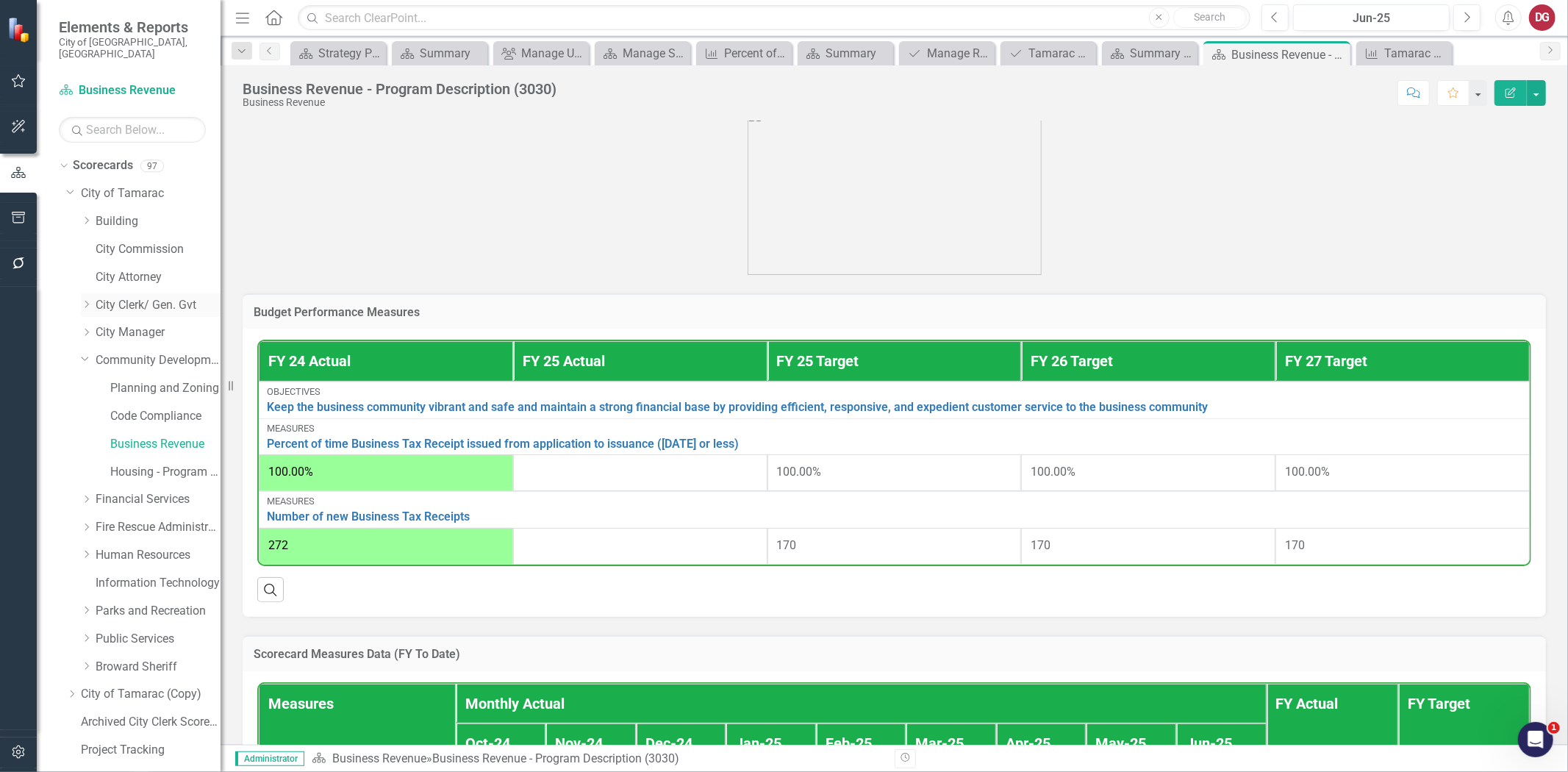
drag, startPoint x: 88, startPoint y: 289, endPoint x: 97, endPoint y: 291, distance: 9.2
click at [88, 299] on icon "Dropdown" at bounding box center [86, 304] width 11 height 9
click at [100, 297] on link "City Clerk/ Gen. Gvt" at bounding box center [158, 305] width 125 height 17
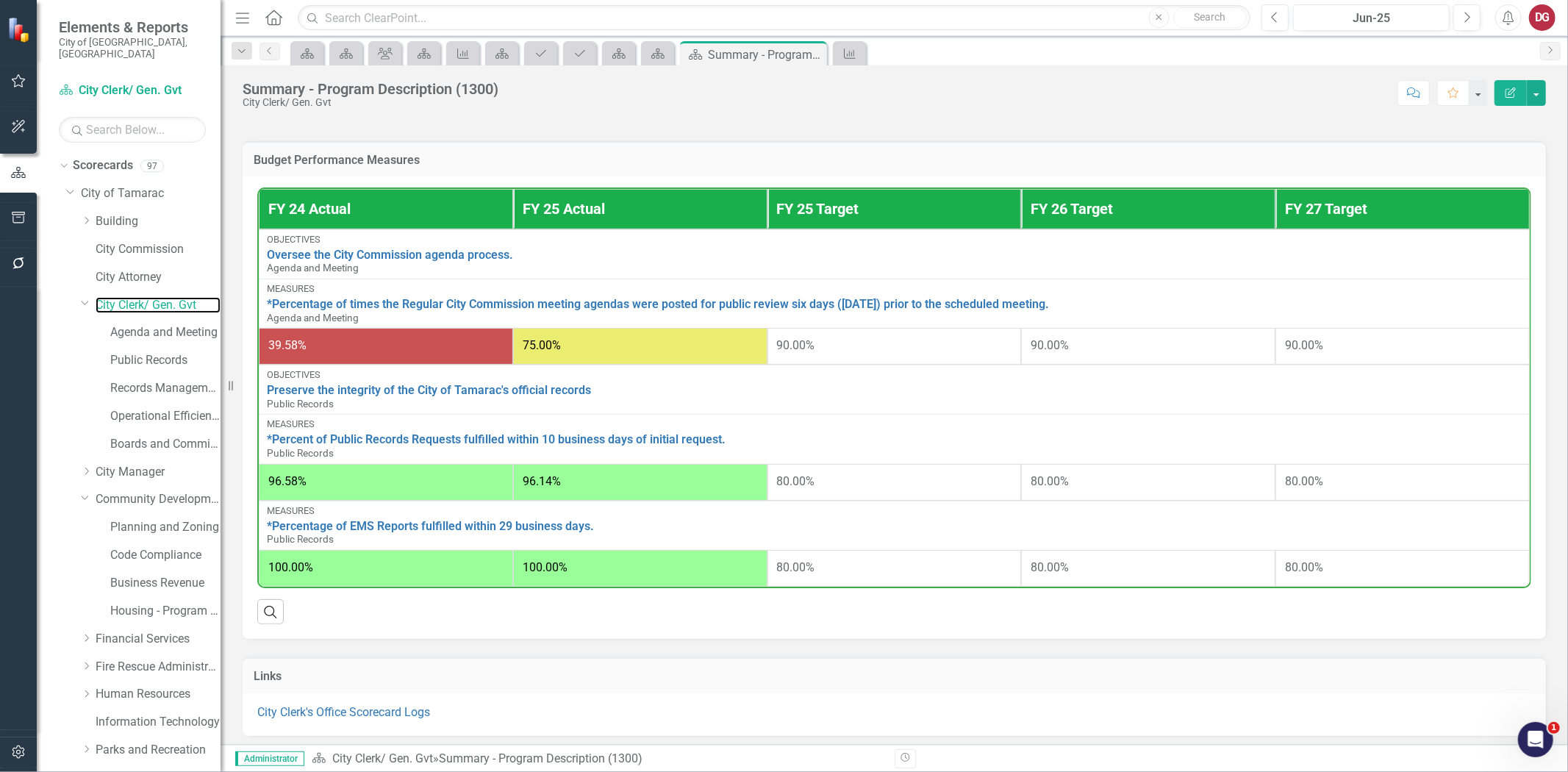
scroll to position [738, 0]
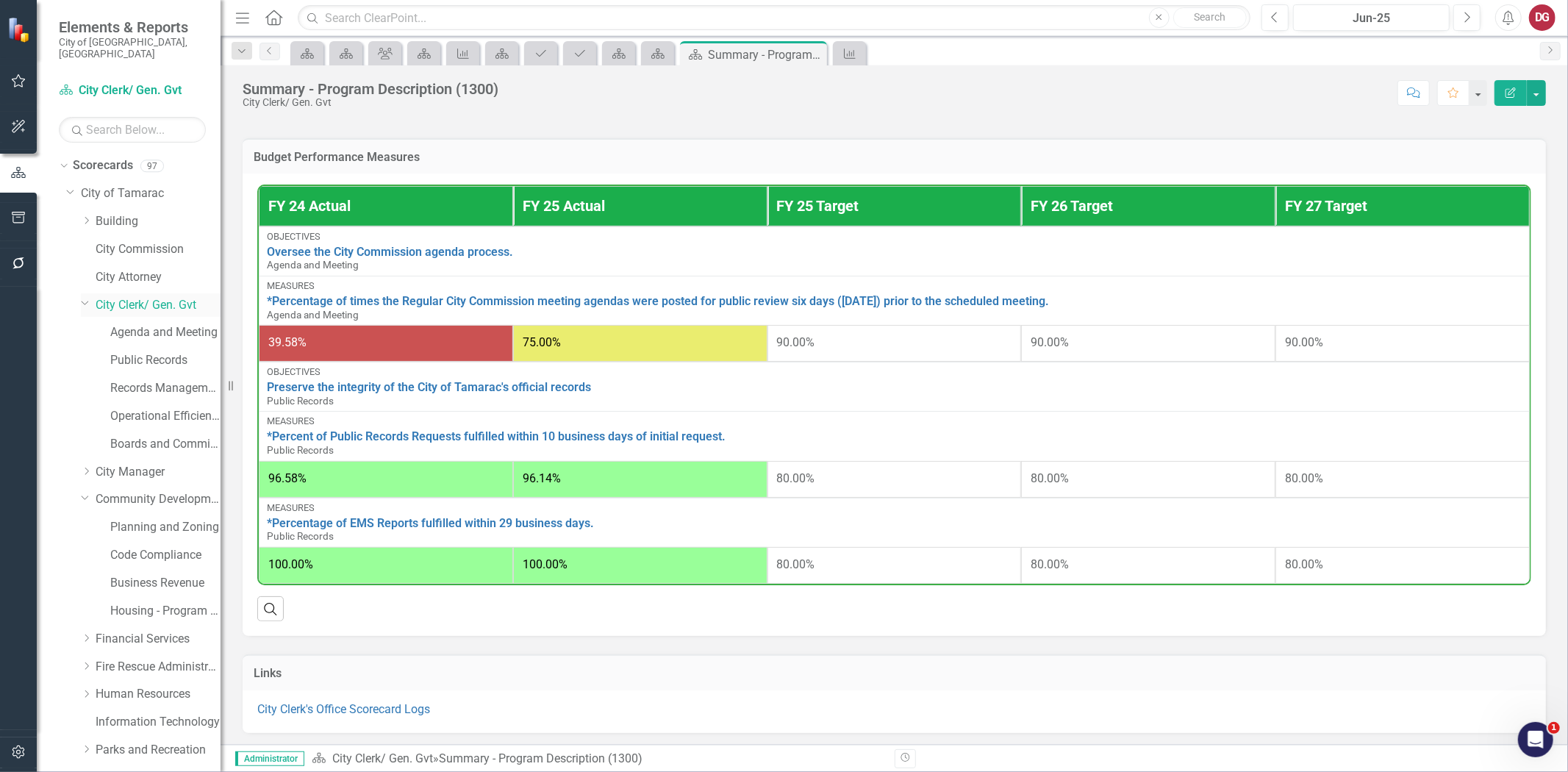
click at [83, 297] on icon "Dropdown" at bounding box center [85, 302] width 9 height 11
click at [123, 575] on link "Information Technology" at bounding box center [158, 583] width 125 height 17
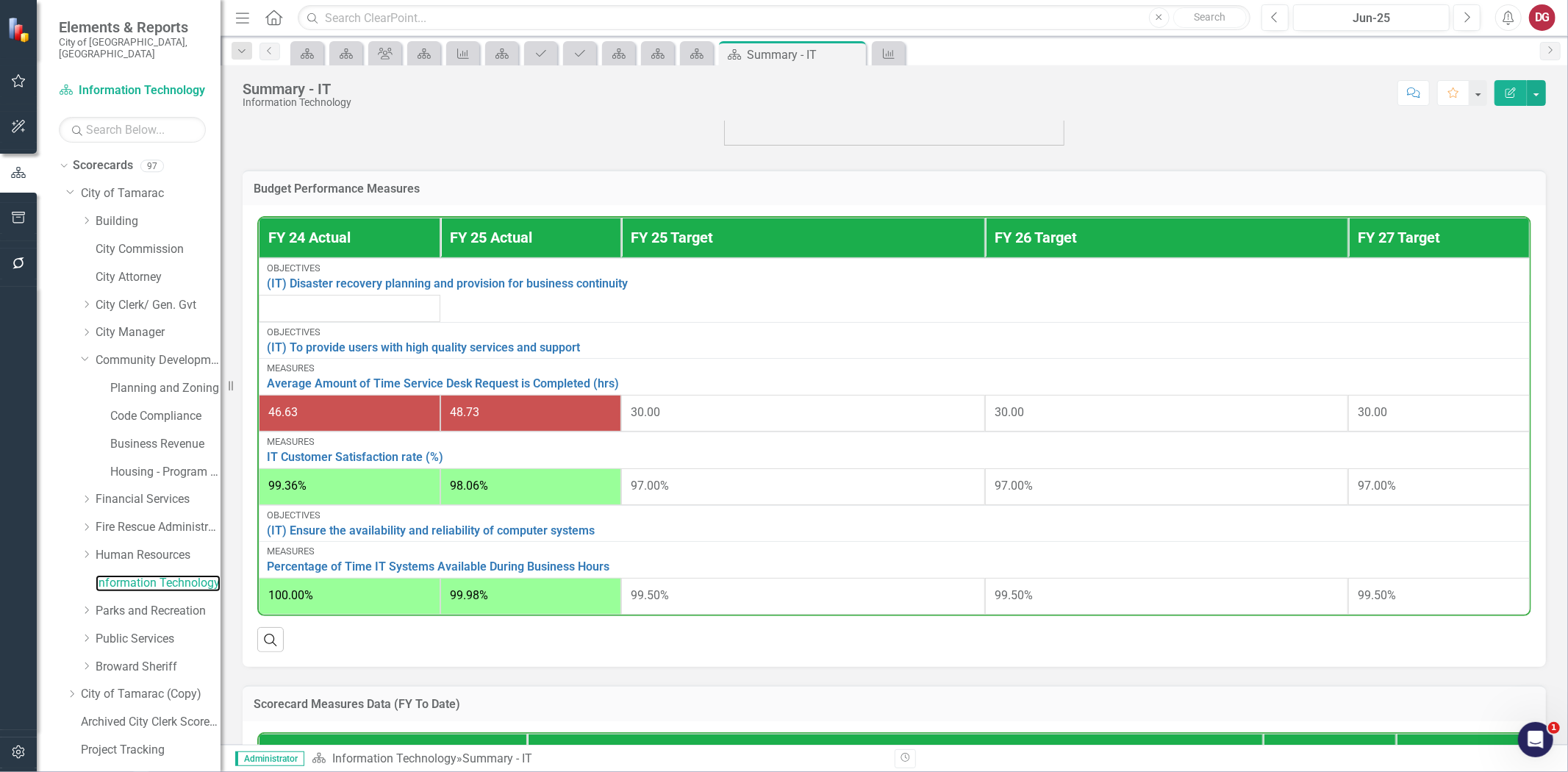
scroll to position [571, 0]
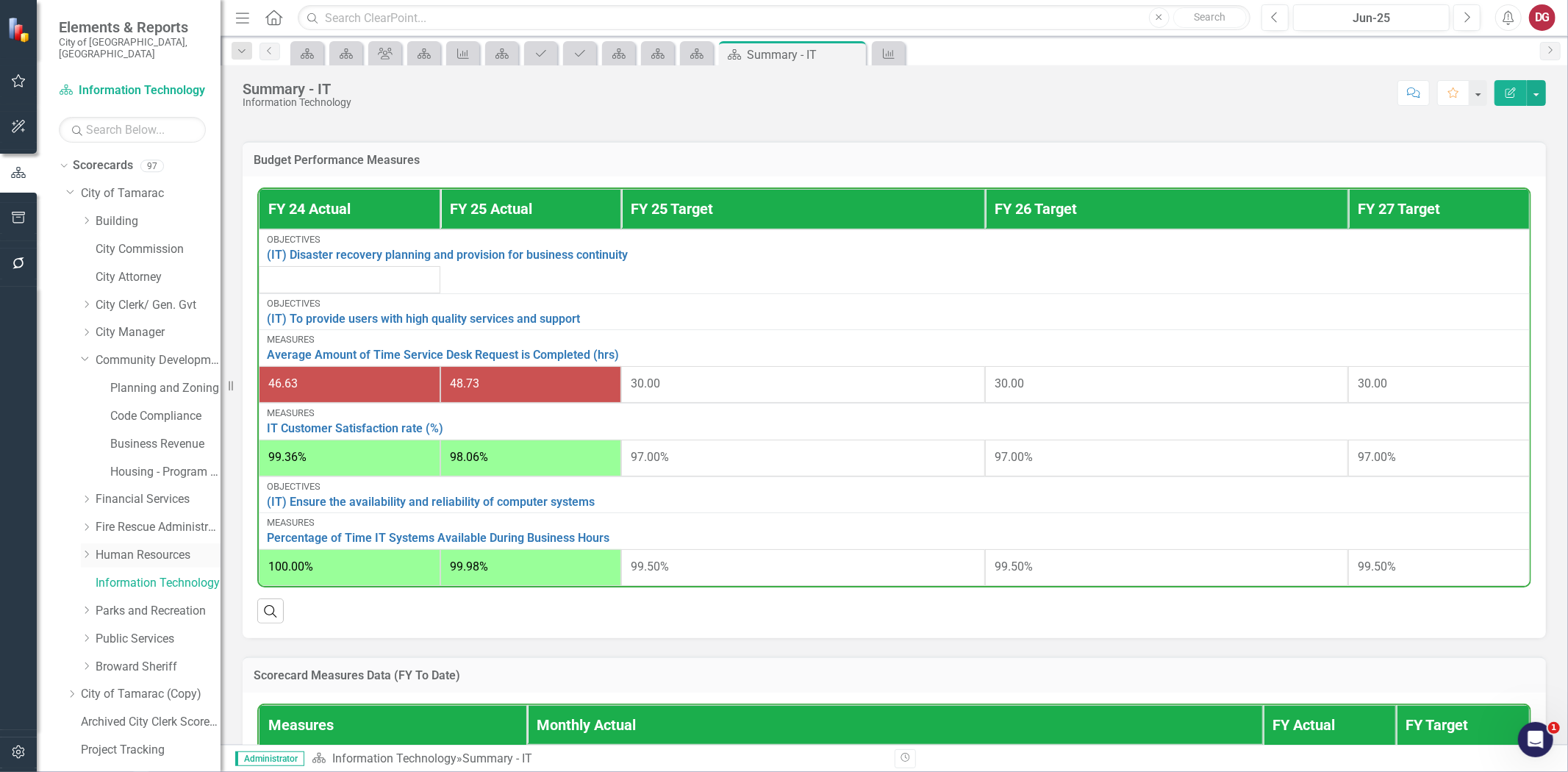
click at [148, 547] on link "Human Resources" at bounding box center [158, 555] width 125 height 17
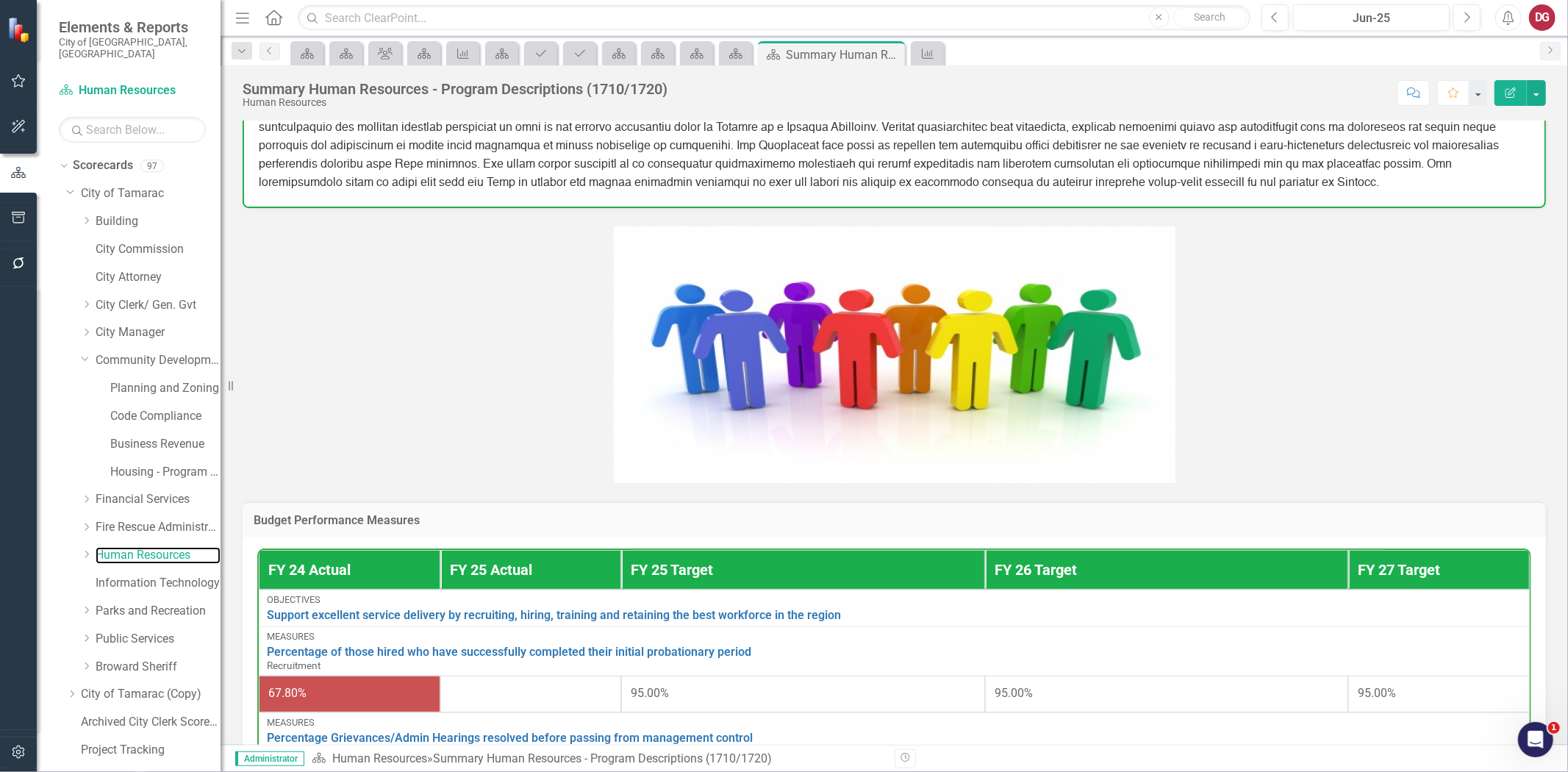
scroll to position [457, 0]
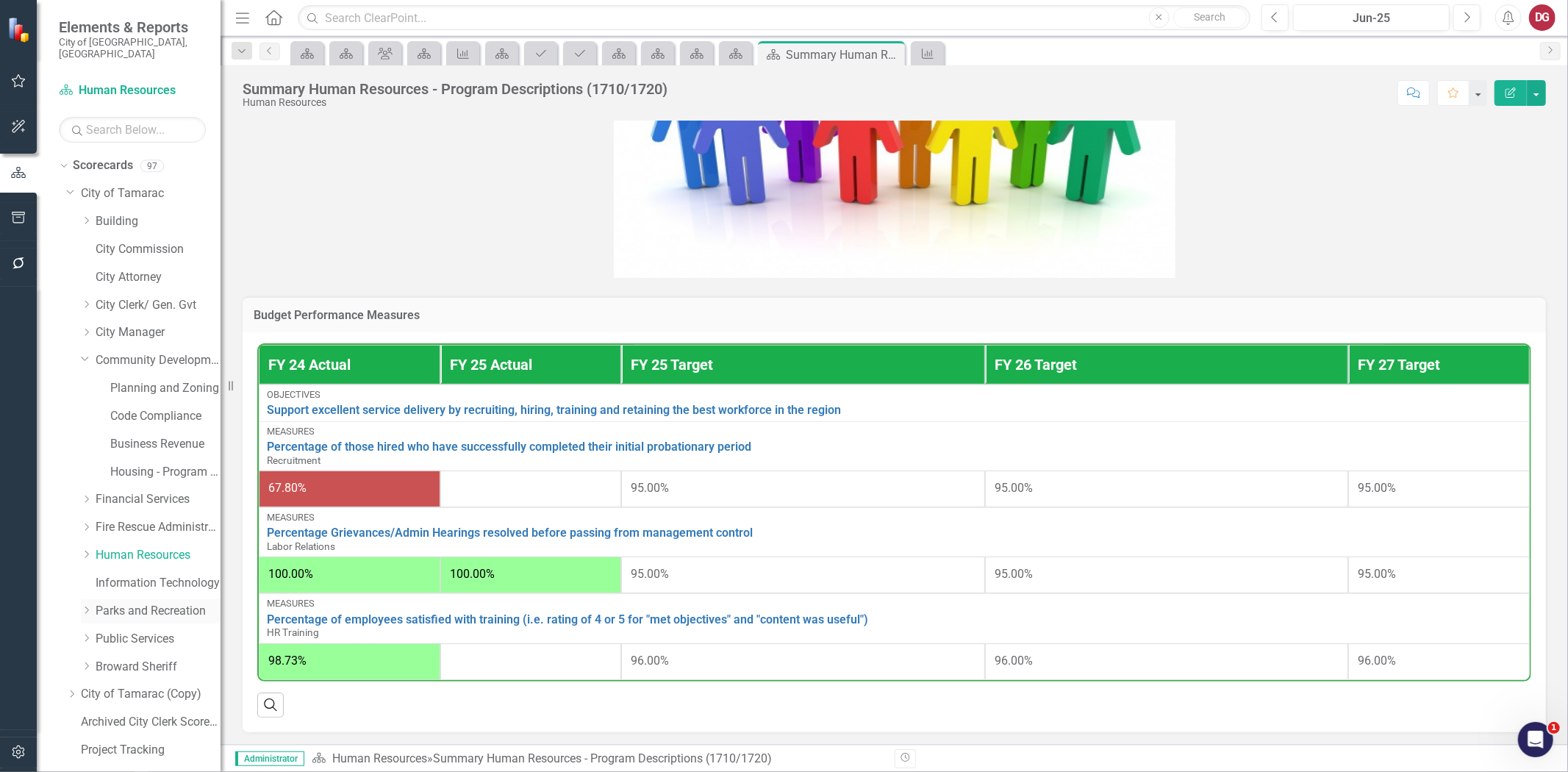
click at [137, 603] on link "Parks and Recreation" at bounding box center [158, 611] width 125 height 17
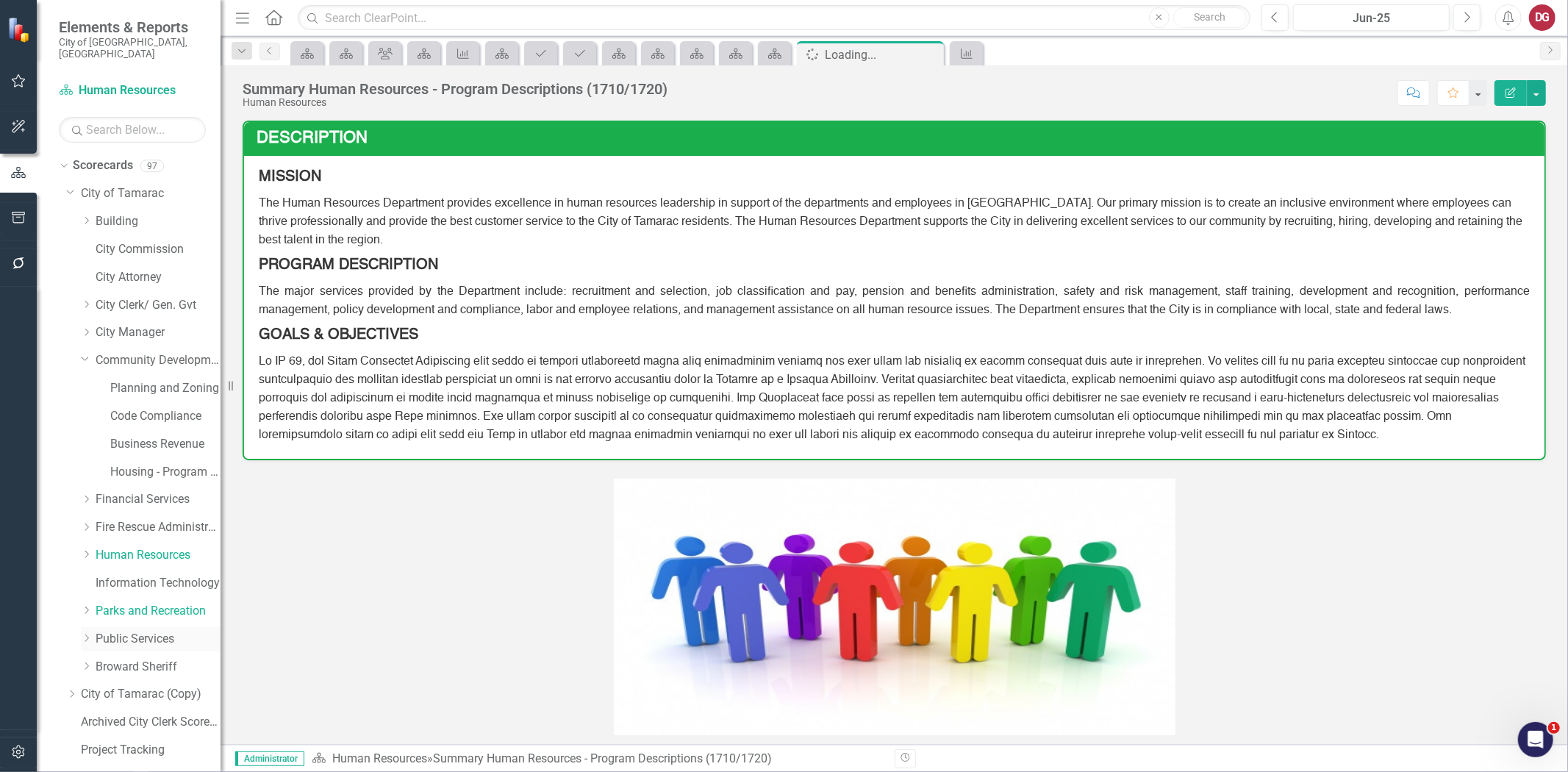
click at [121, 634] on link "Public Services" at bounding box center [158, 639] width 125 height 17
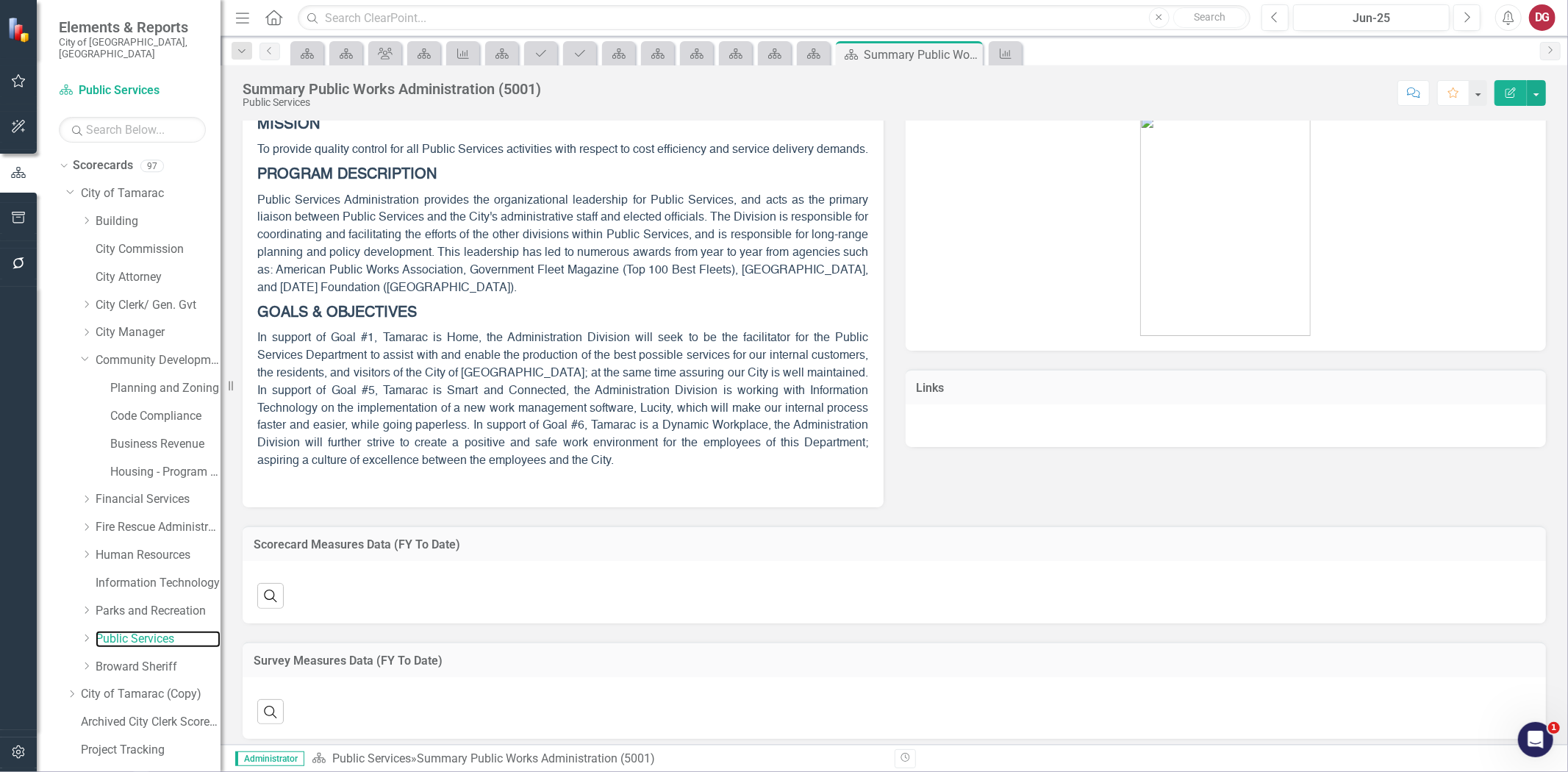
scroll to position [67, 0]
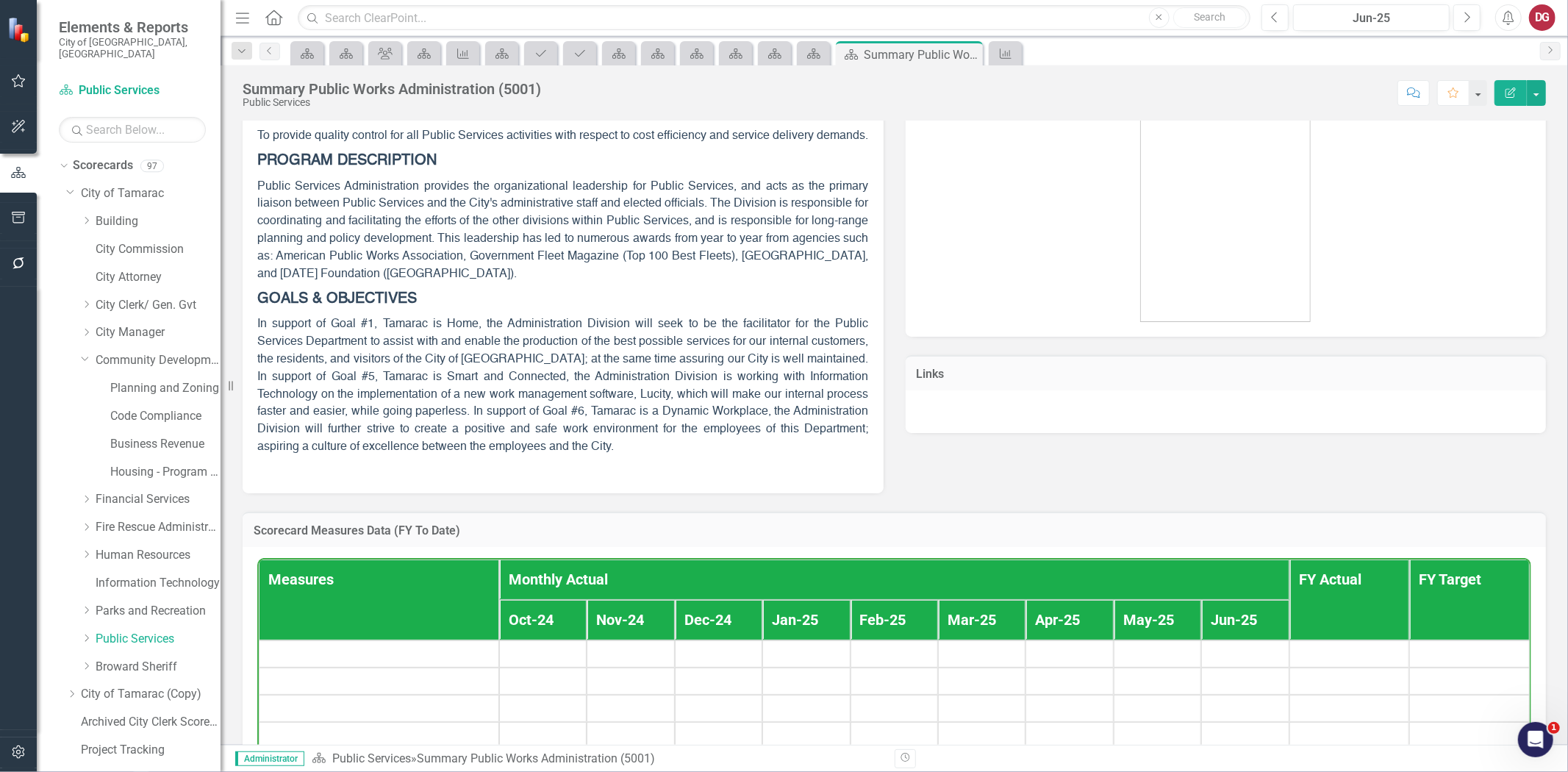
click at [79, 627] on div "Dropdown Public Services" at bounding box center [143, 640] width 154 height 28
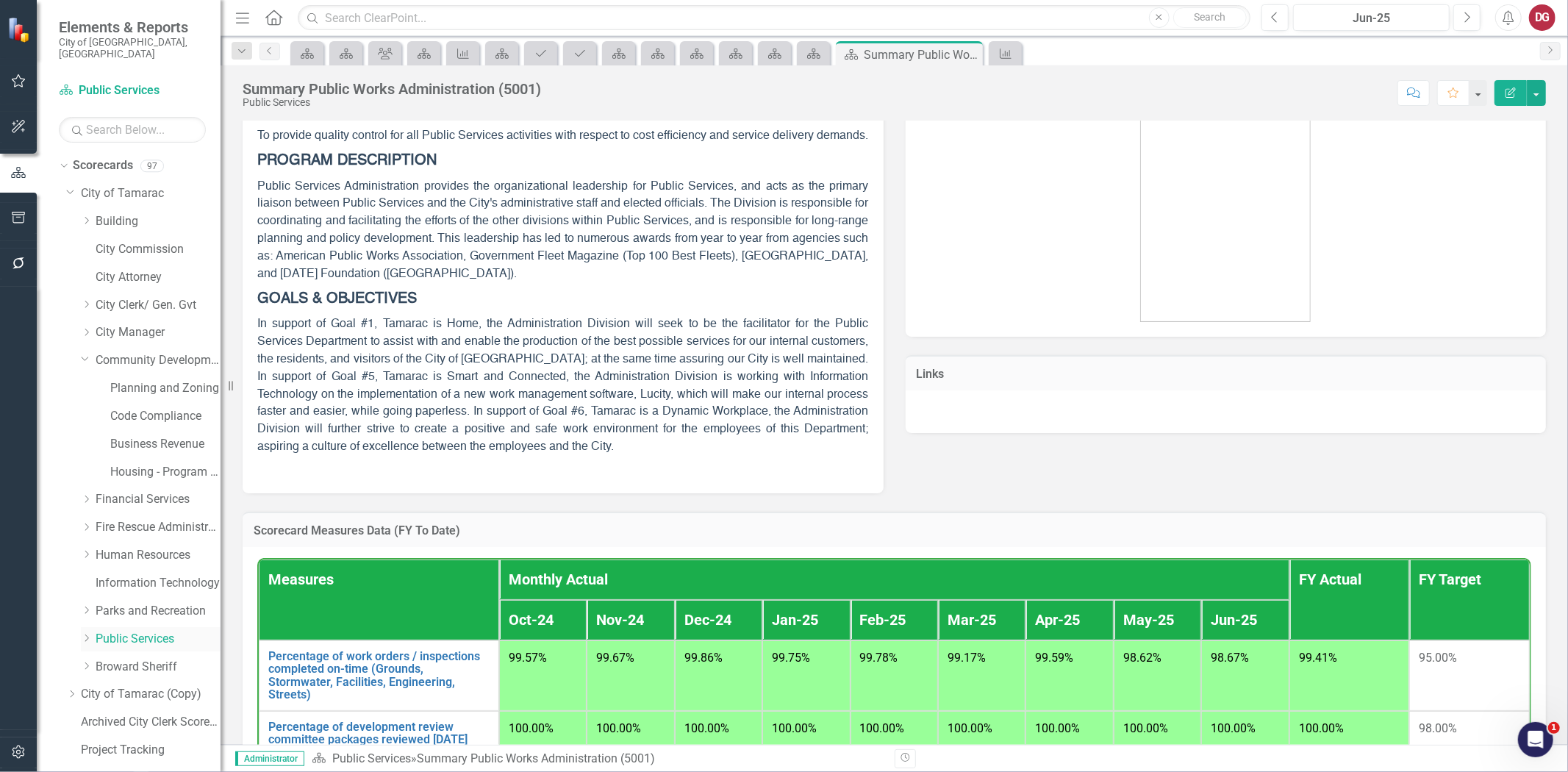
click at [88, 634] on icon "Dropdown" at bounding box center [86, 638] width 11 height 9
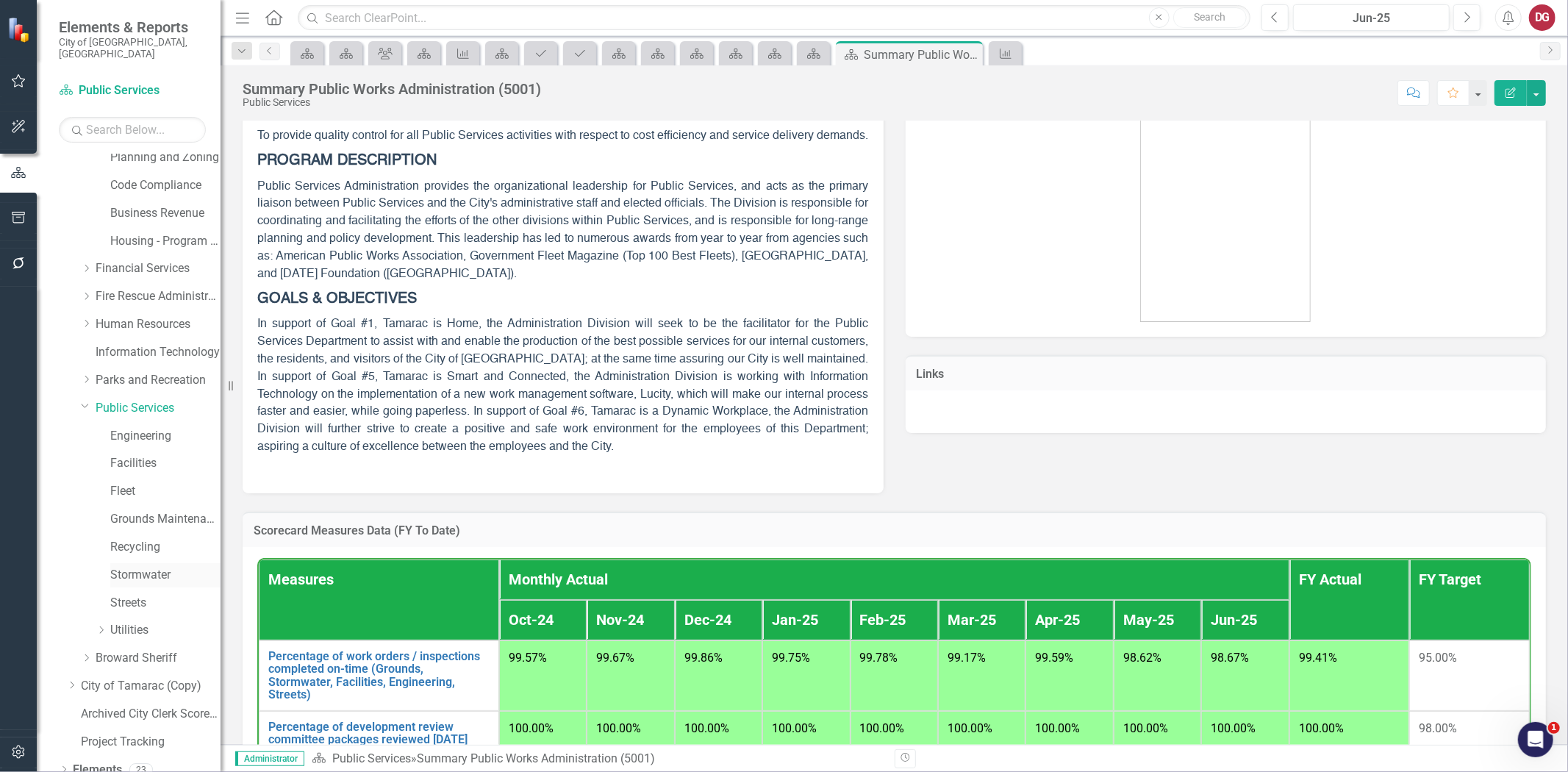
scroll to position [245, 0]
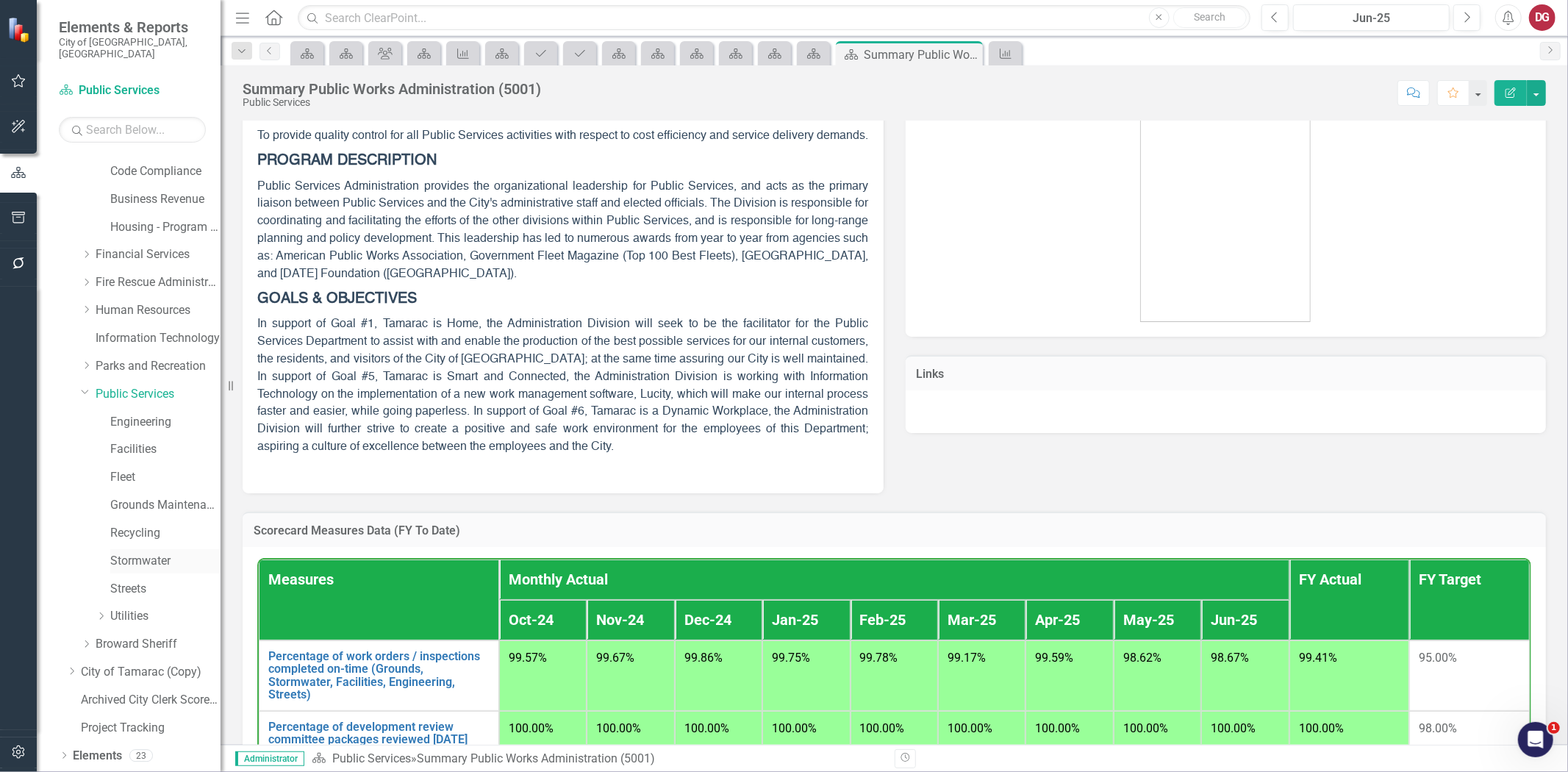
click at [129, 552] on link "Stormwater" at bounding box center [166, 561] width 111 height 17
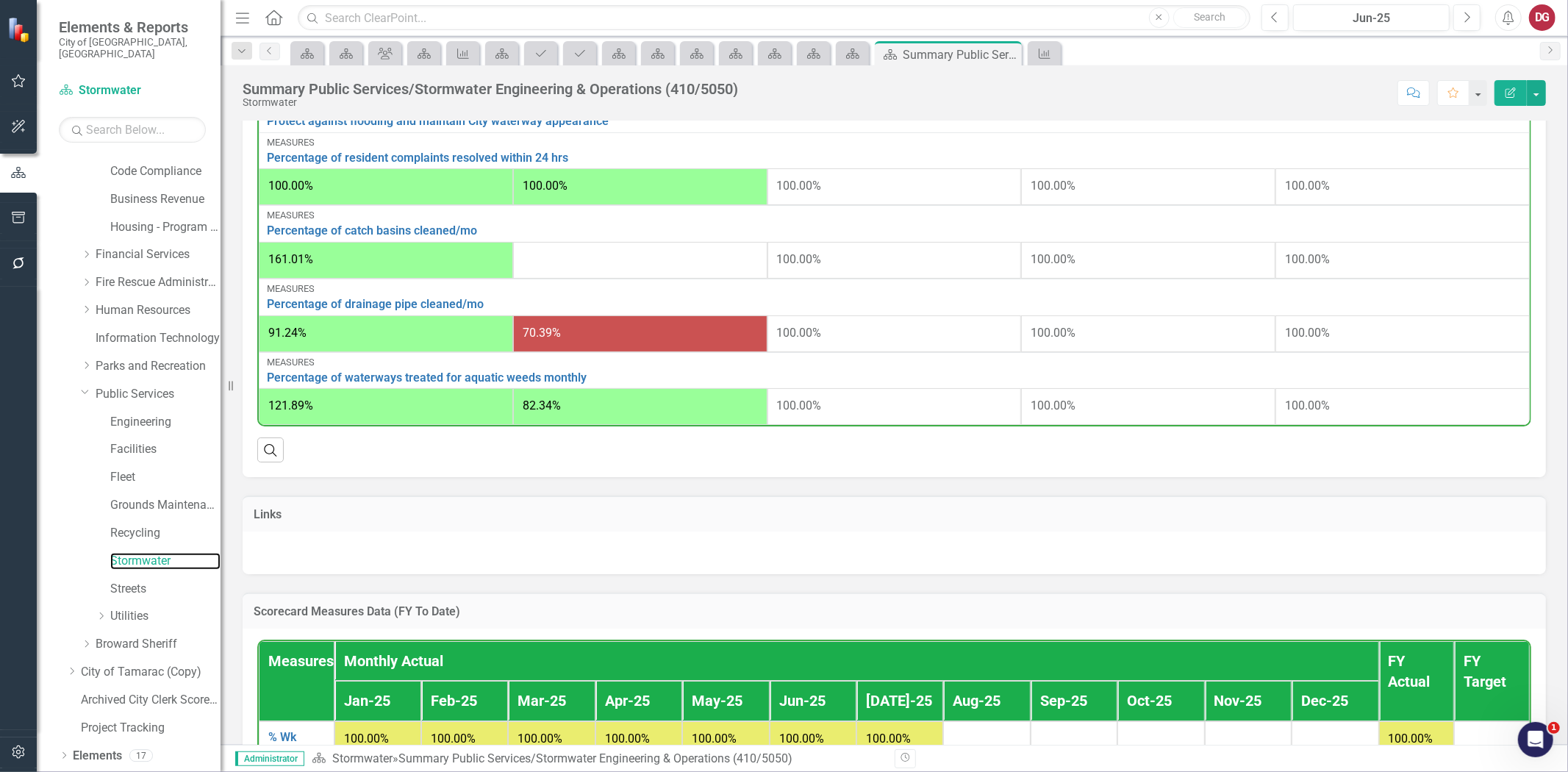
scroll to position [377, 0]
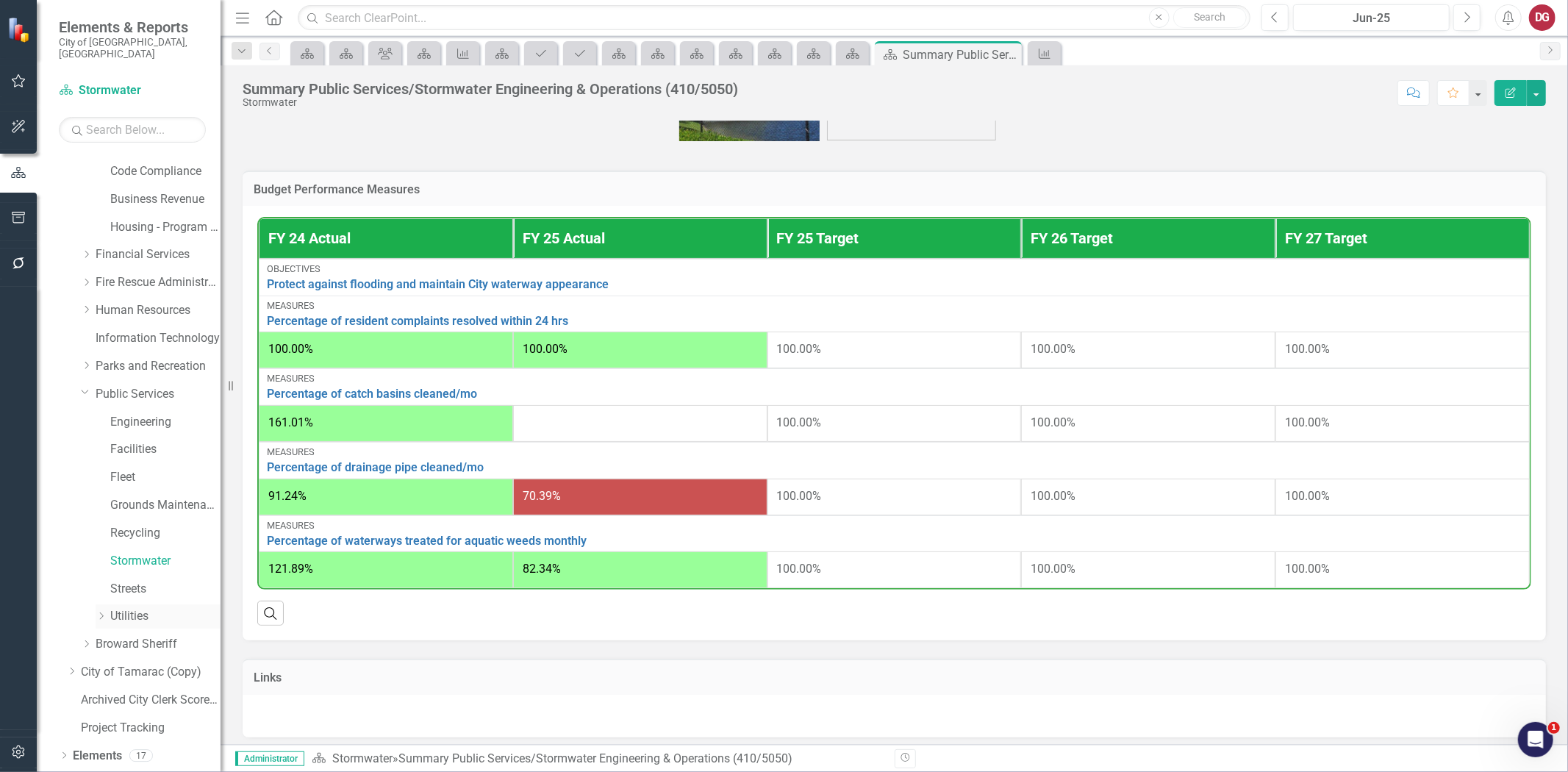
click at [120, 608] on link "Utilities" at bounding box center [166, 616] width 111 height 17
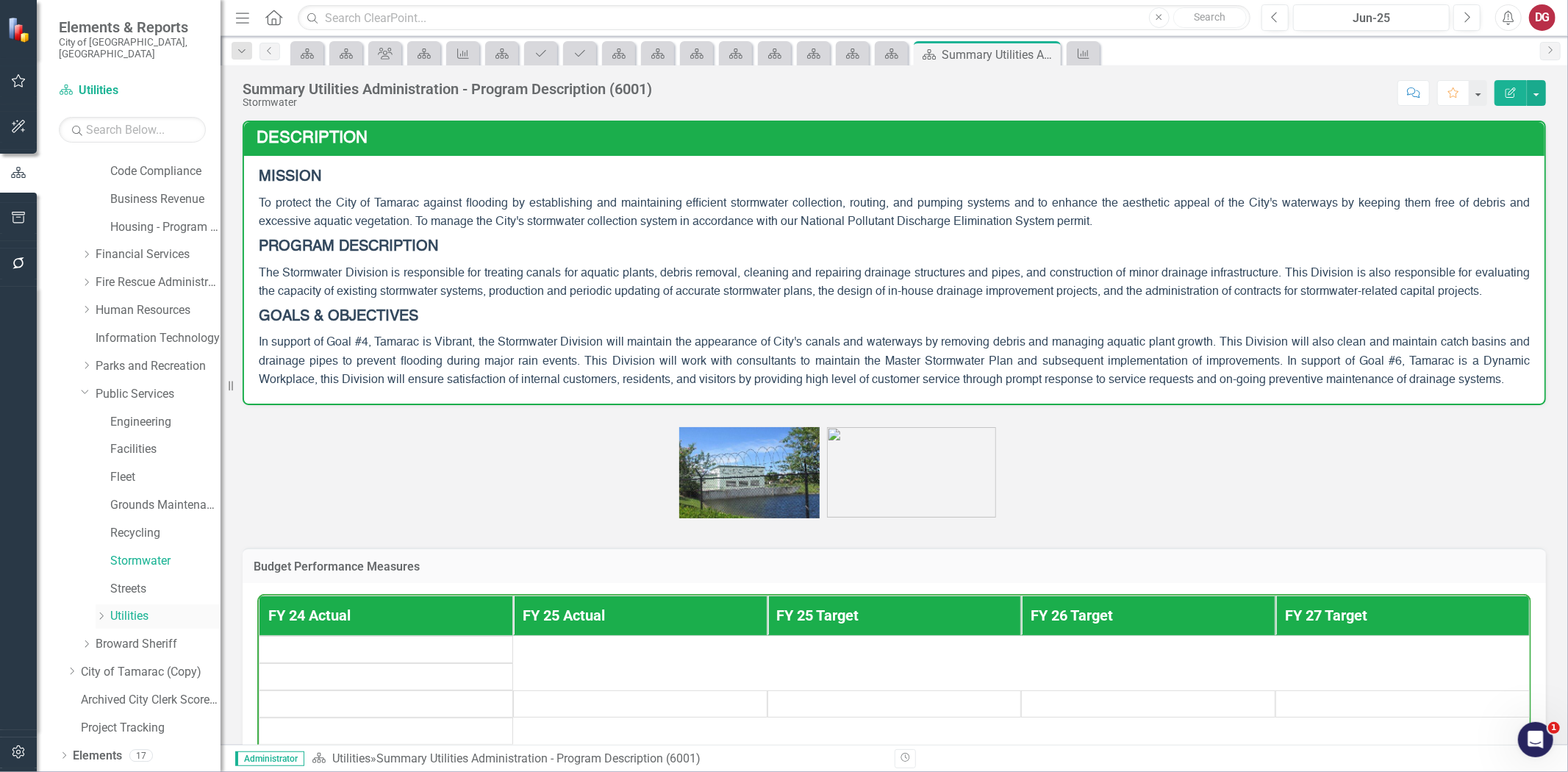
click at [106, 612] on icon "Dropdown" at bounding box center [101, 616] width 11 height 9
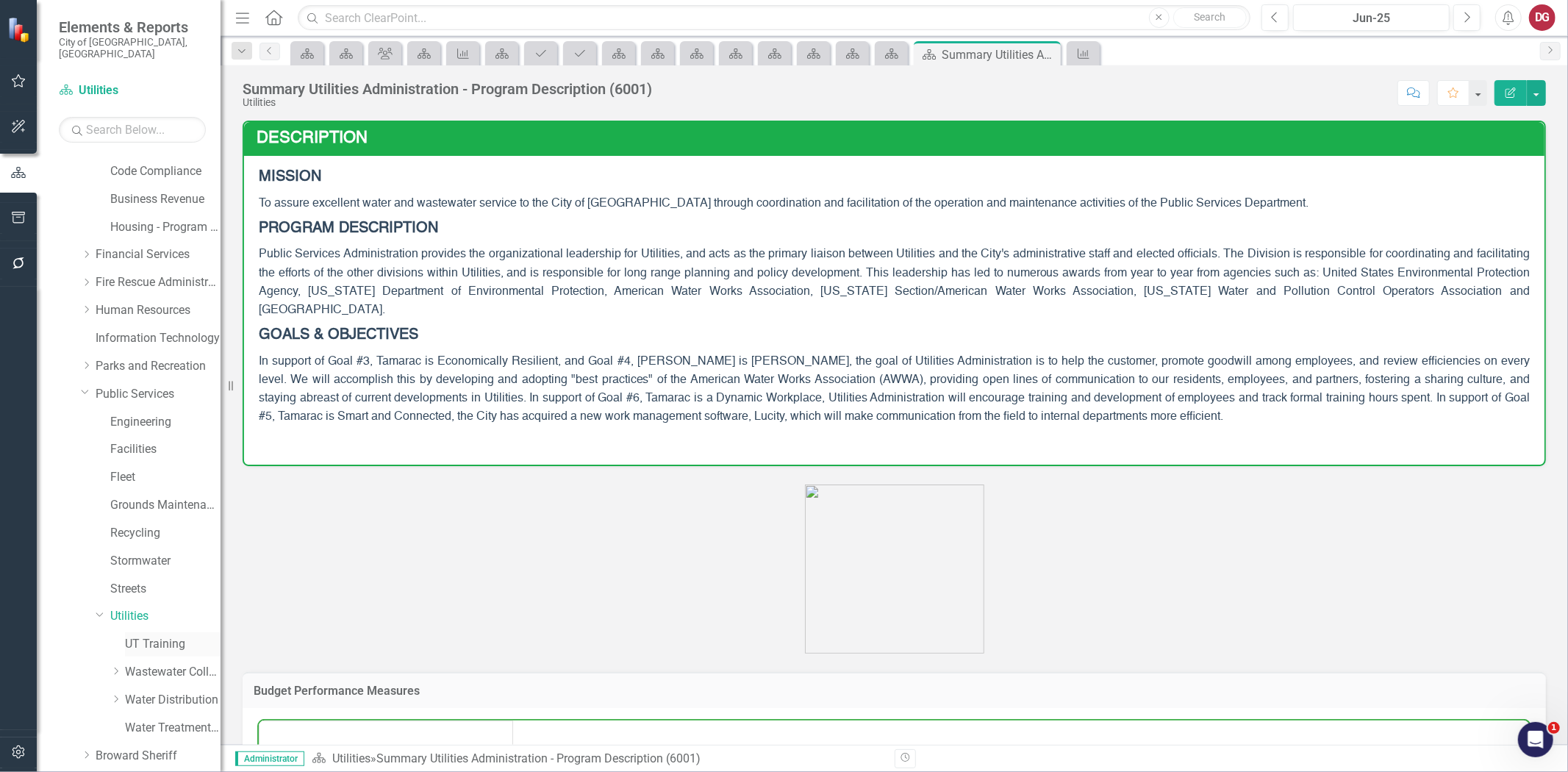
scroll to position [372, 0]
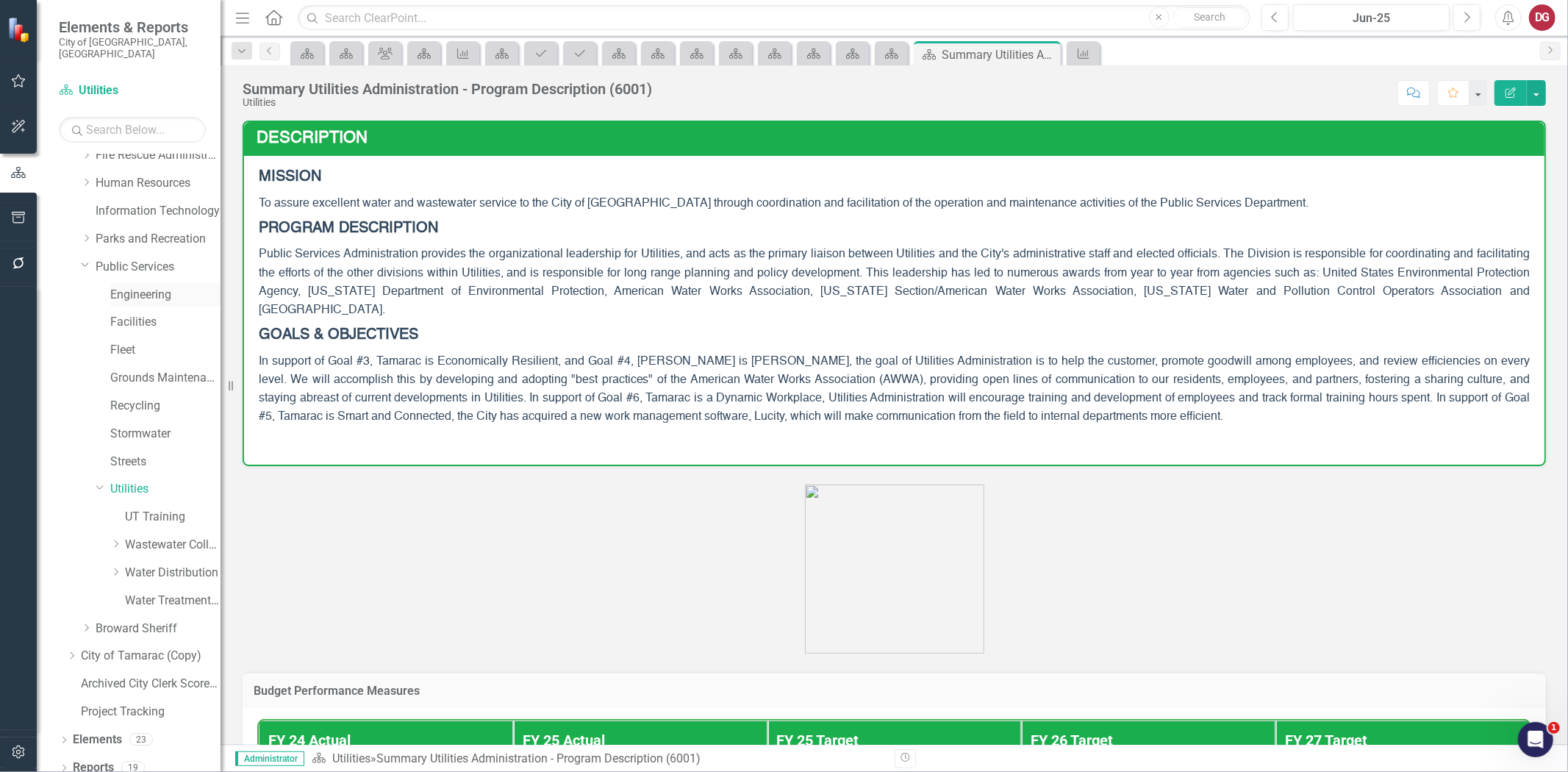
click at [137, 287] on link "Engineering" at bounding box center [166, 295] width 111 height 17
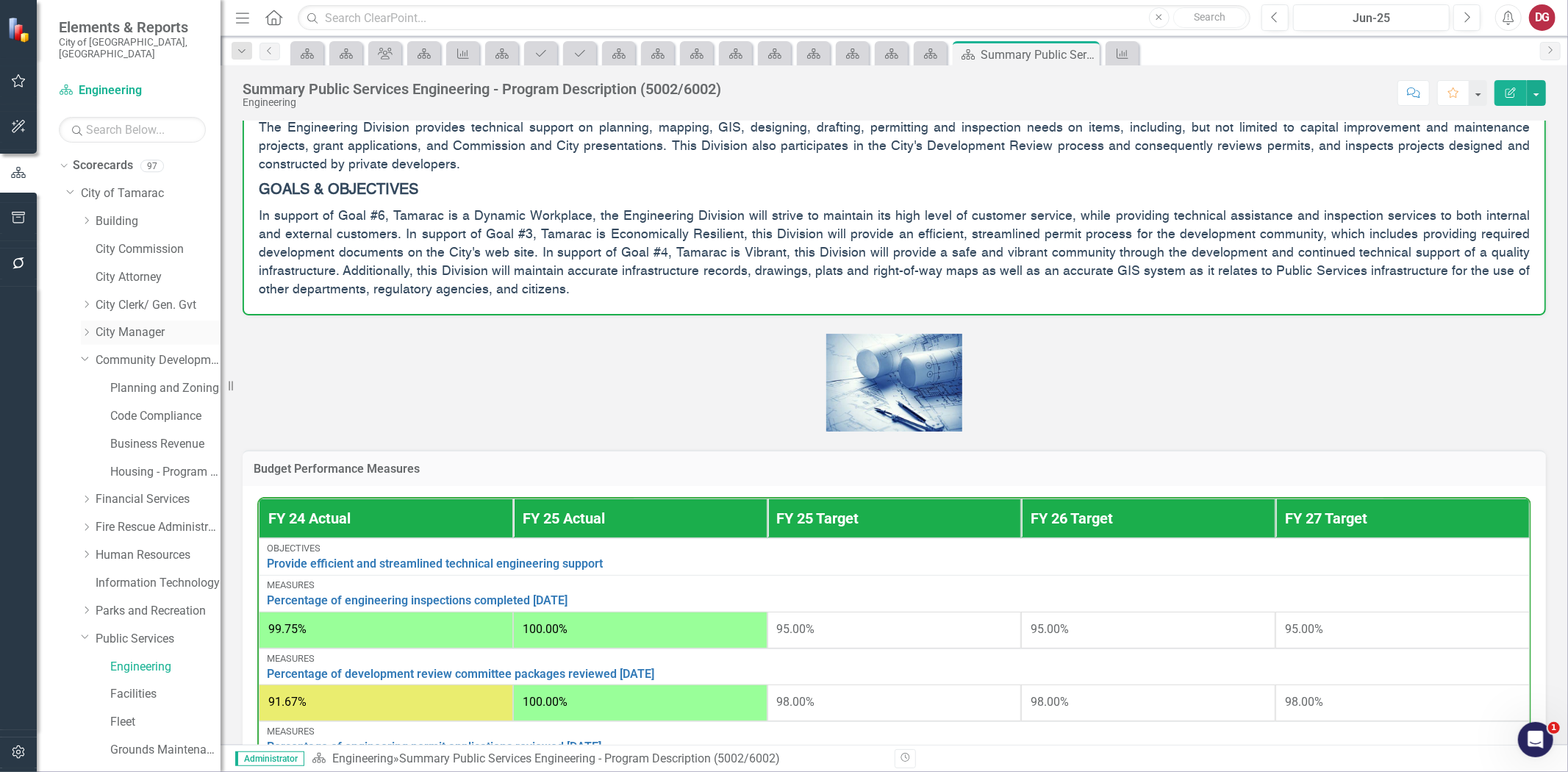
click at [87, 327] on div "Dropdown" at bounding box center [86, 333] width 11 height 13
click at [149, 356] on link "Public Information Office" at bounding box center [166, 360] width 111 height 17
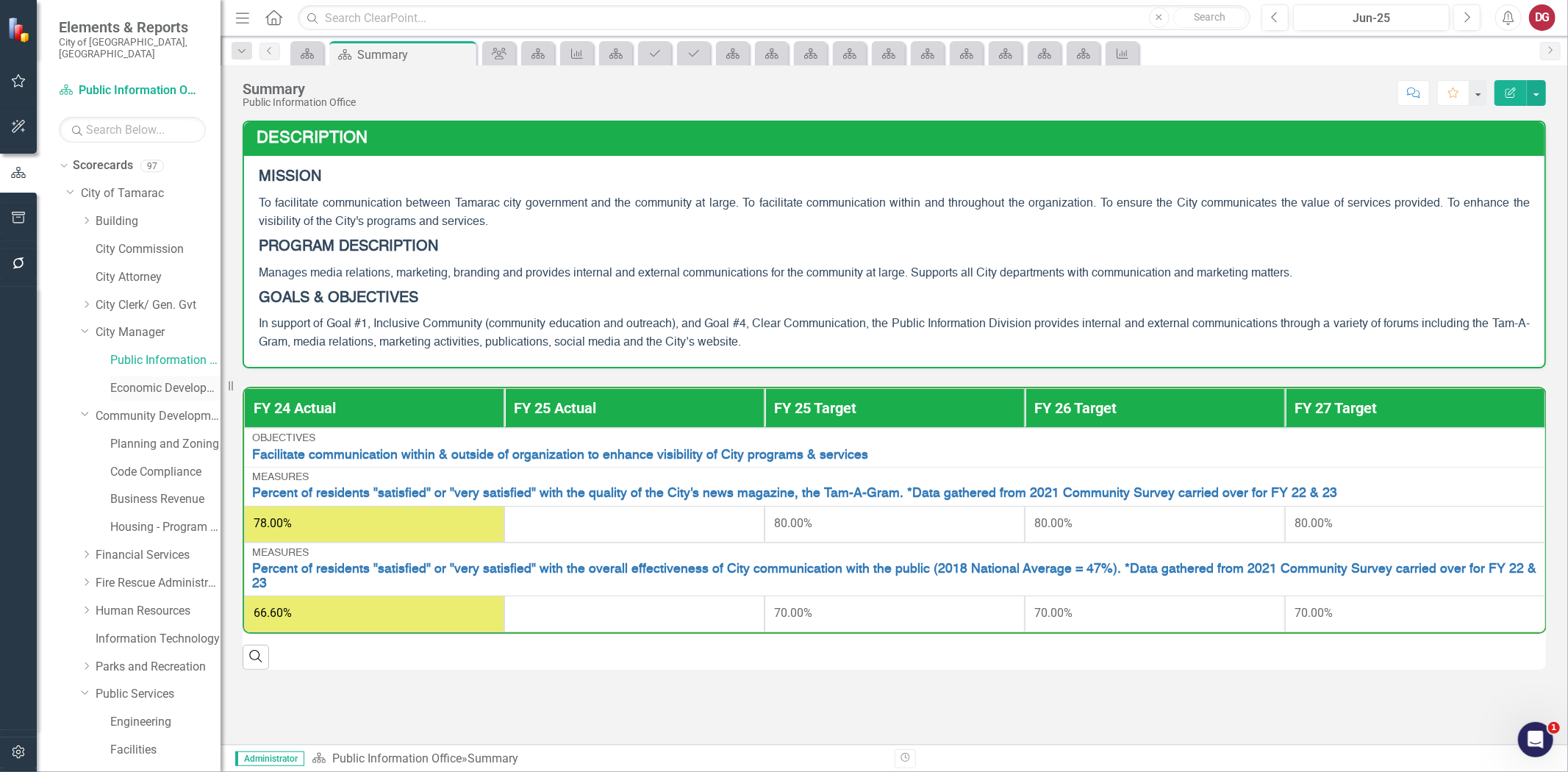
click at [166, 380] on link "Economic Development" at bounding box center [166, 388] width 111 height 17
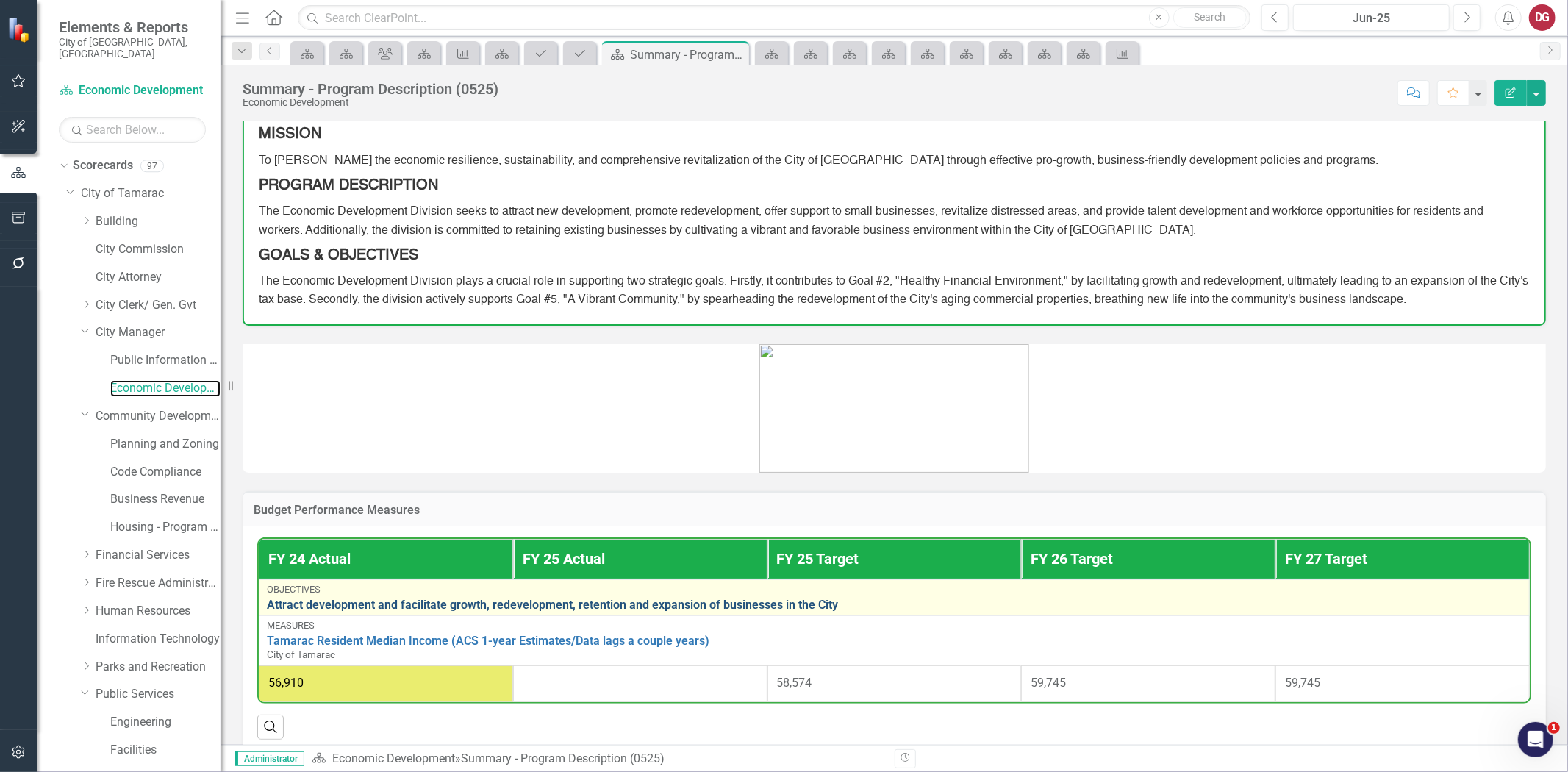
scroll to position [64, 0]
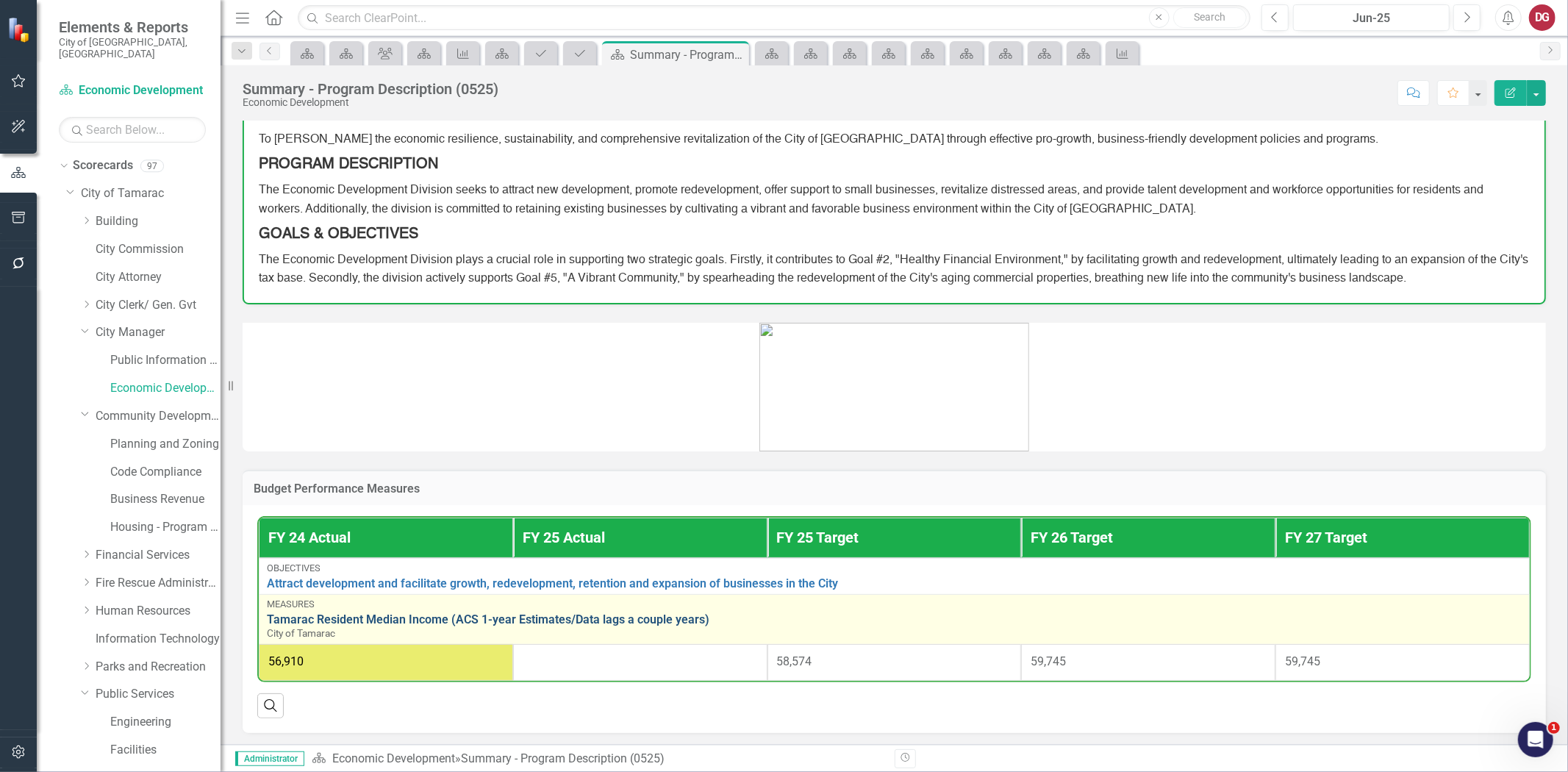
click at [352, 614] on link "Tamarac Resident Median Income (ACS 1-year Estimates/Data lags a couple years)" at bounding box center [894, 620] width 1255 height 14
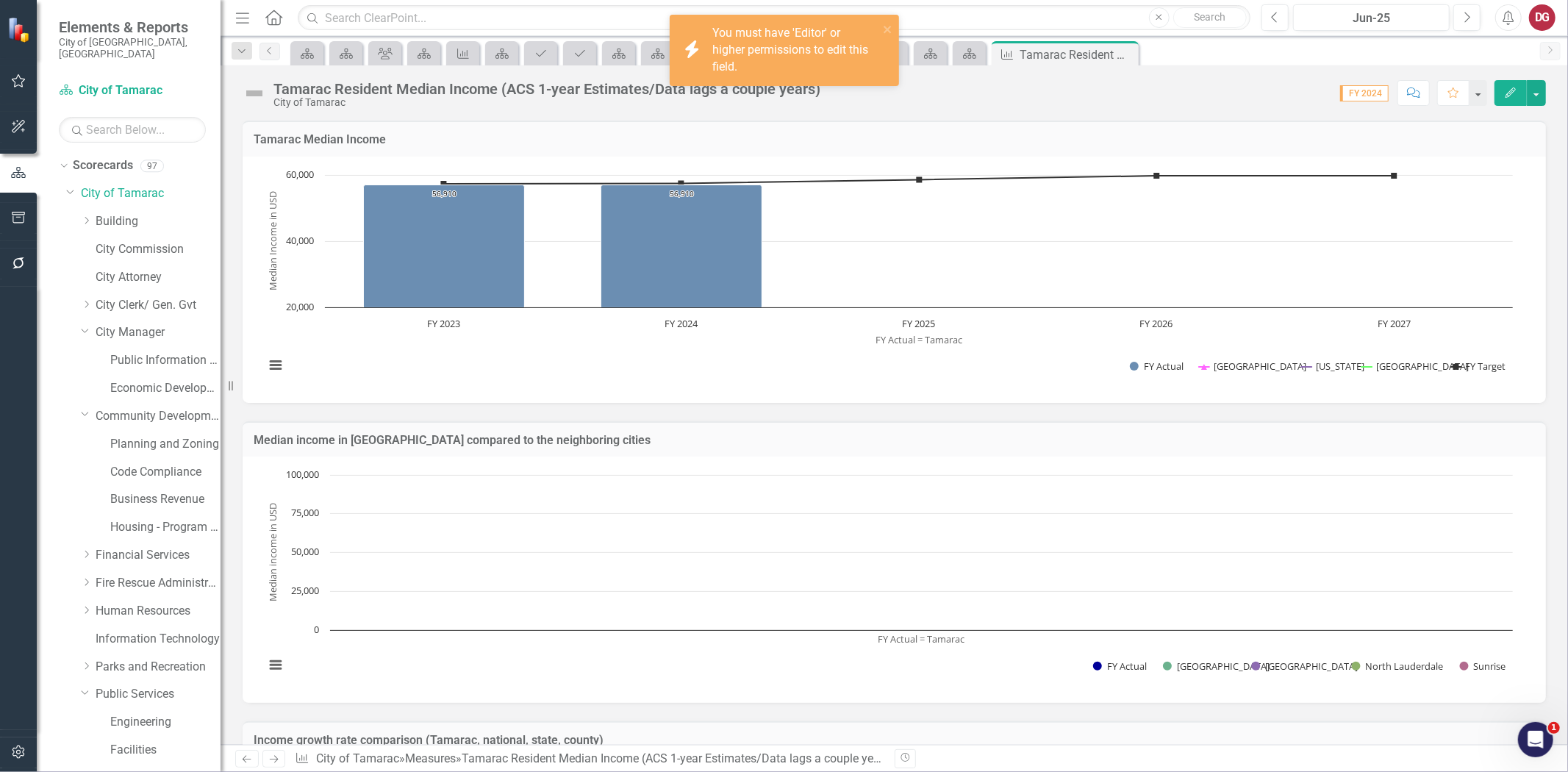
click at [442, 81] on div "Tamarac Resident Median Income (ACS 1-year Estimates/Data lags a couple years)" at bounding box center [547, 88] width 547 height 16
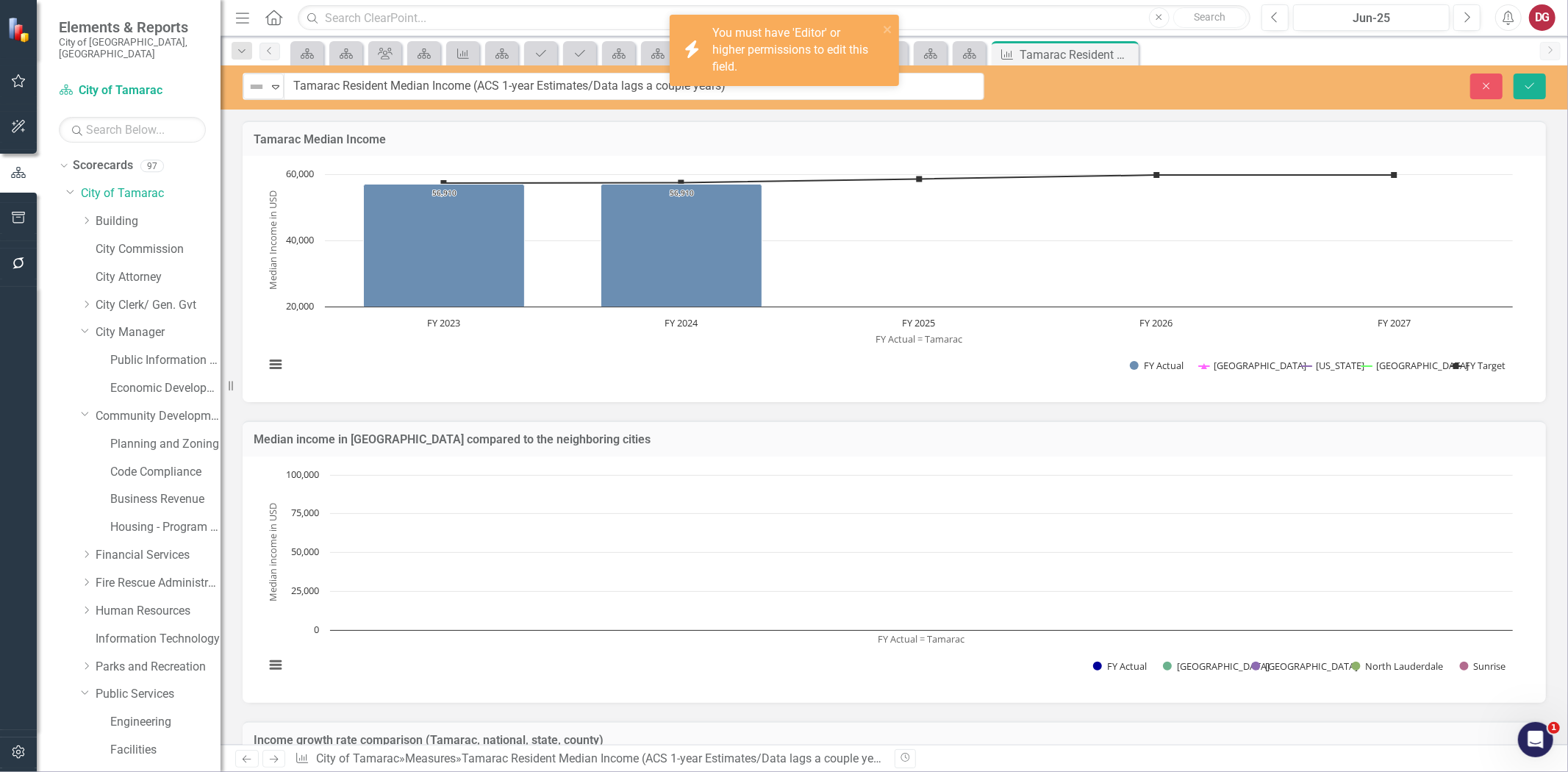
click at [442, 81] on input "Tamarac Resident Median Income (ACS 1-year Estimates/Data lags a couple years)" at bounding box center [634, 87] width 701 height 27
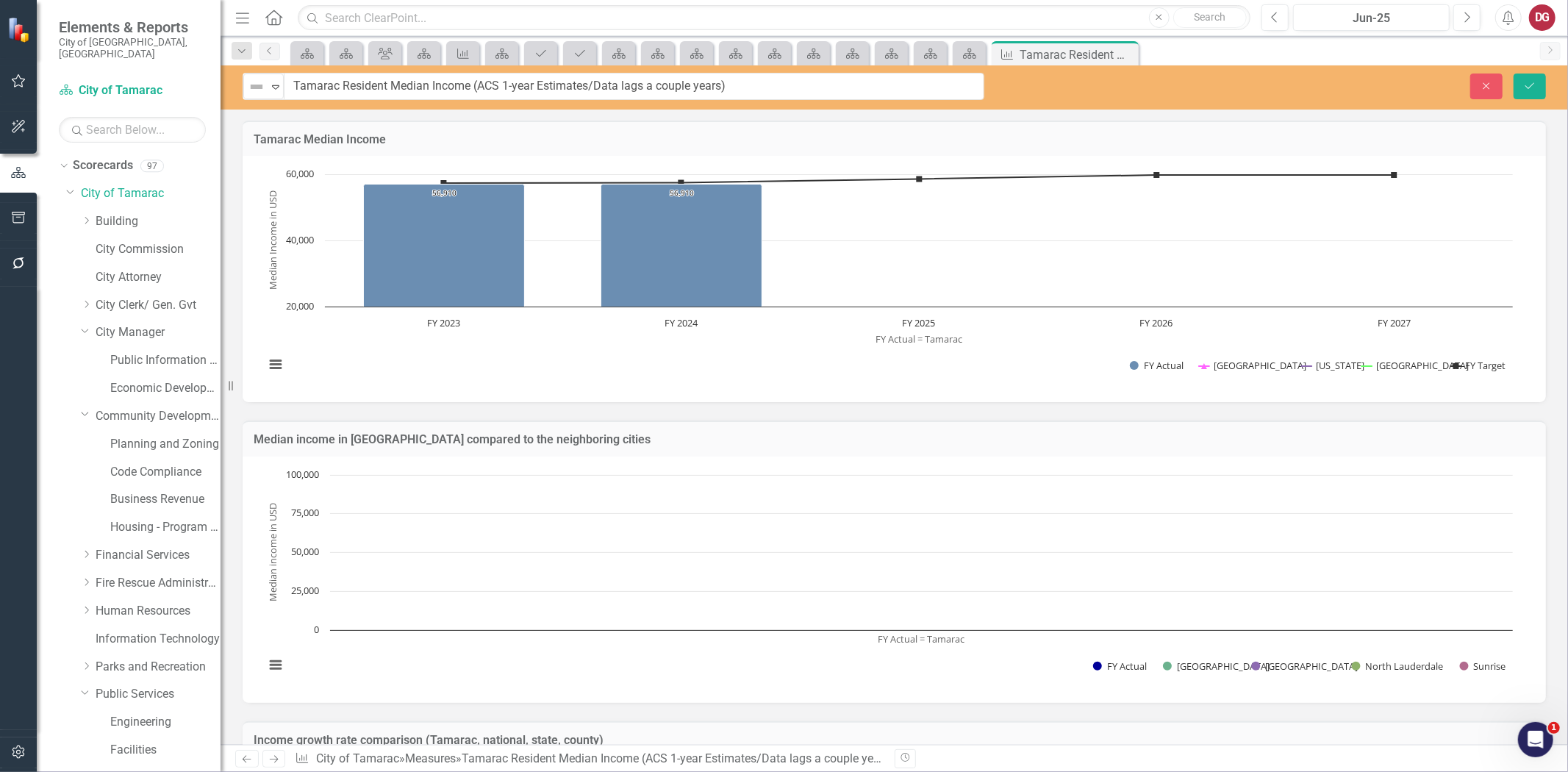
click at [1050, 93] on div "Close Save" at bounding box center [1287, 87] width 540 height 26
drag, startPoint x: 1495, startPoint y: 83, endPoint x: 1152, endPoint y: 121, distance: 345.1
click at [1411, 84] on button "Close" at bounding box center [1486, 87] width 32 height 26
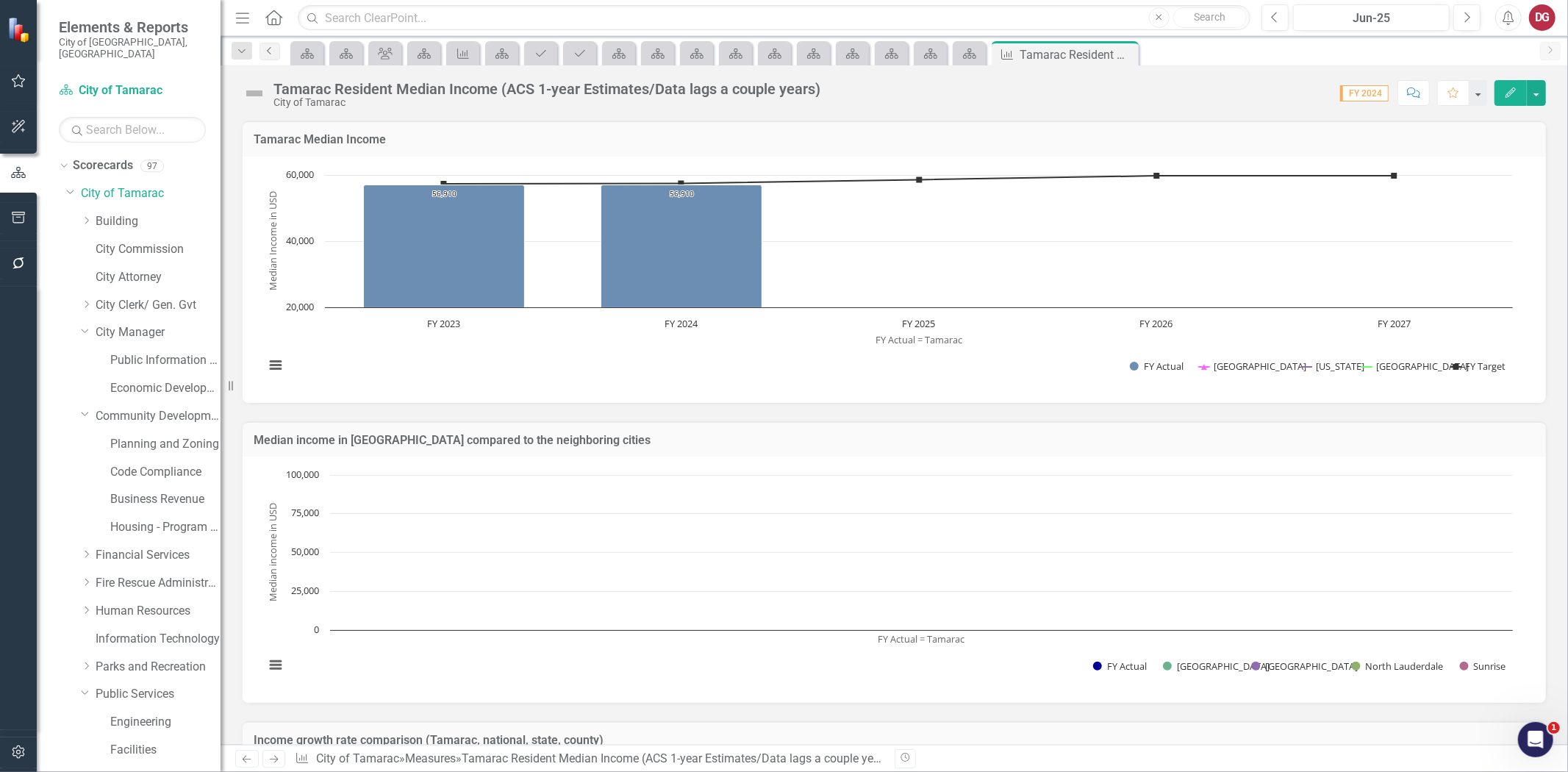
click at [268, 47] on icon "Previous" at bounding box center [270, 51] width 12 height 9
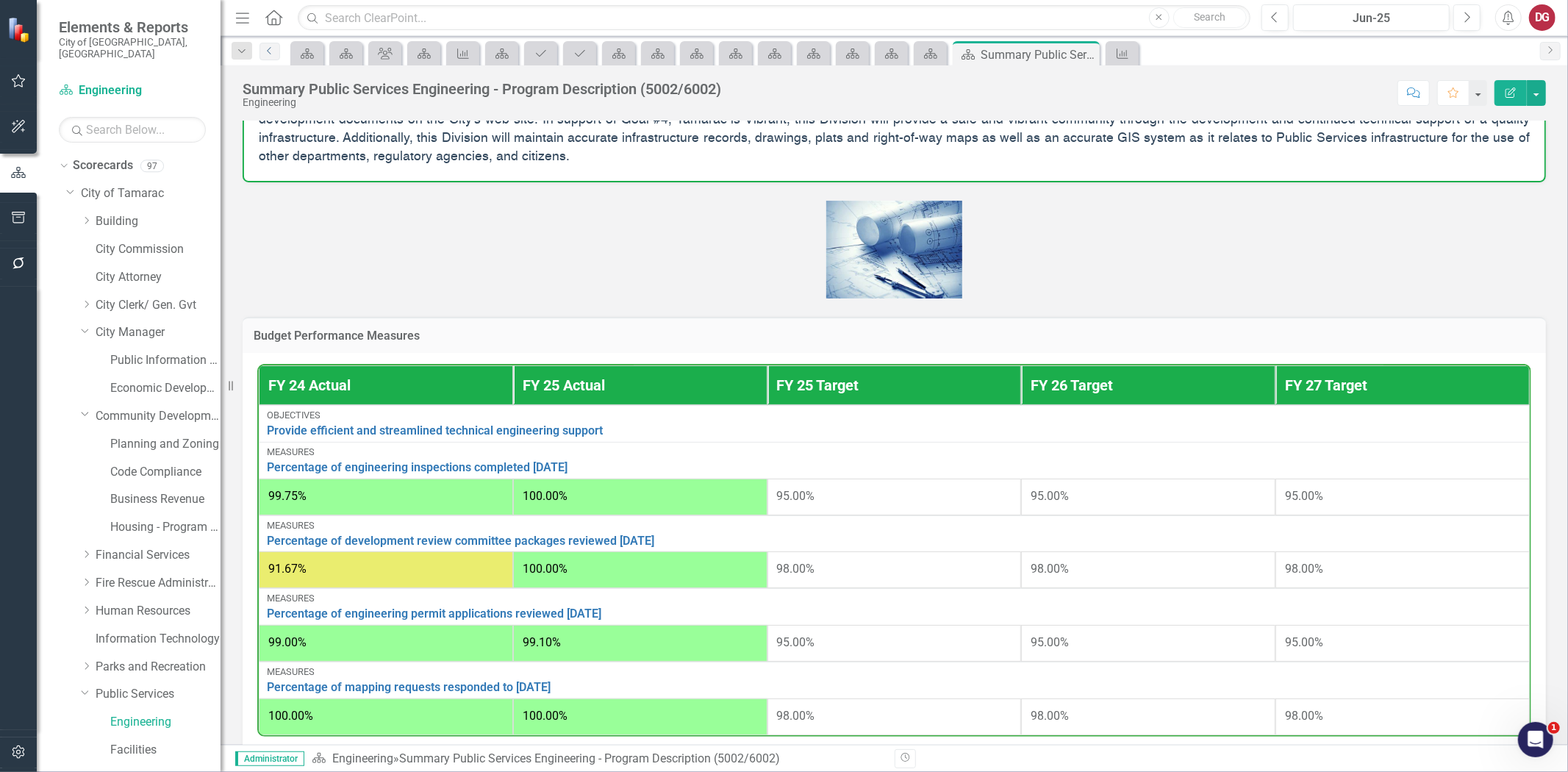
scroll to position [489, 0]
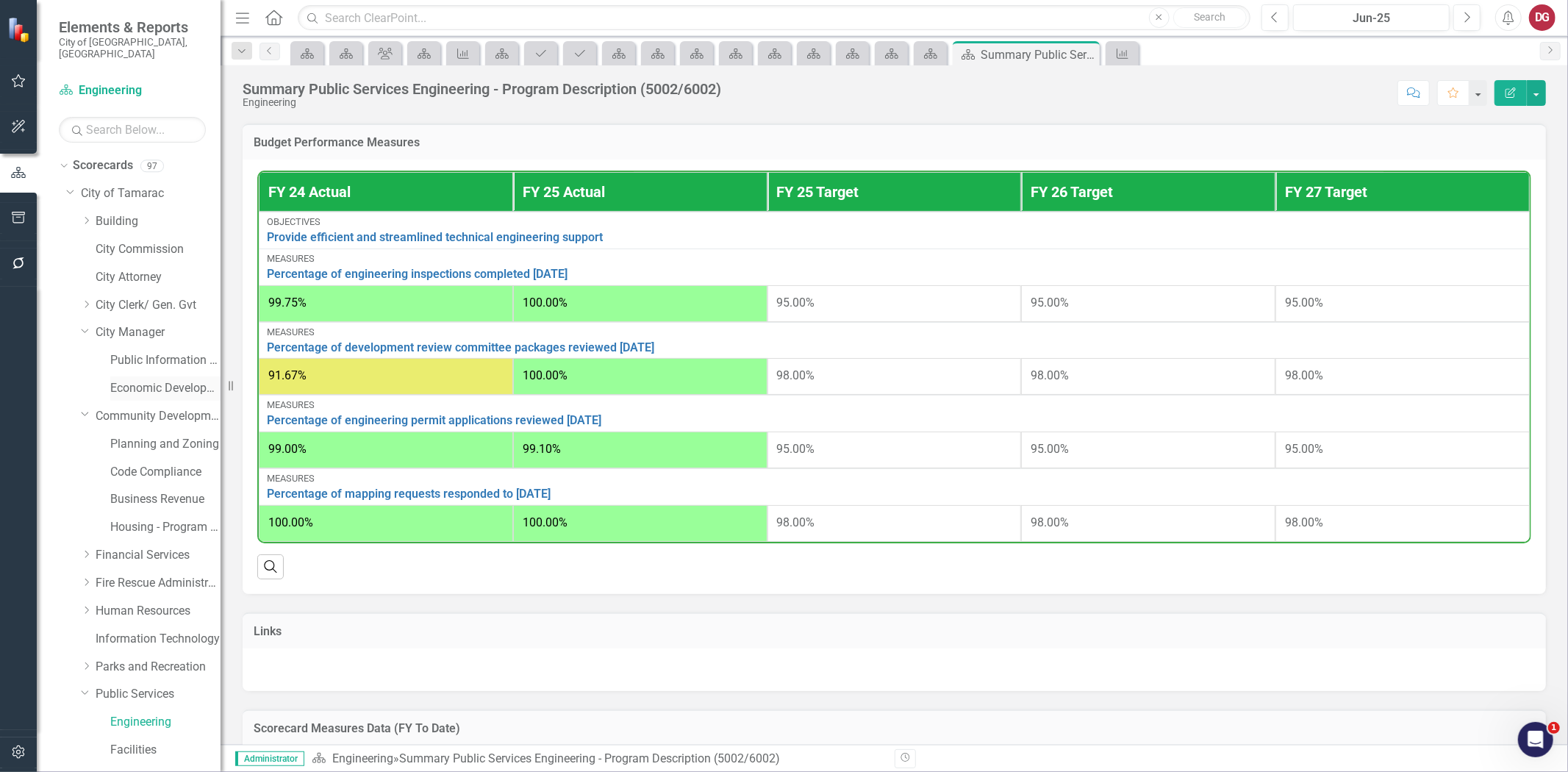
click at [148, 380] on link "Economic Development" at bounding box center [166, 388] width 111 height 17
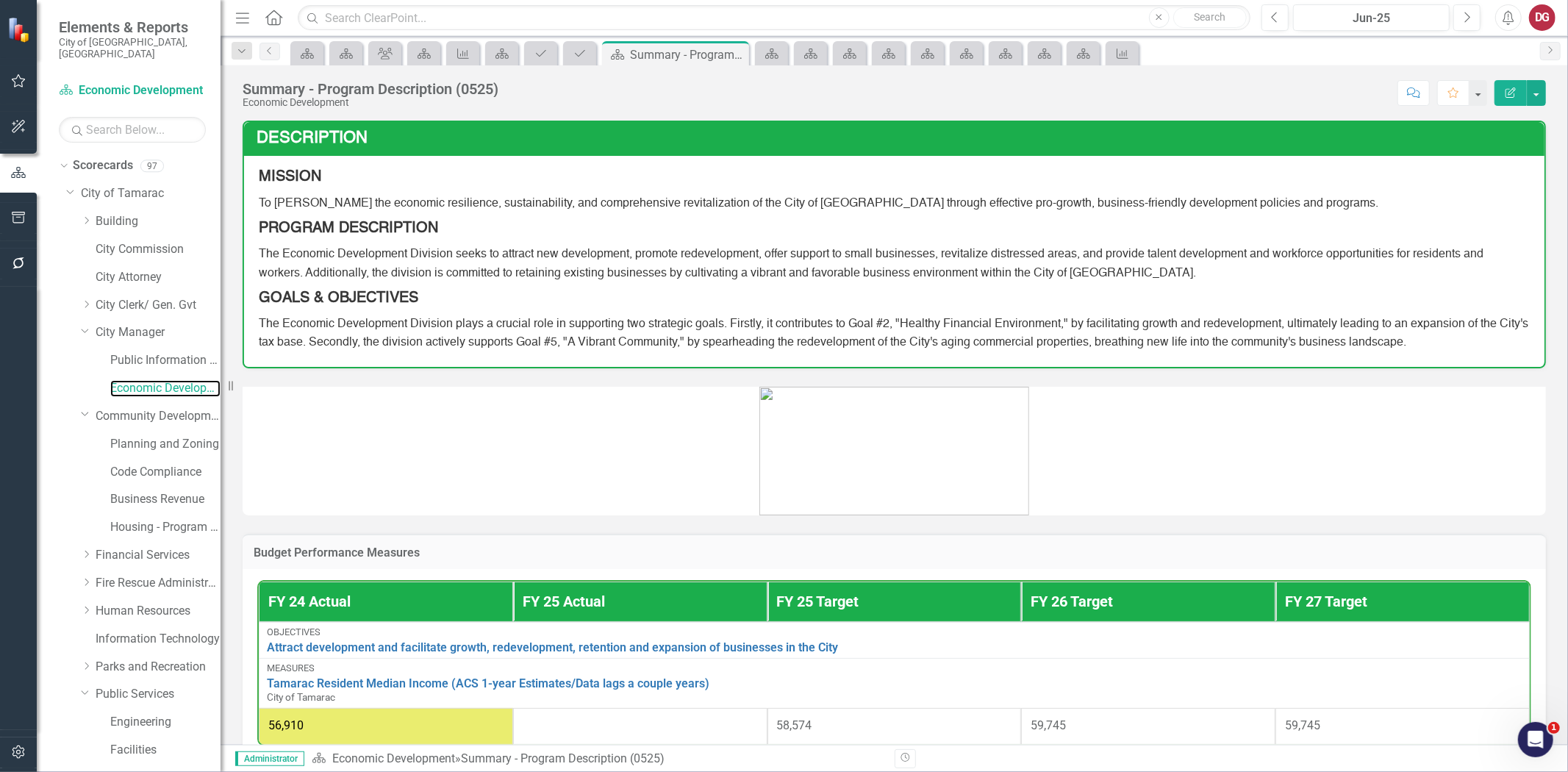
scroll to position [64, 0]
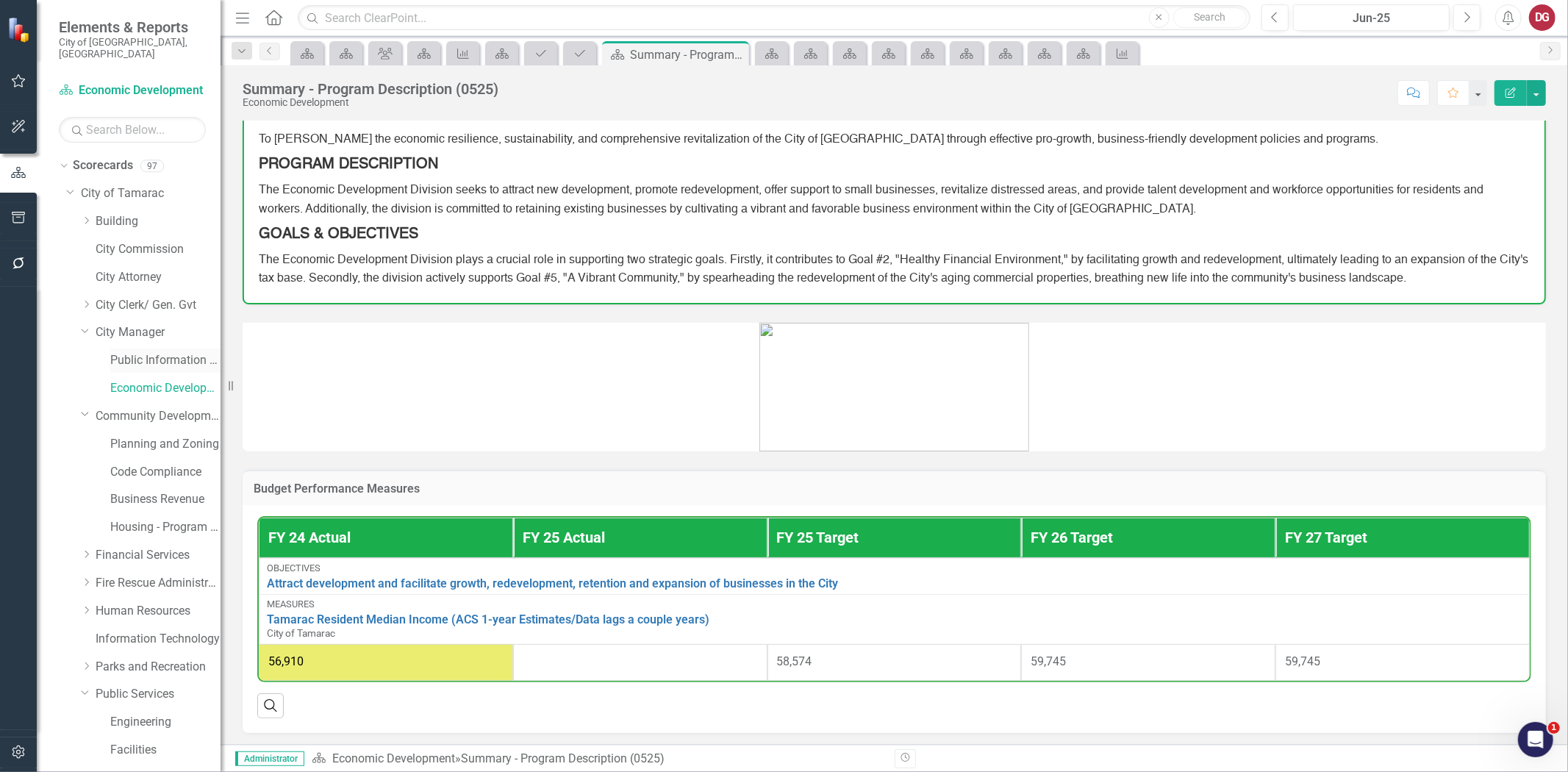
click at [154, 352] on link "Public Information Office" at bounding box center [166, 360] width 111 height 17
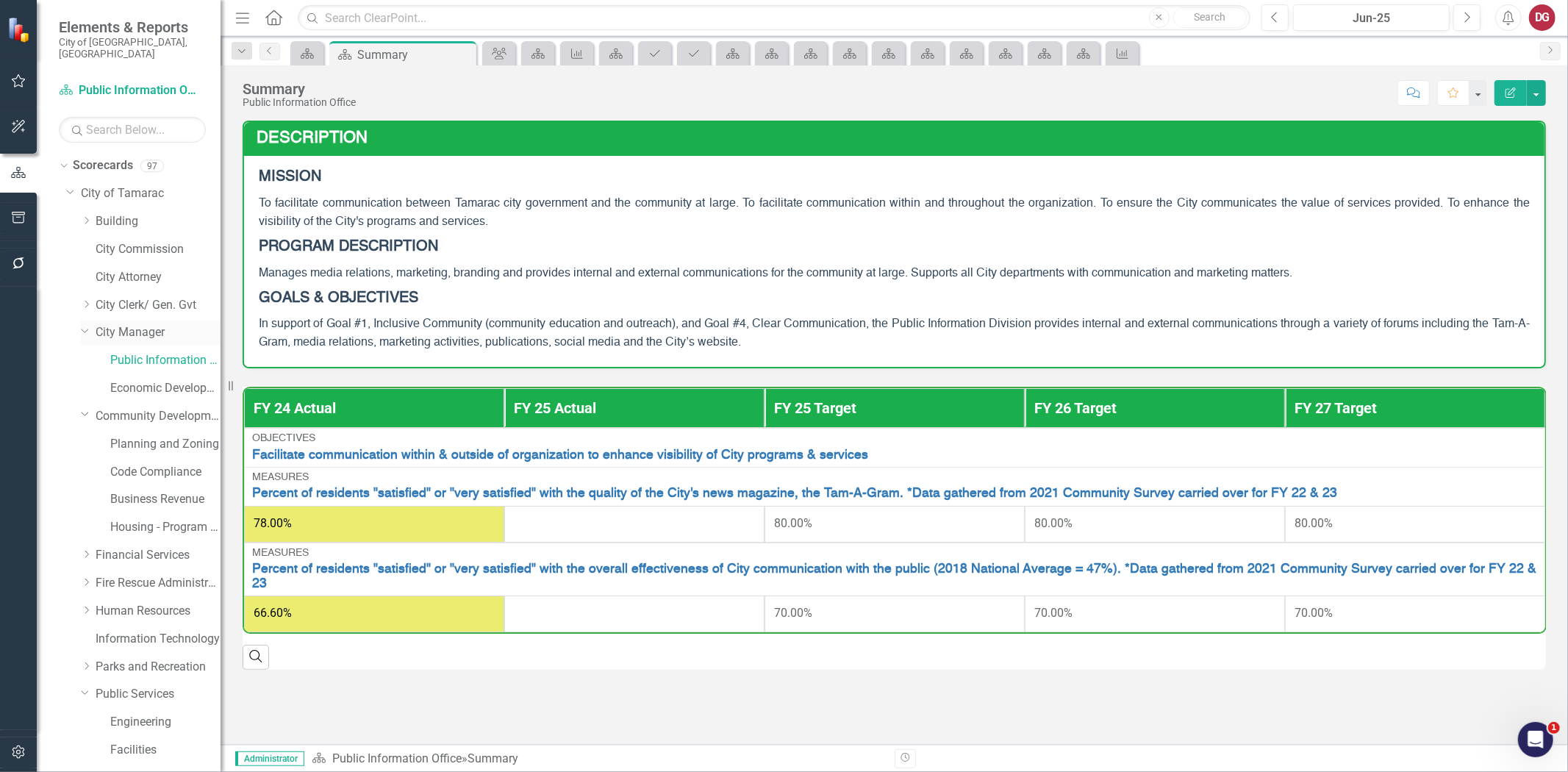
click at [133, 324] on link "City Manager" at bounding box center [158, 333] width 125 height 17
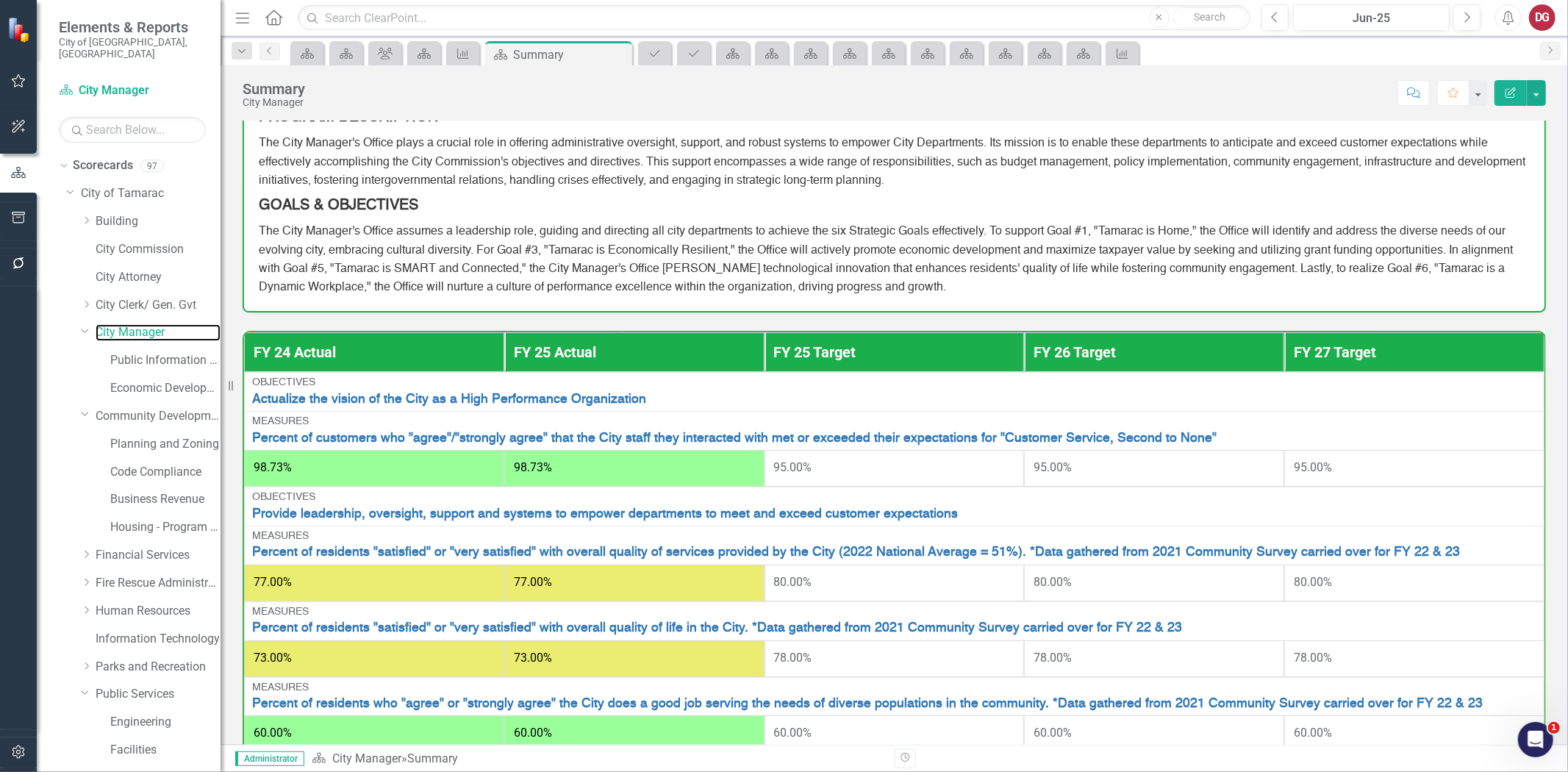
scroll to position [245, 0]
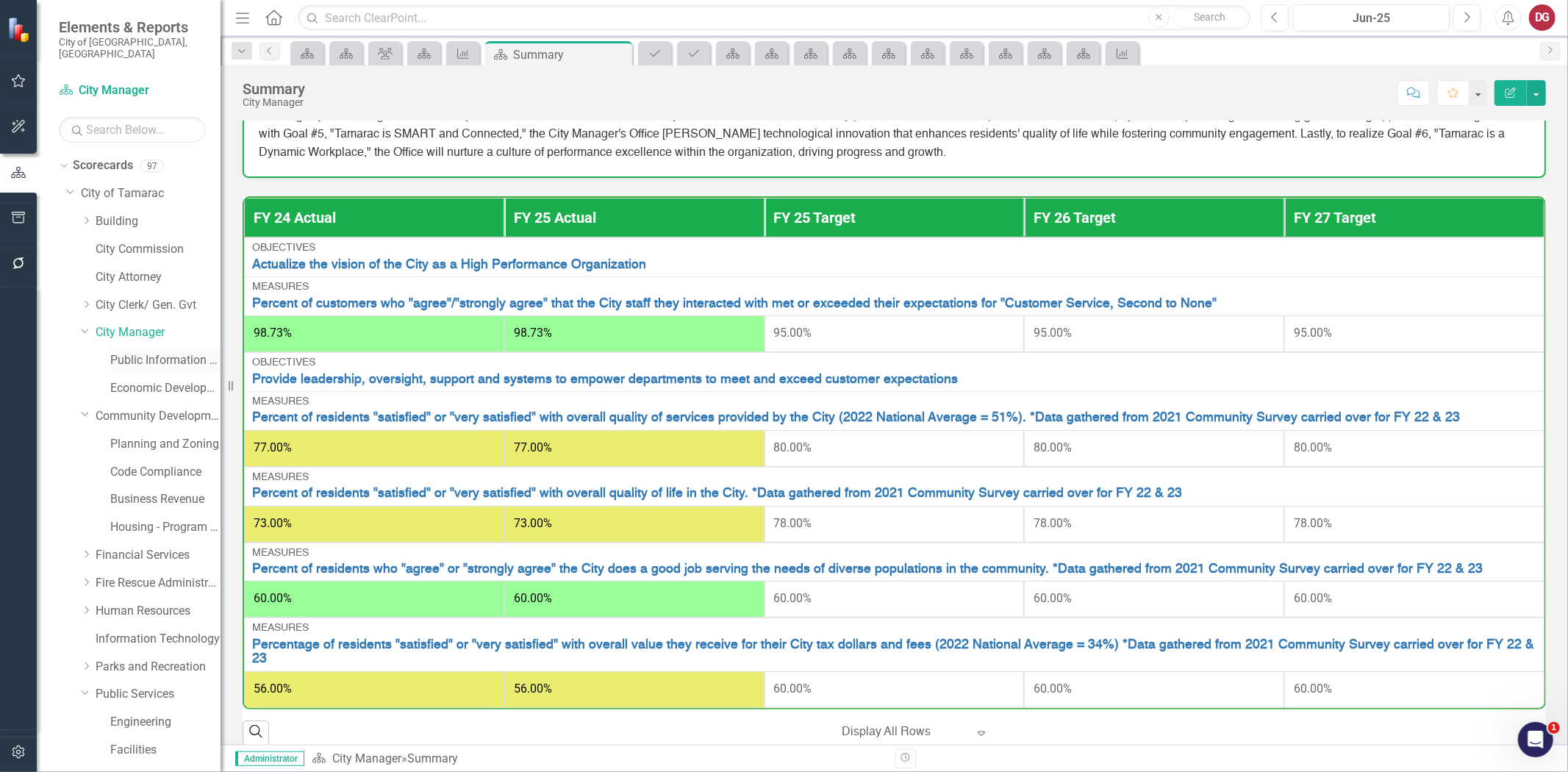
click at [160, 352] on link "Public Information Office" at bounding box center [166, 360] width 111 height 17
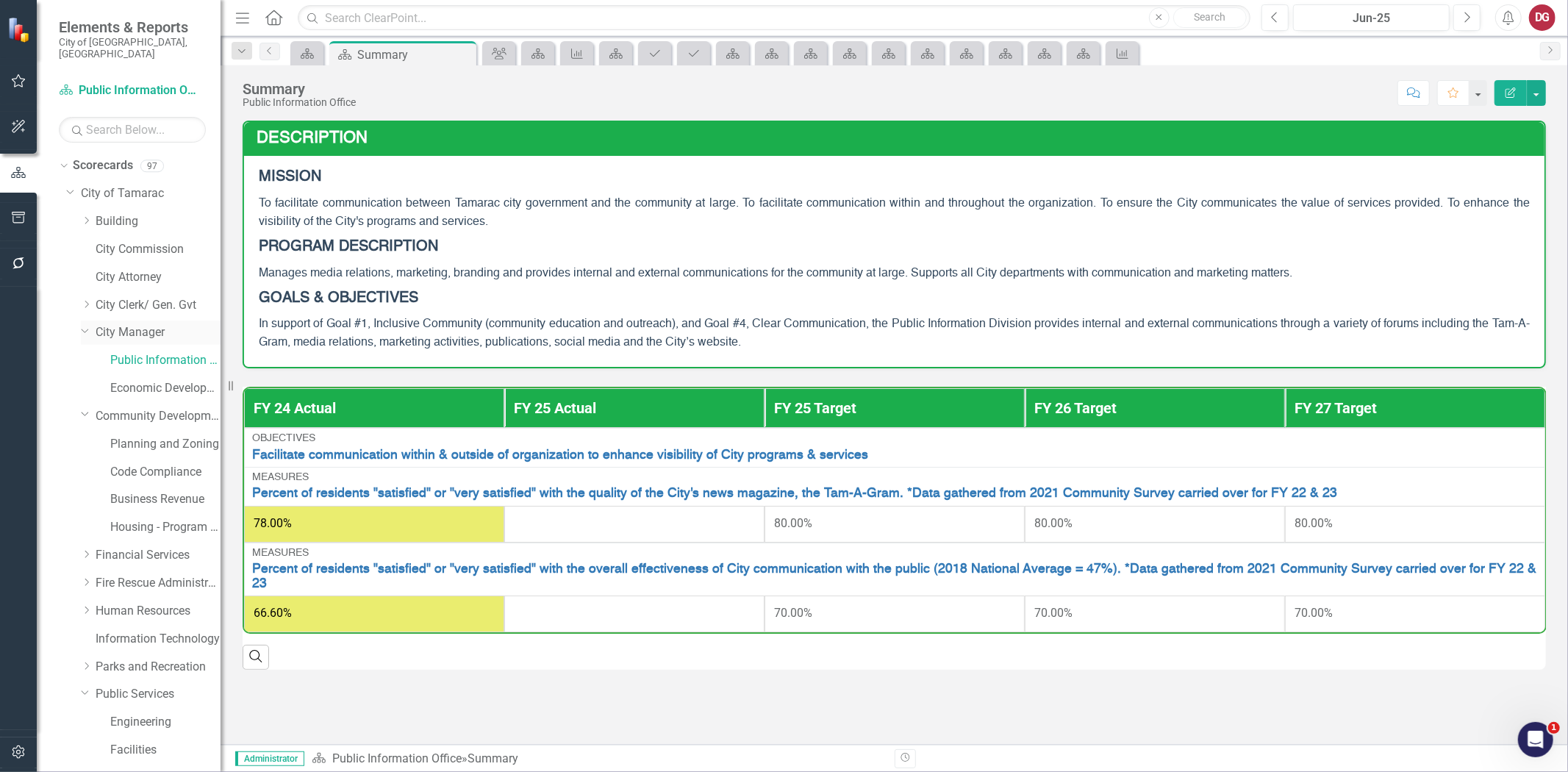
click at [142, 324] on link "City Manager" at bounding box center [158, 333] width 125 height 17
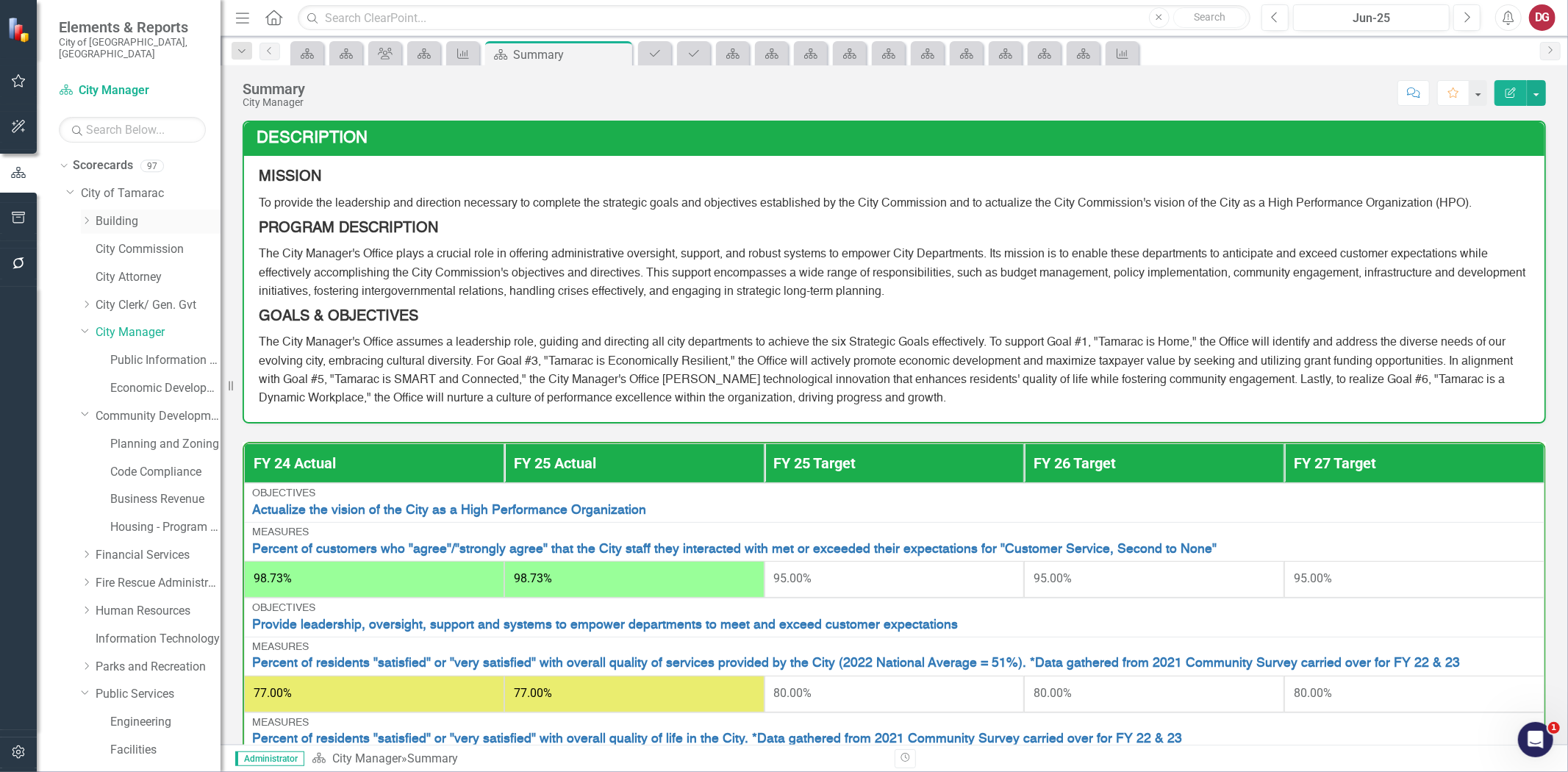
click at [129, 213] on link "Building" at bounding box center [158, 221] width 125 height 17
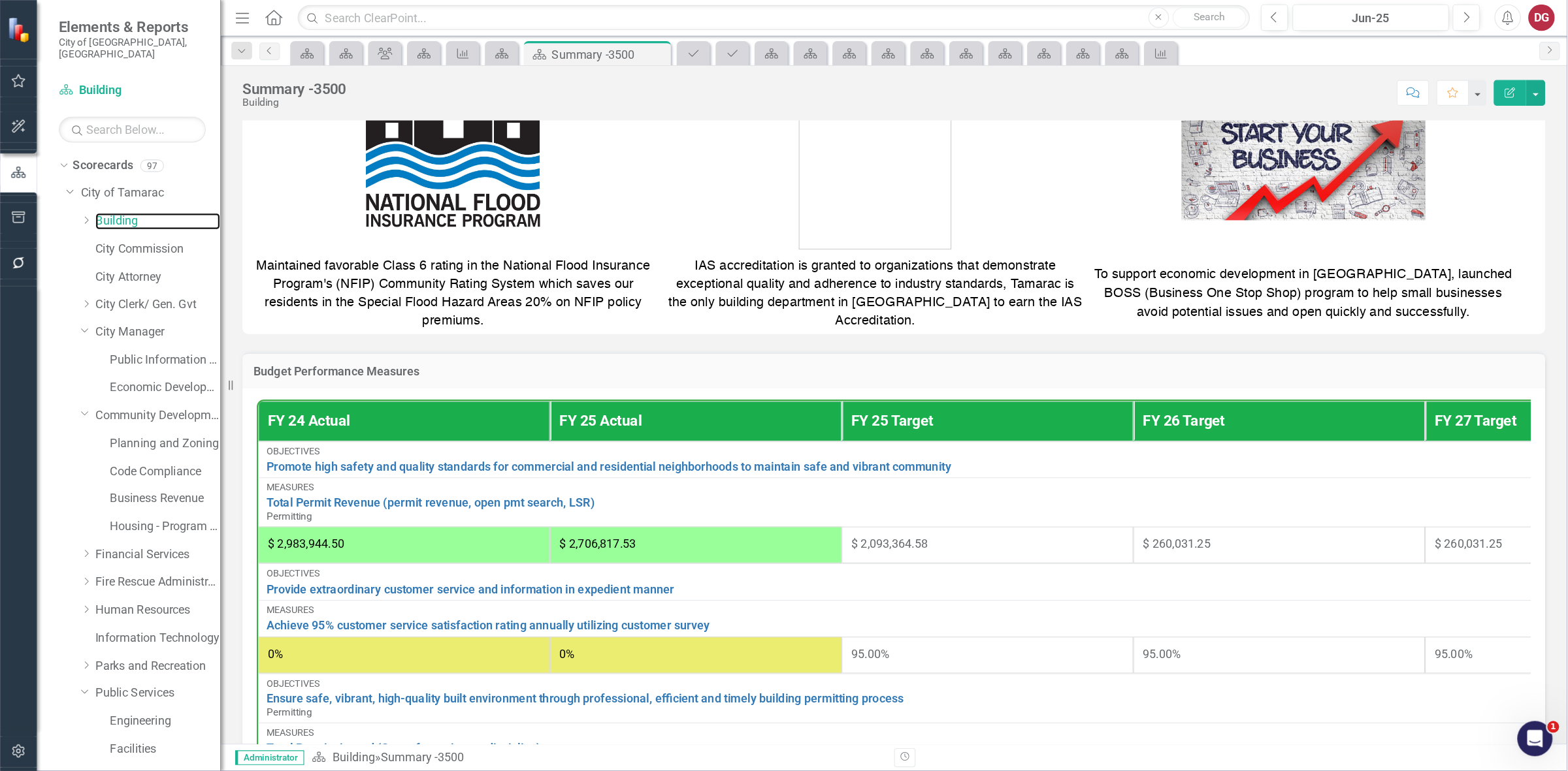
scroll to position [348, 0]
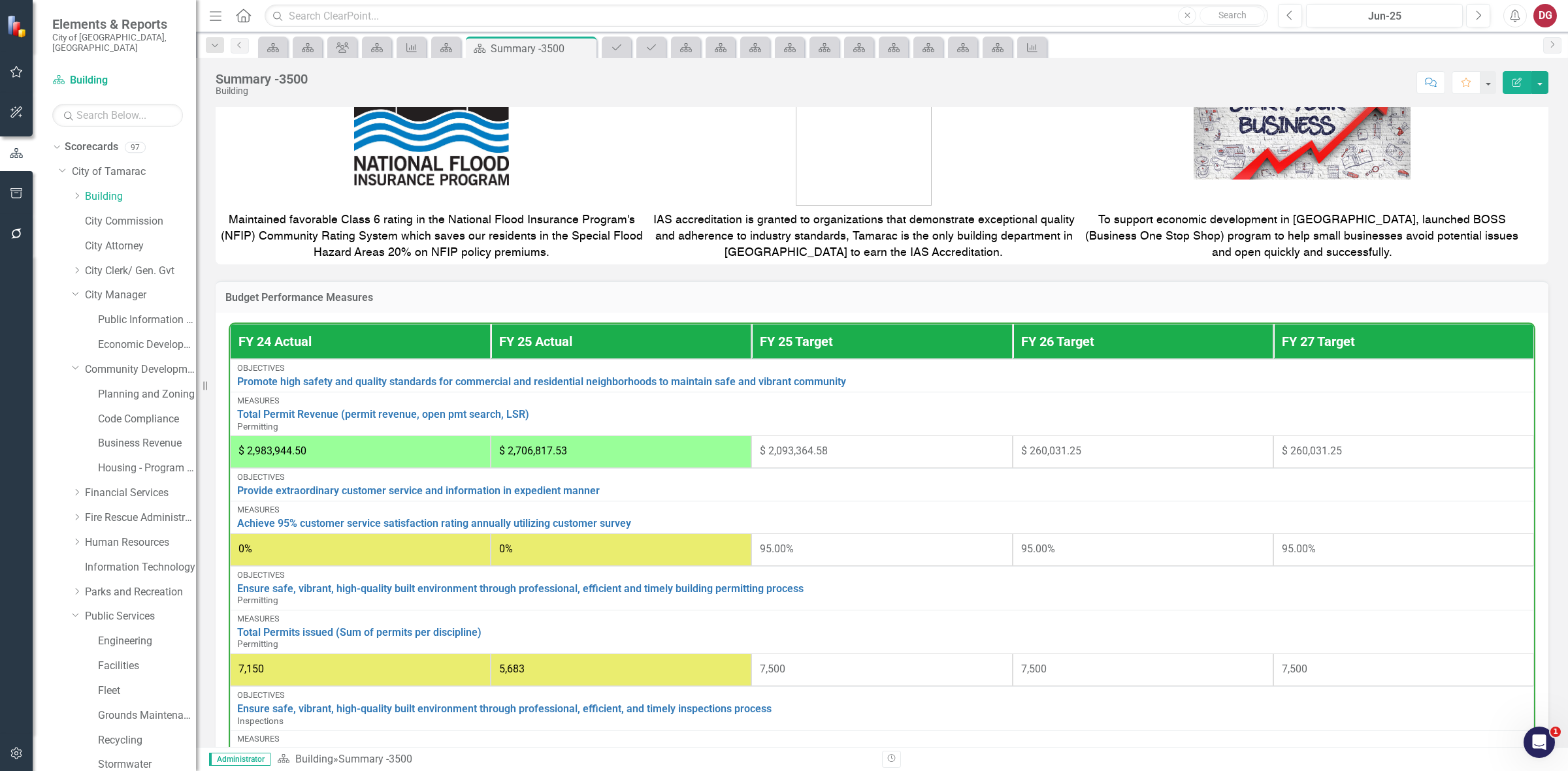
drag, startPoint x: 1380, startPoint y: 1, endPoint x: 1102, endPoint y: 286, distance: 398.1
click at [1102, 286] on div "Budget Performance Measures" at bounding box center [882, 297] width 1333 height 32
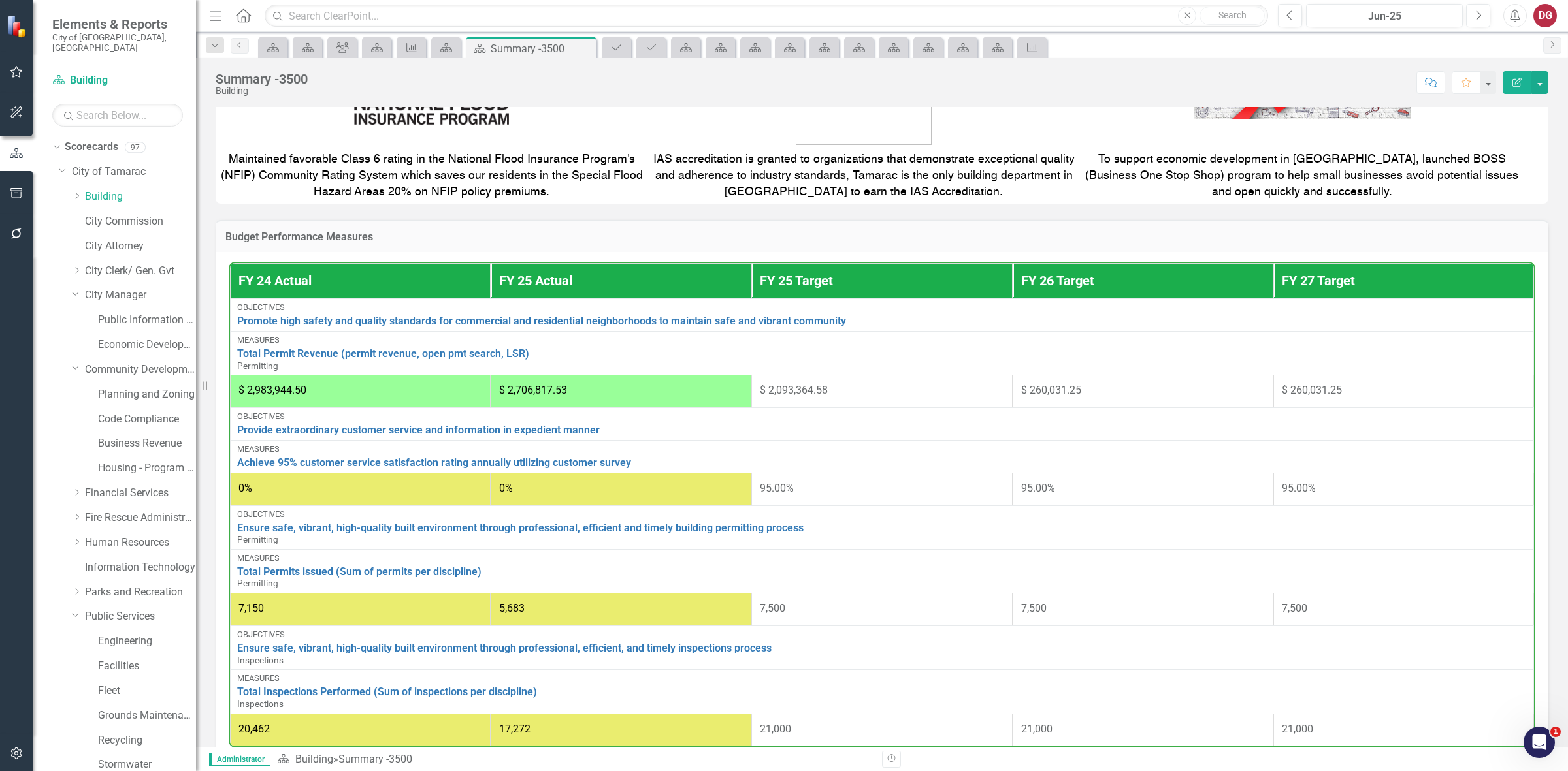
scroll to position [490, 0]
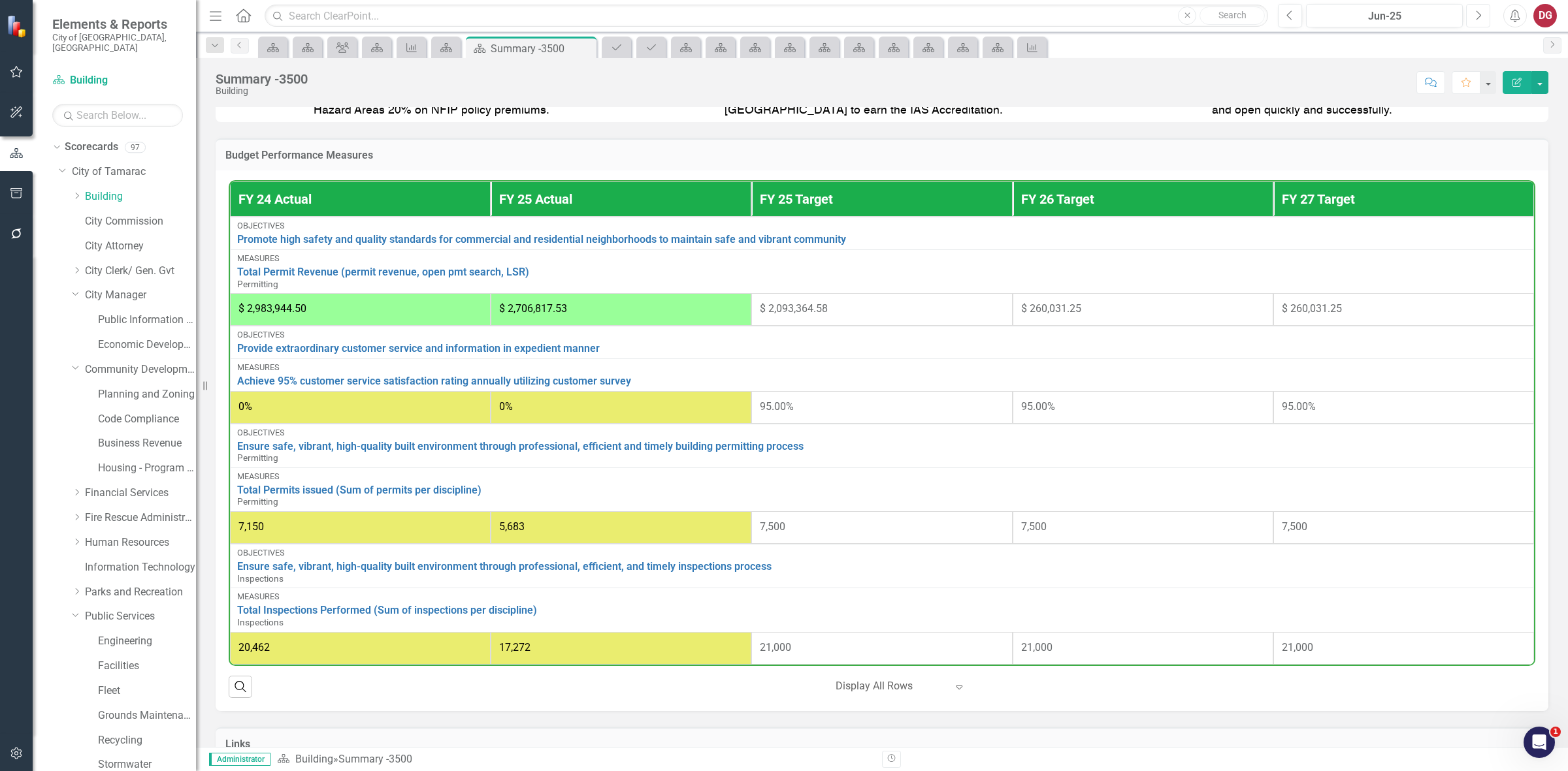
click at [1254, 17] on icon "Next" at bounding box center [1478, 16] width 7 height 12
click at [1254, 19] on button "Next" at bounding box center [1478, 15] width 24 height 23
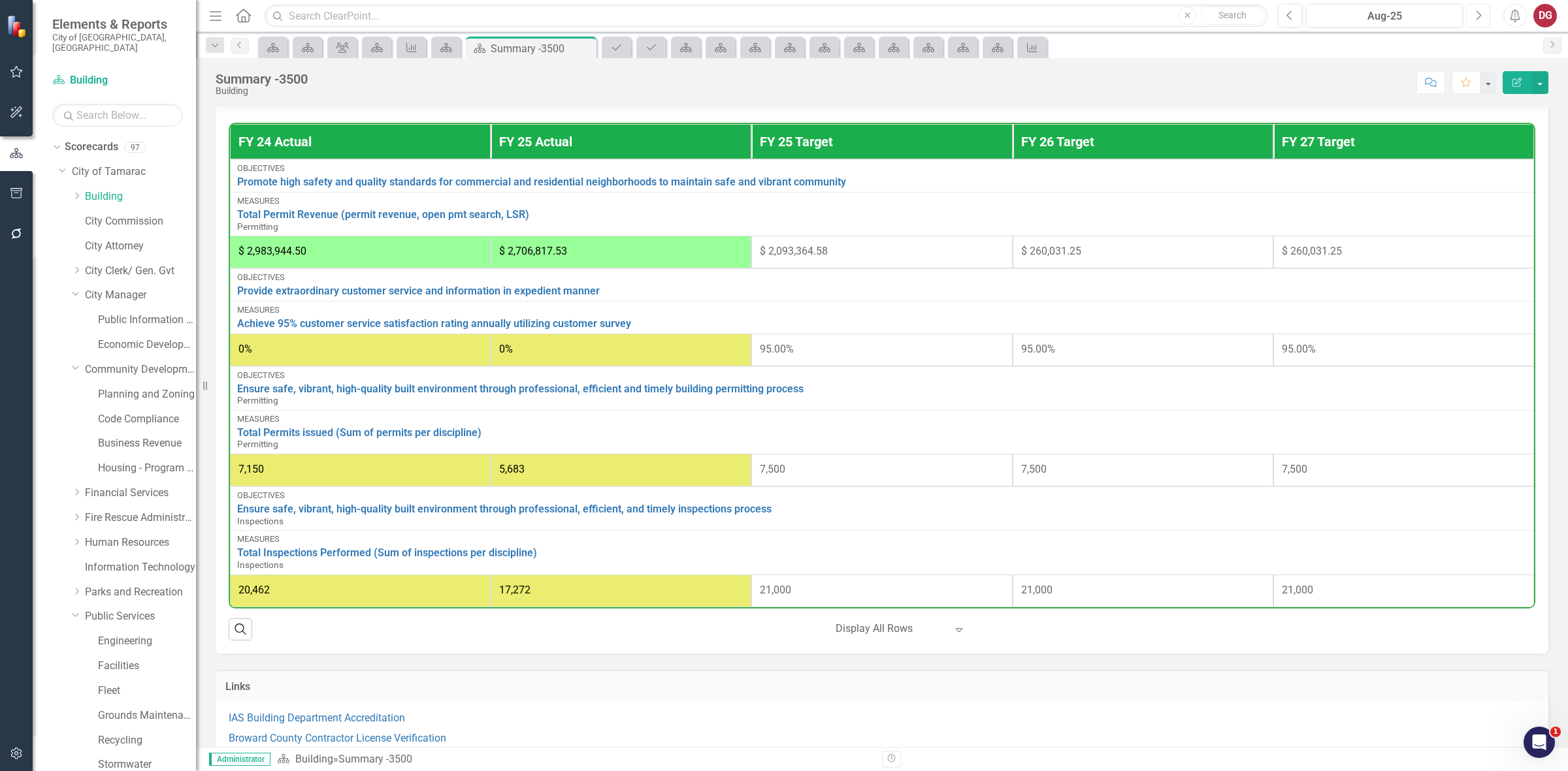
scroll to position [546, 0]
